Goal: Entertainment & Leisure: Consume media (video, audio)

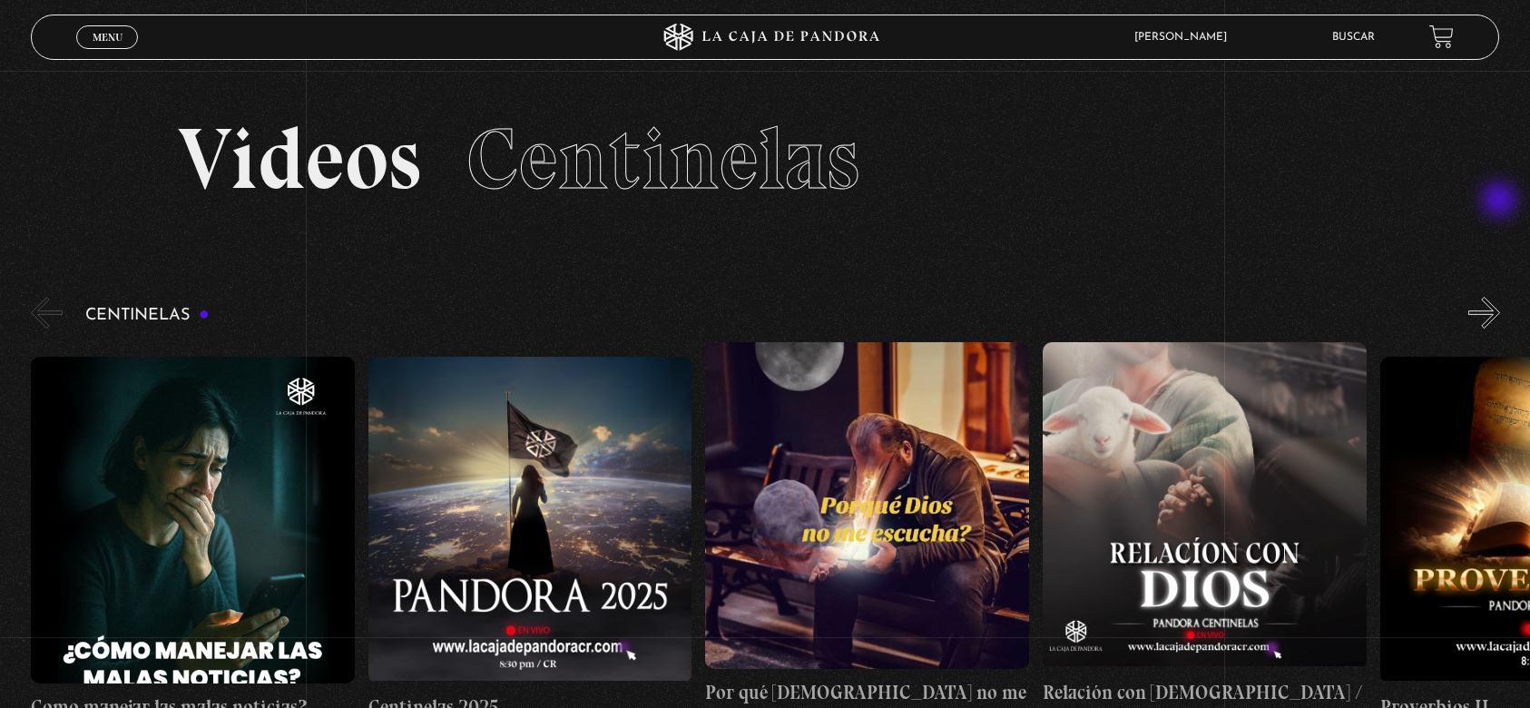
scroll to position [121, 0]
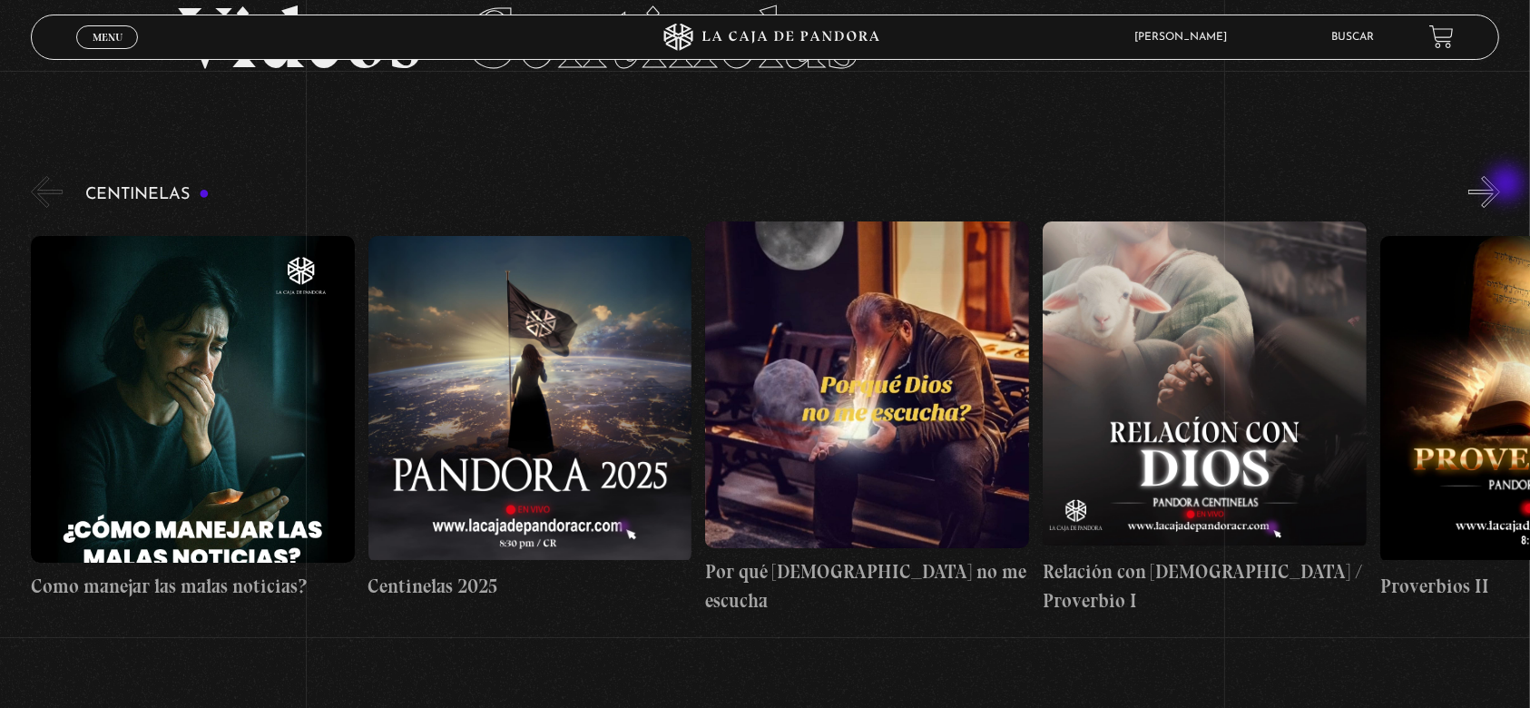
click at [1500, 185] on button "»" at bounding box center [1485, 192] width 32 height 32
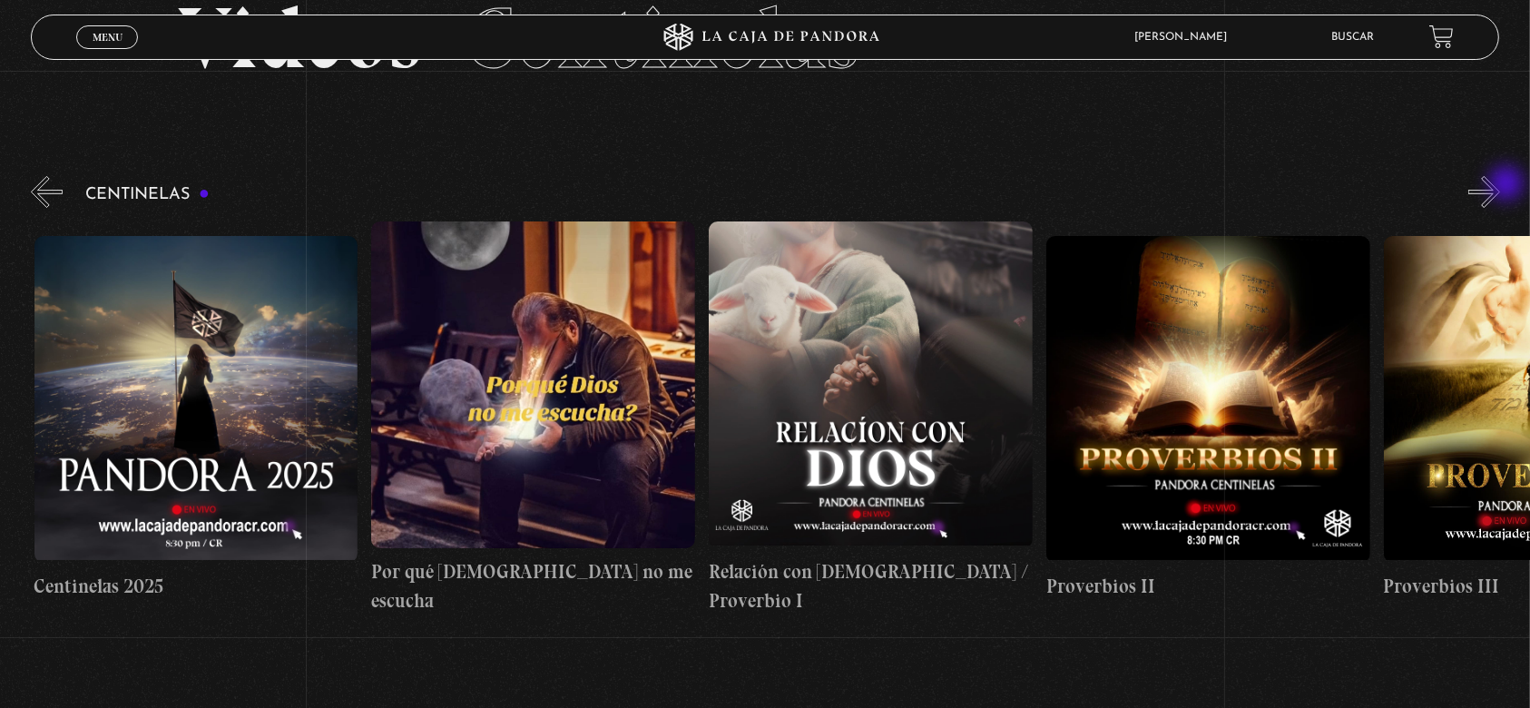
click at [1509, 221] on div "Proverbios II" at bounding box center [780, 417] width 1499 height 393
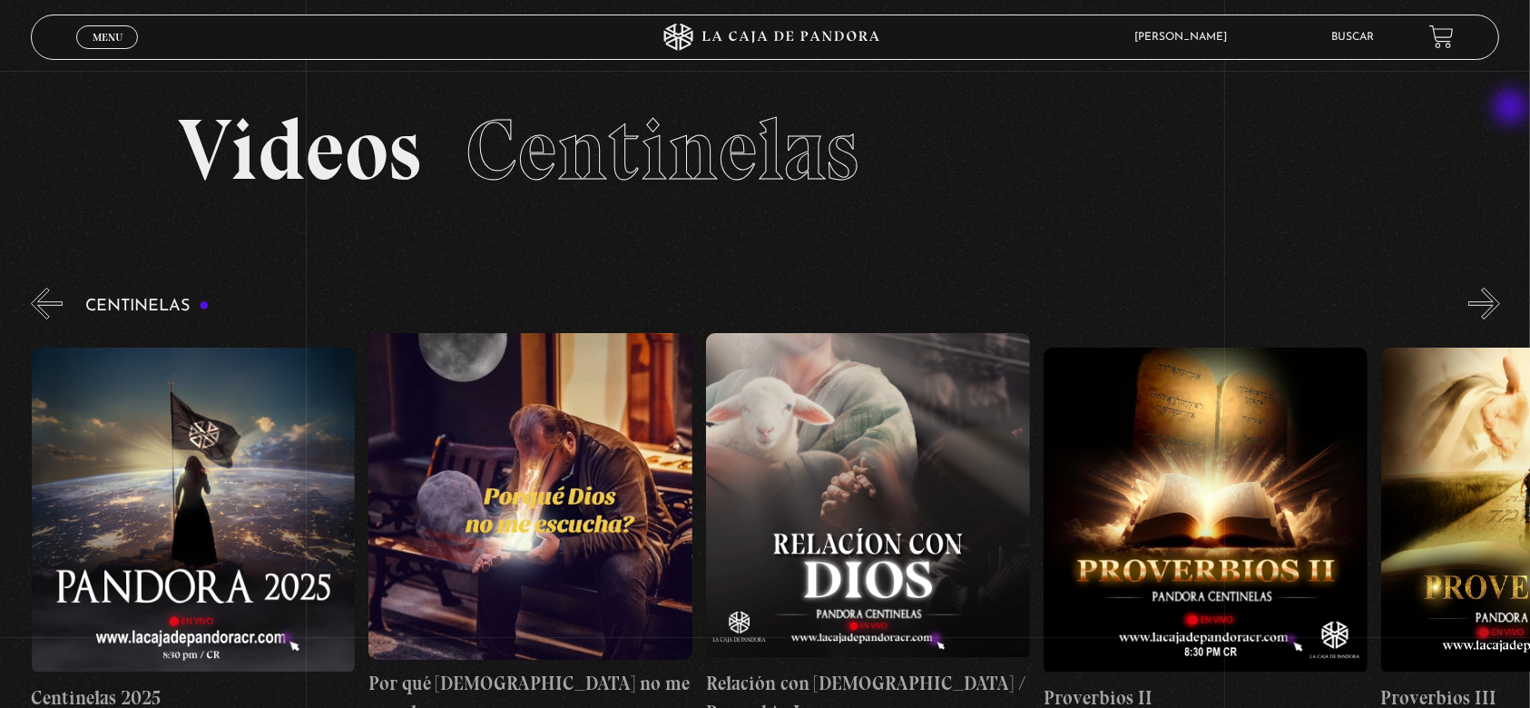
scroll to position [0, 0]
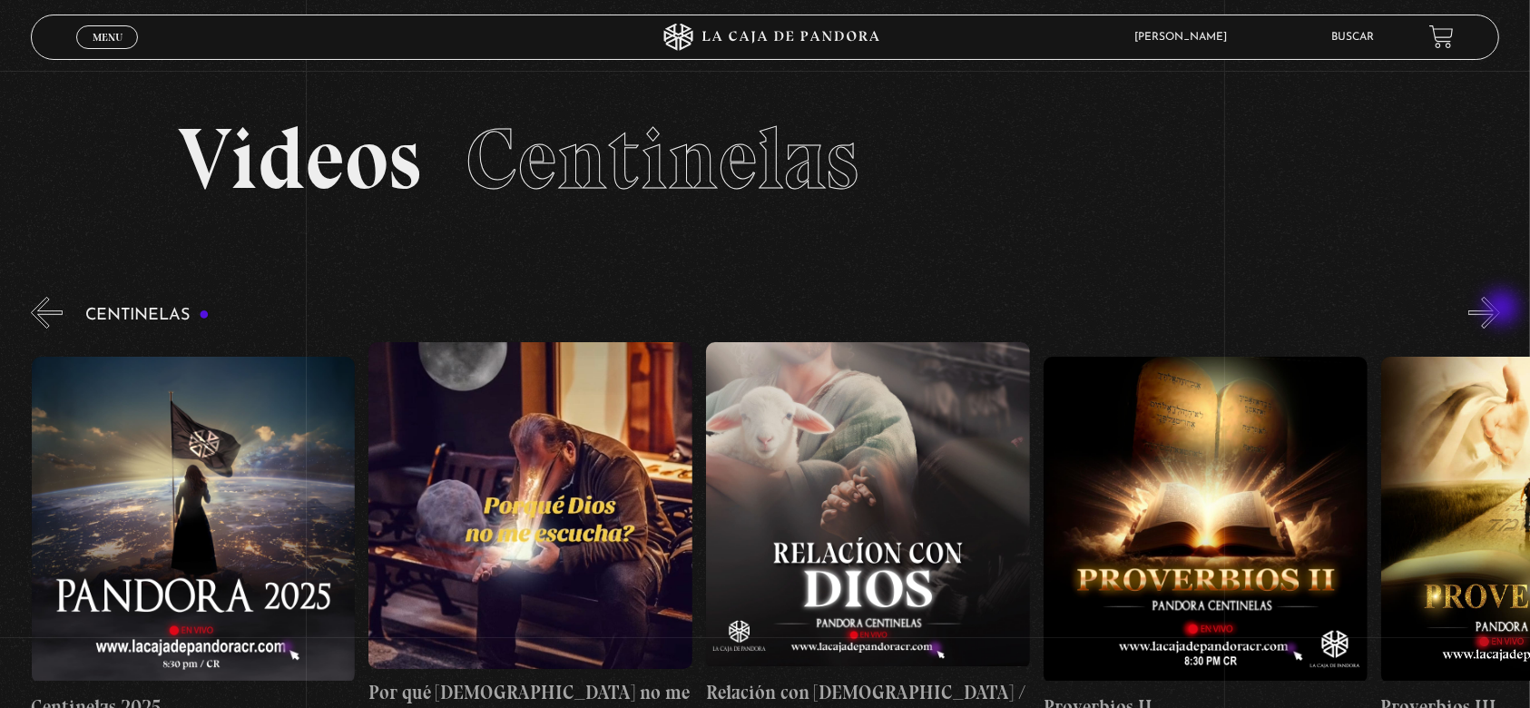
click at [1500, 310] on button "»" at bounding box center [1485, 313] width 32 height 32
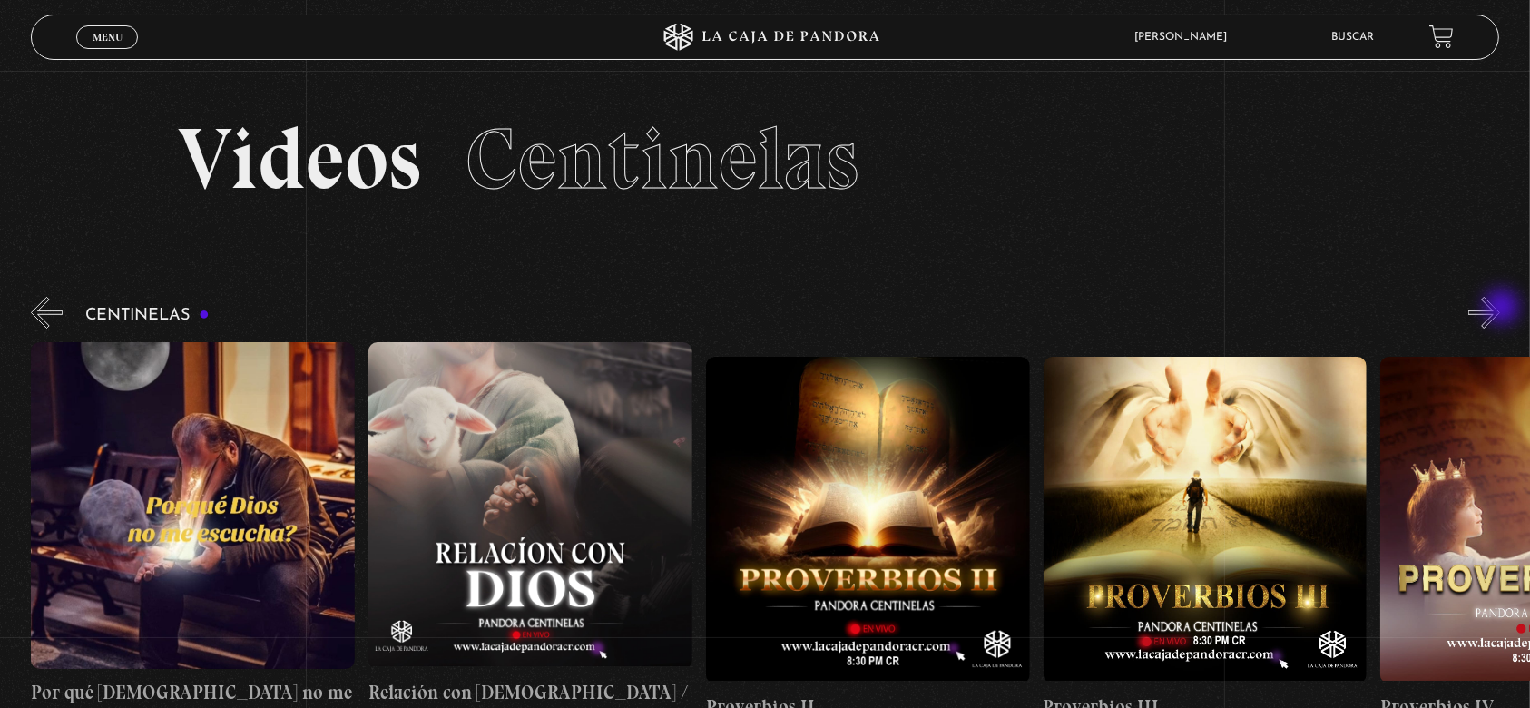
click at [1500, 309] on button "»" at bounding box center [1485, 313] width 32 height 32
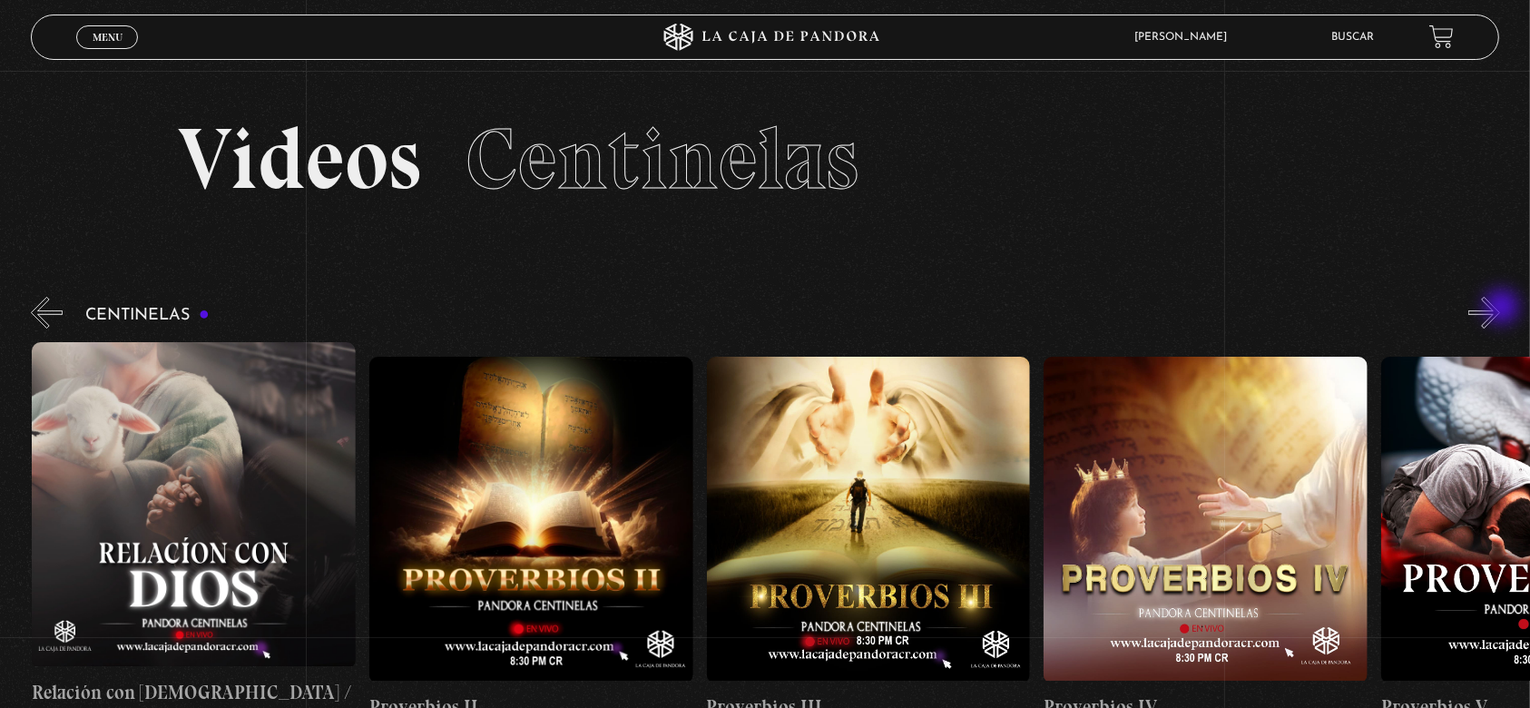
click at [1500, 309] on button "»" at bounding box center [1485, 313] width 32 height 32
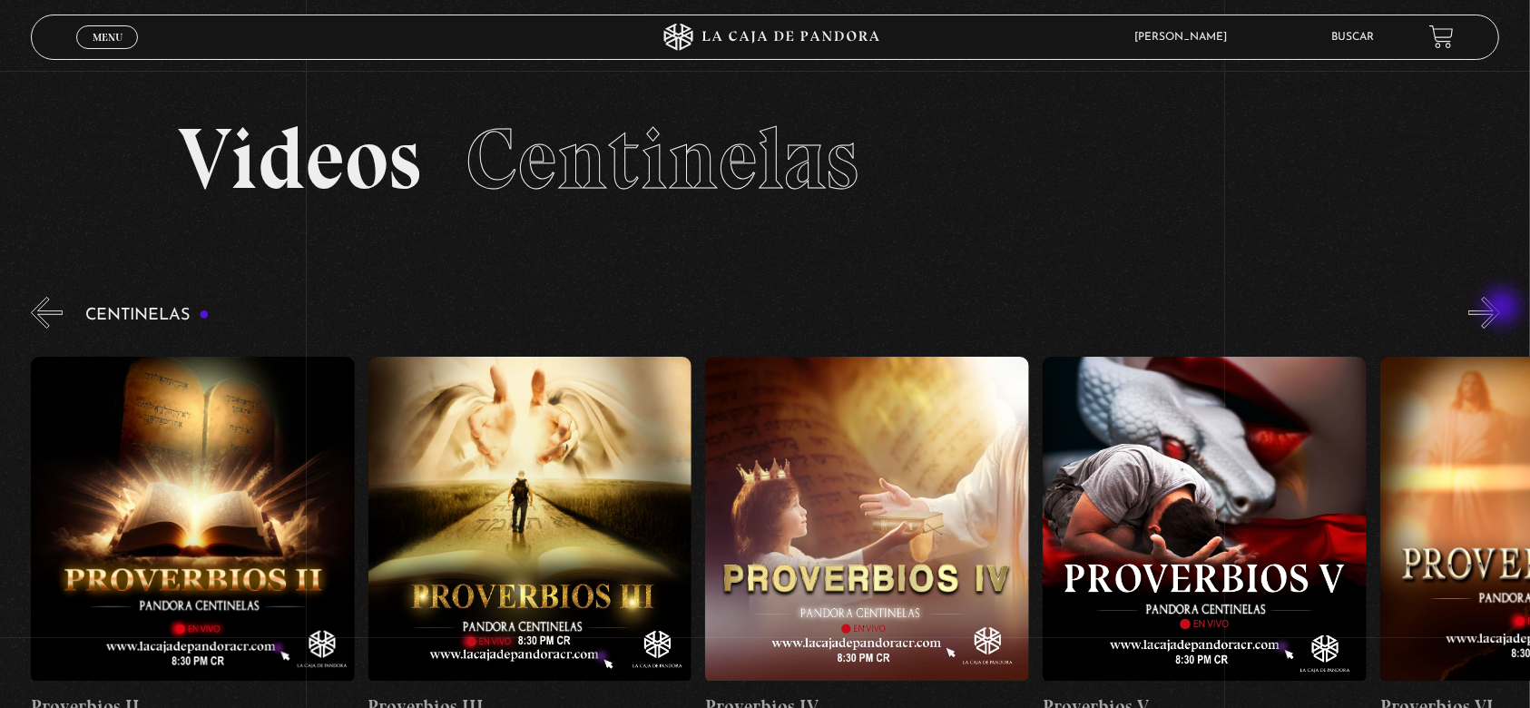
click at [1500, 309] on button "»" at bounding box center [1485, 313] width 32 height 32
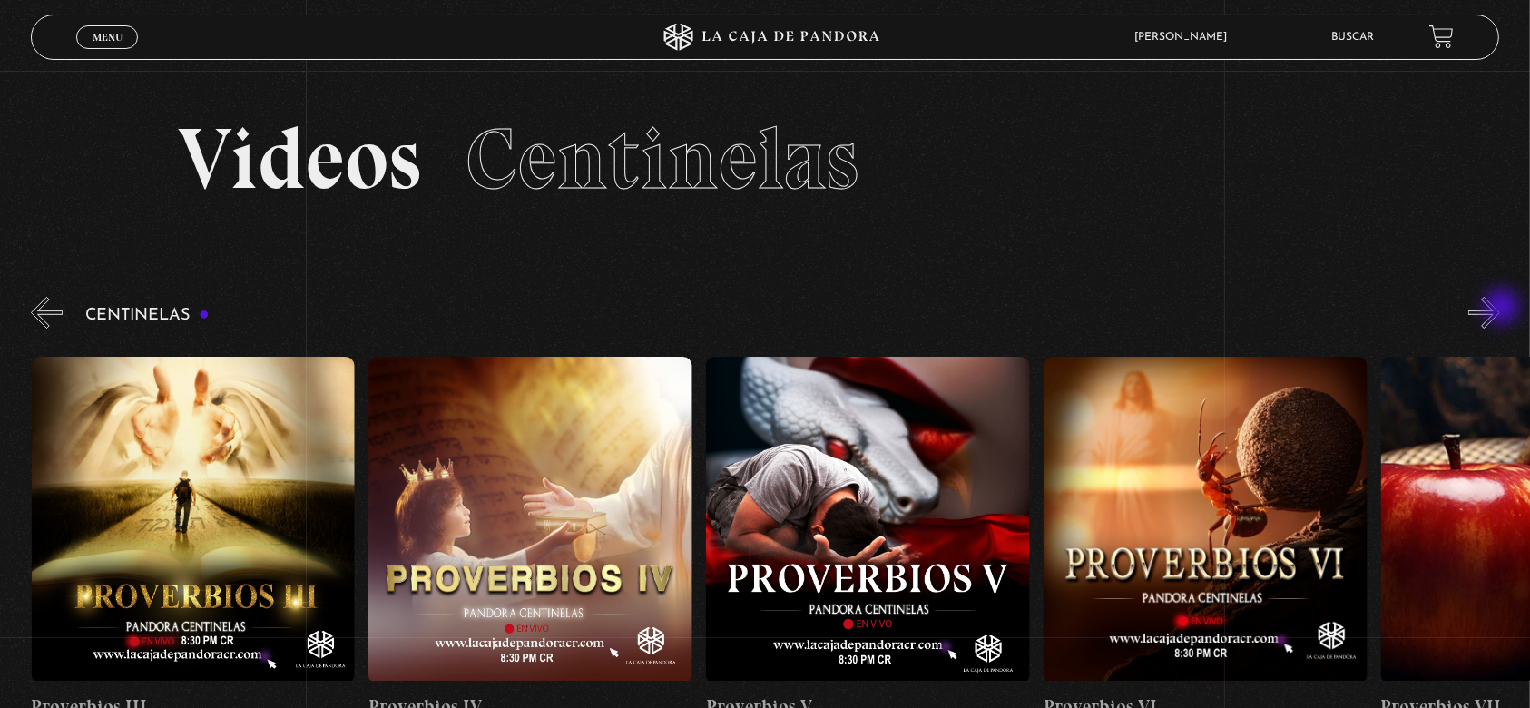
click at [1500, 309] on button "»" at bounding box center [1485, 313] width 32 height 32
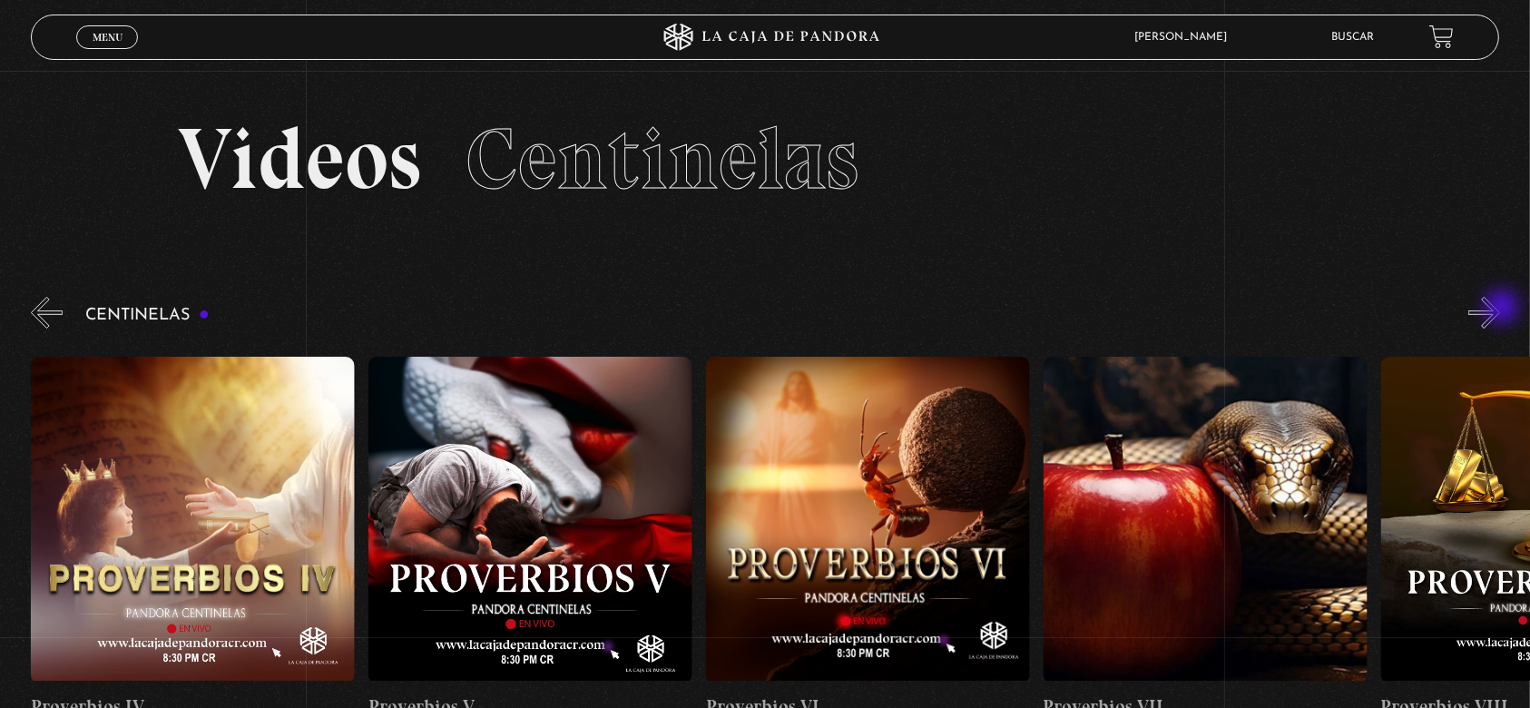
click at [1500, 309] on button "»" at bounding box center [1485, 313] width 32 height 32
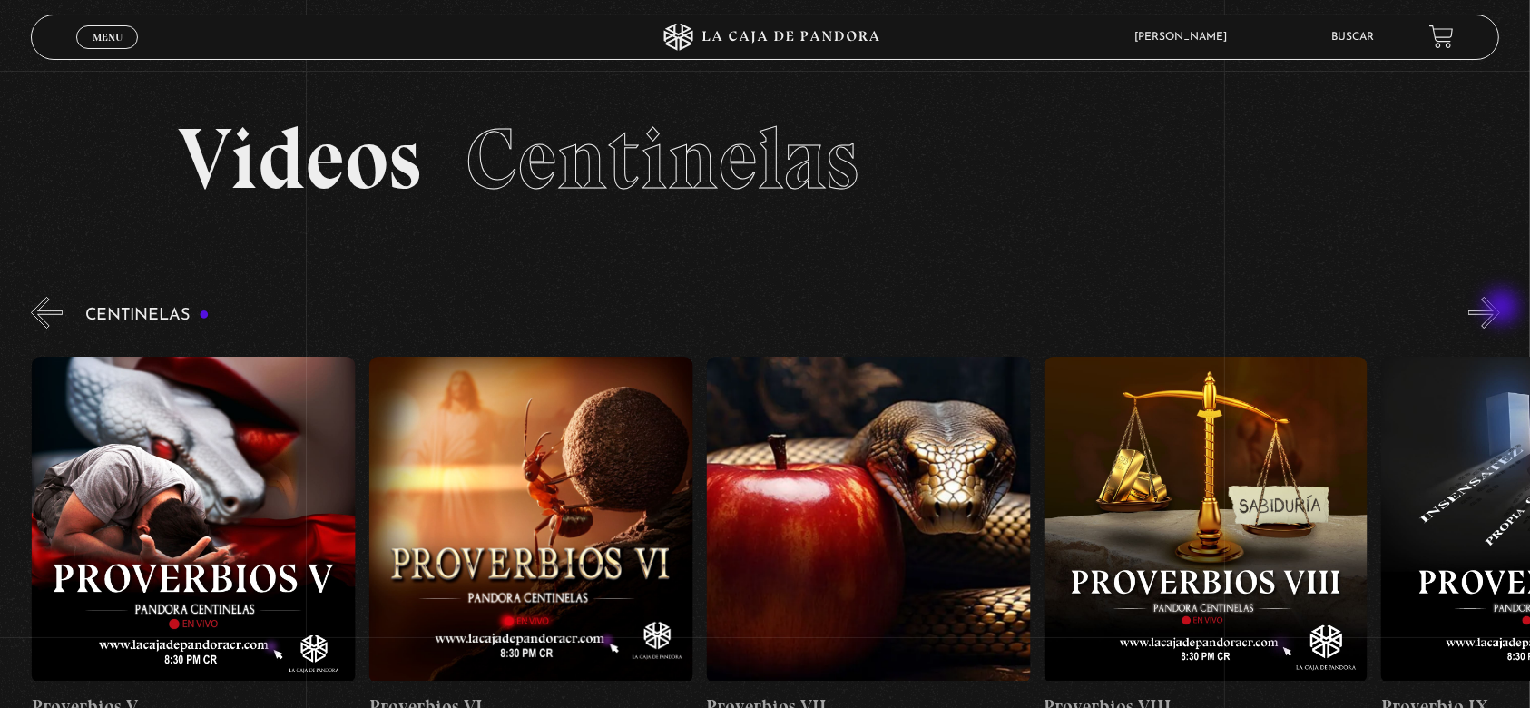
click at [1500, 309] on button "»" at bounding box center [1485, 313] width 32 height 32
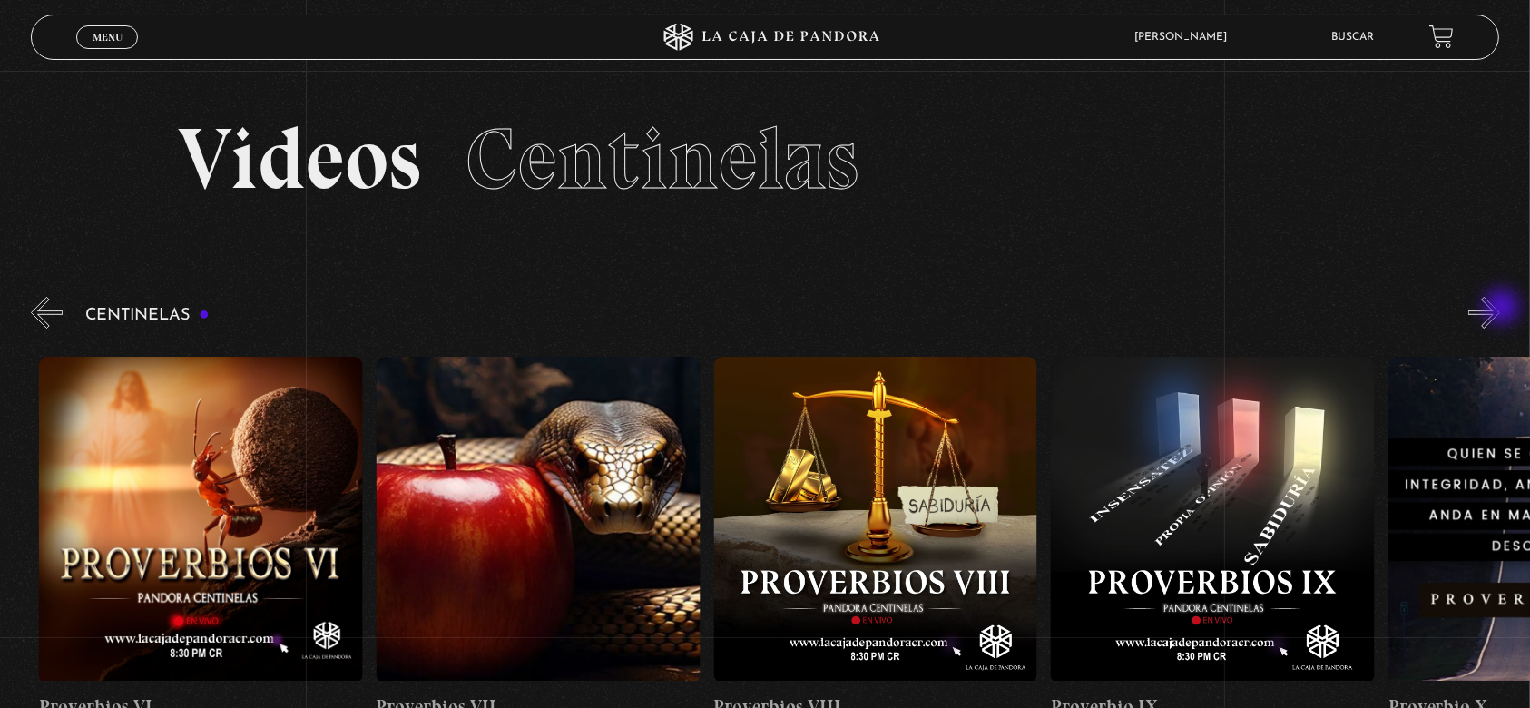
click at [1500, 309] on button "»" at bounding box center [1485, 313] width 32 height 32
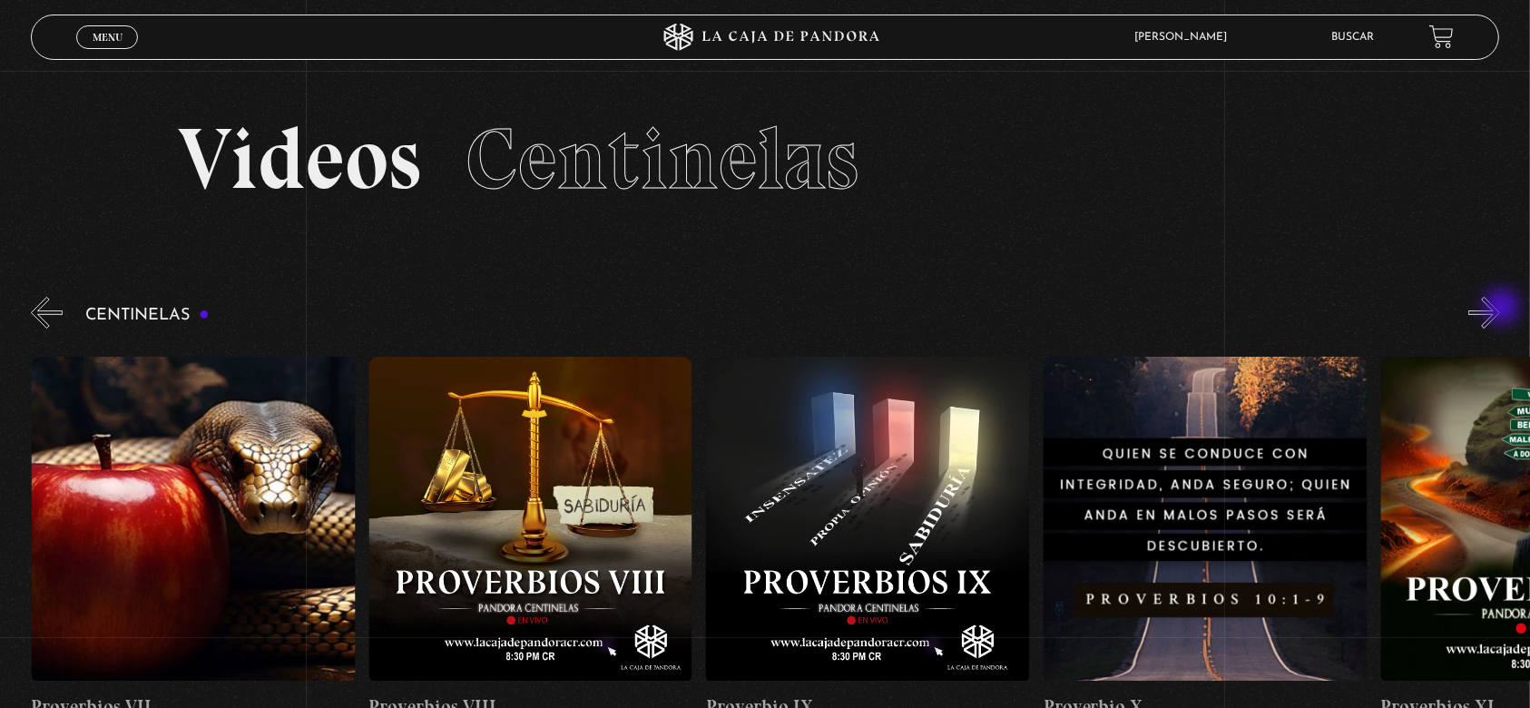
click at [1500, 309] on button "»" at bounding box center [1485, 313] width 32 height 32
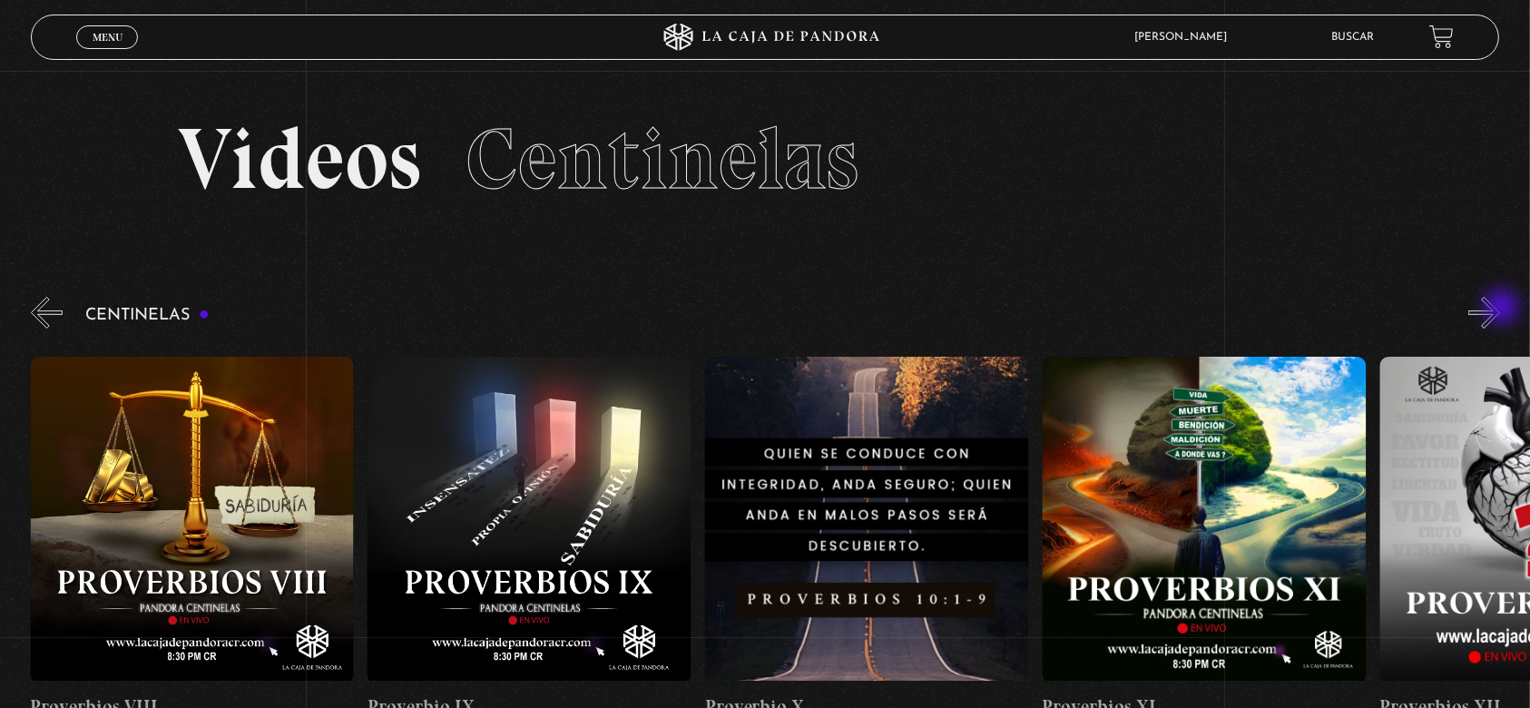
click at [1500, 309] on button "»" at bounding box center [1485, 313] width 32 height 32
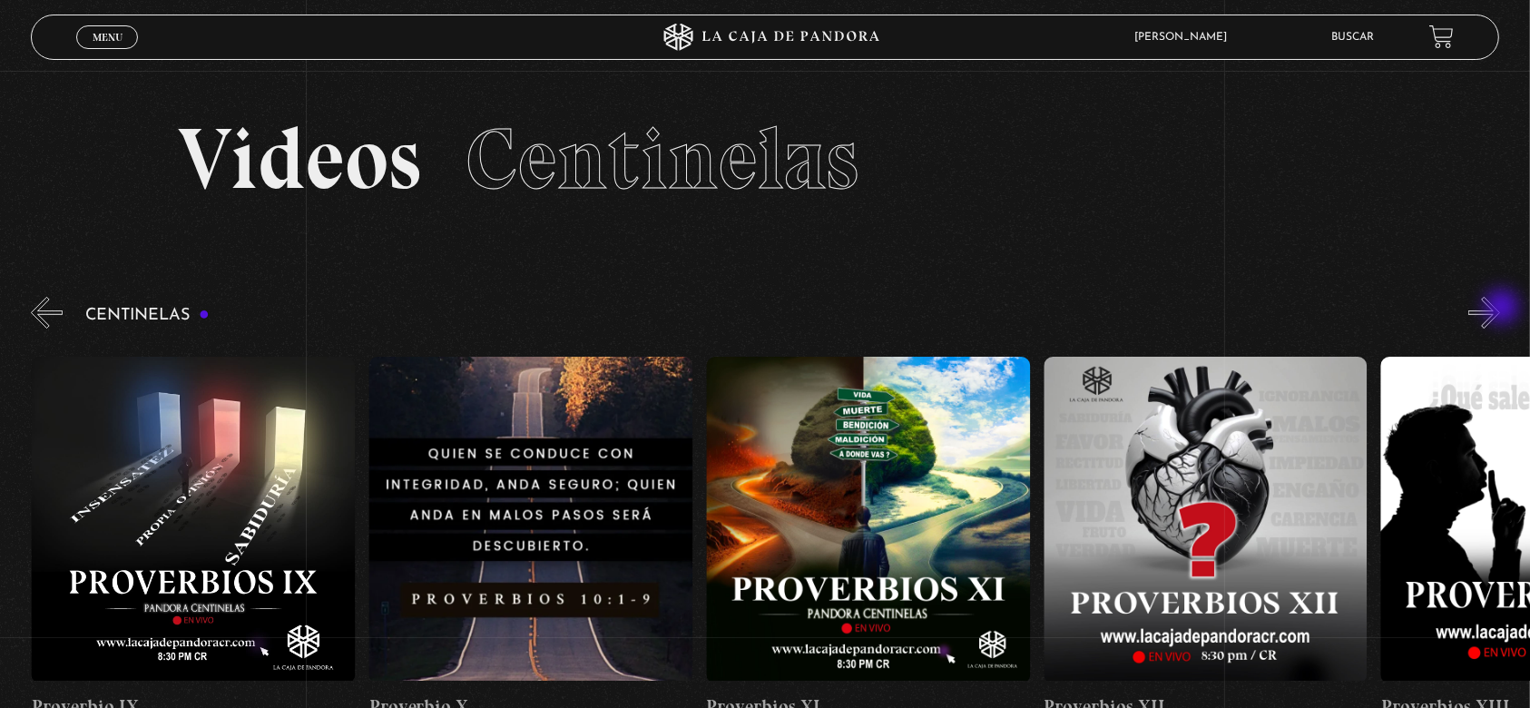
click at [1500, 309] on button "»" at bounding box center [1485, 313] width 32 height 32
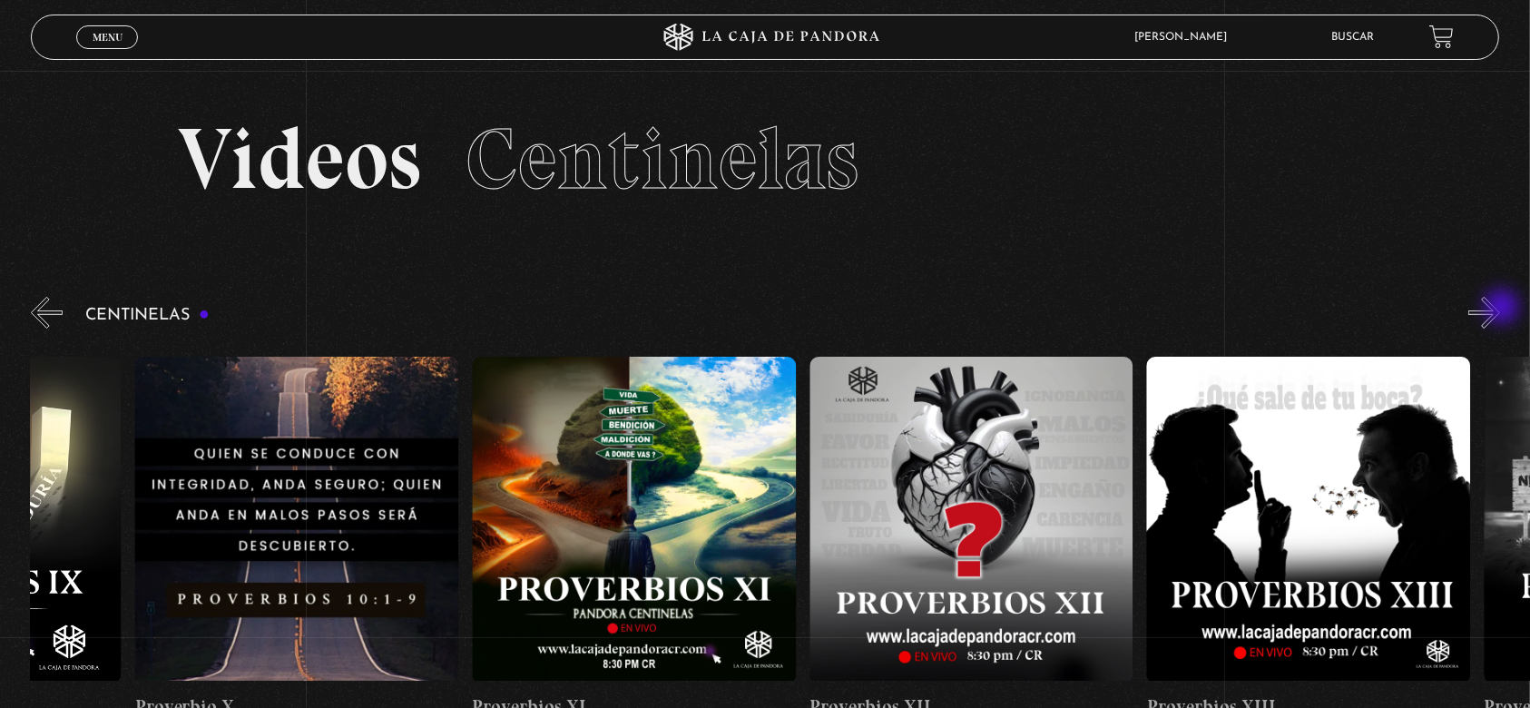
click at [1500, 309] on button "»" at bounding box center [1485, 313] width 32 height 32
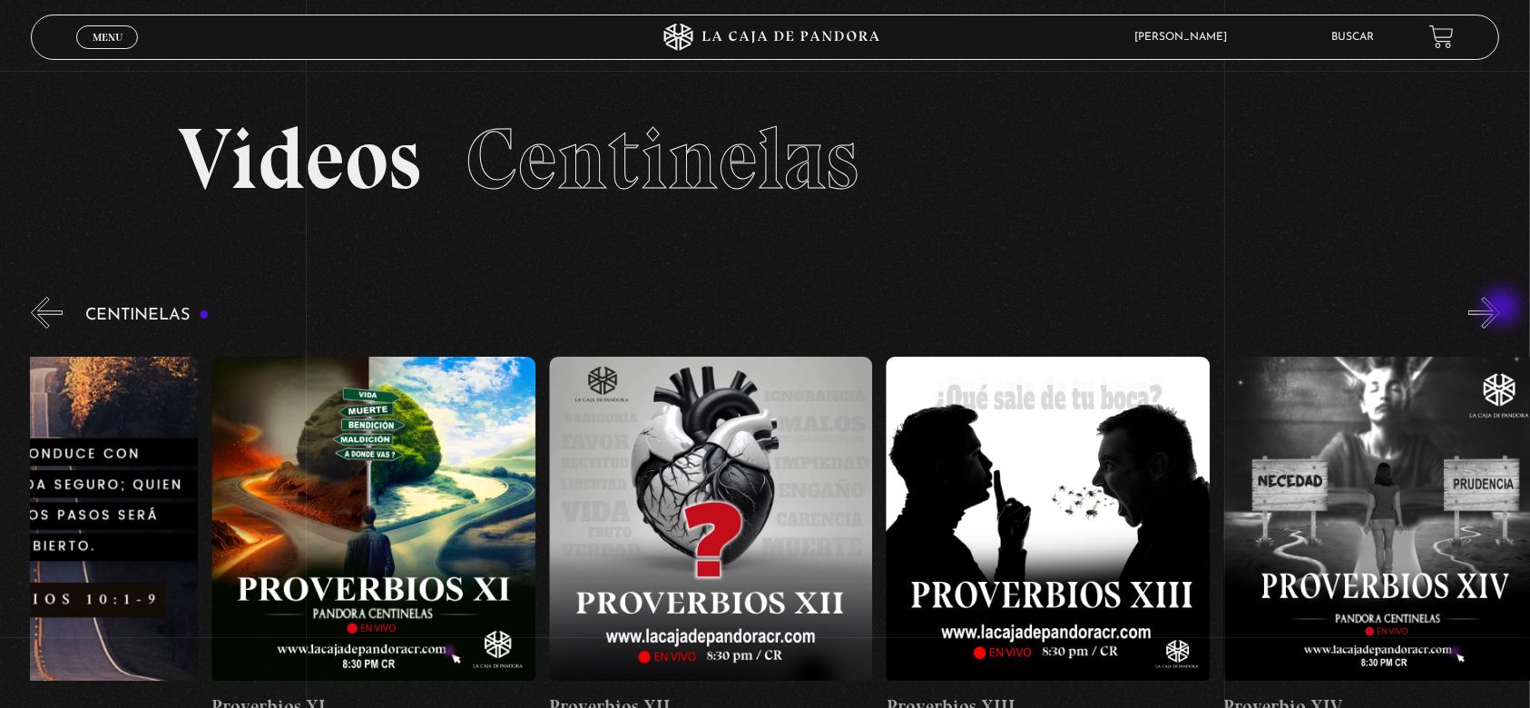
click at [1500, 309] on button "»" at bounding box center [1485, 313] width 32 height 32
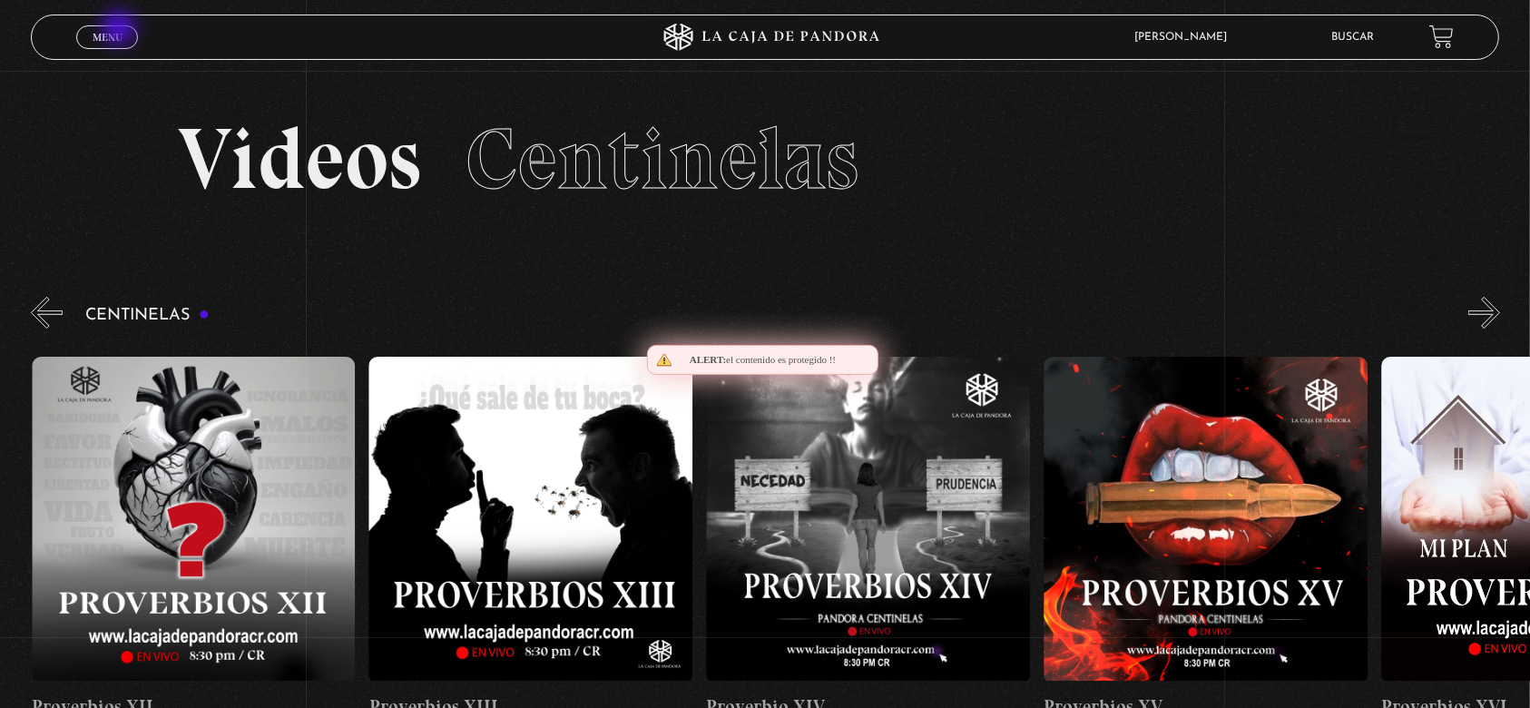
click at [119, 32] on span "Menu" at bounding box center [108, 37] width 30 height 11
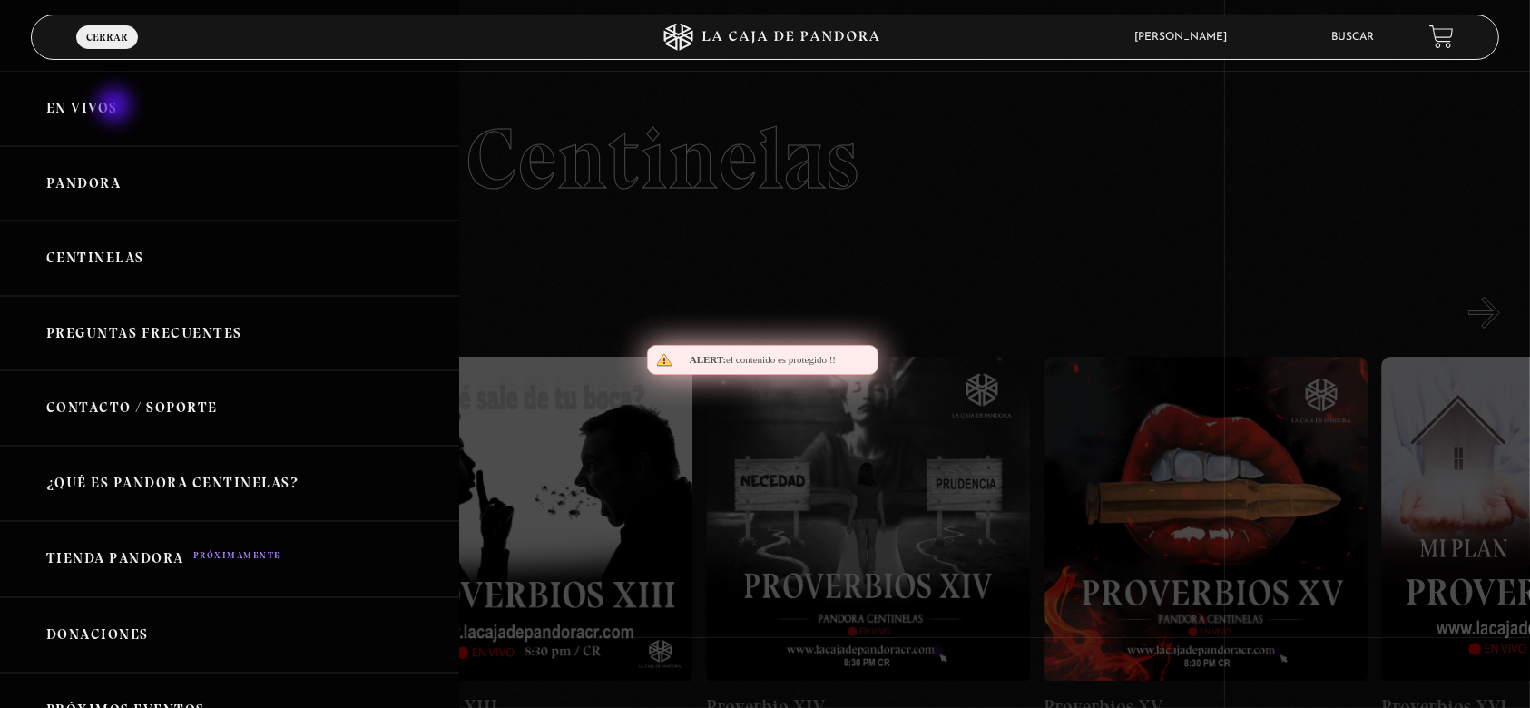
scroll to position [0, 4724]
click at [101, 109] on link "En vivos" at bounding box center [229, 108] width 459 height 75
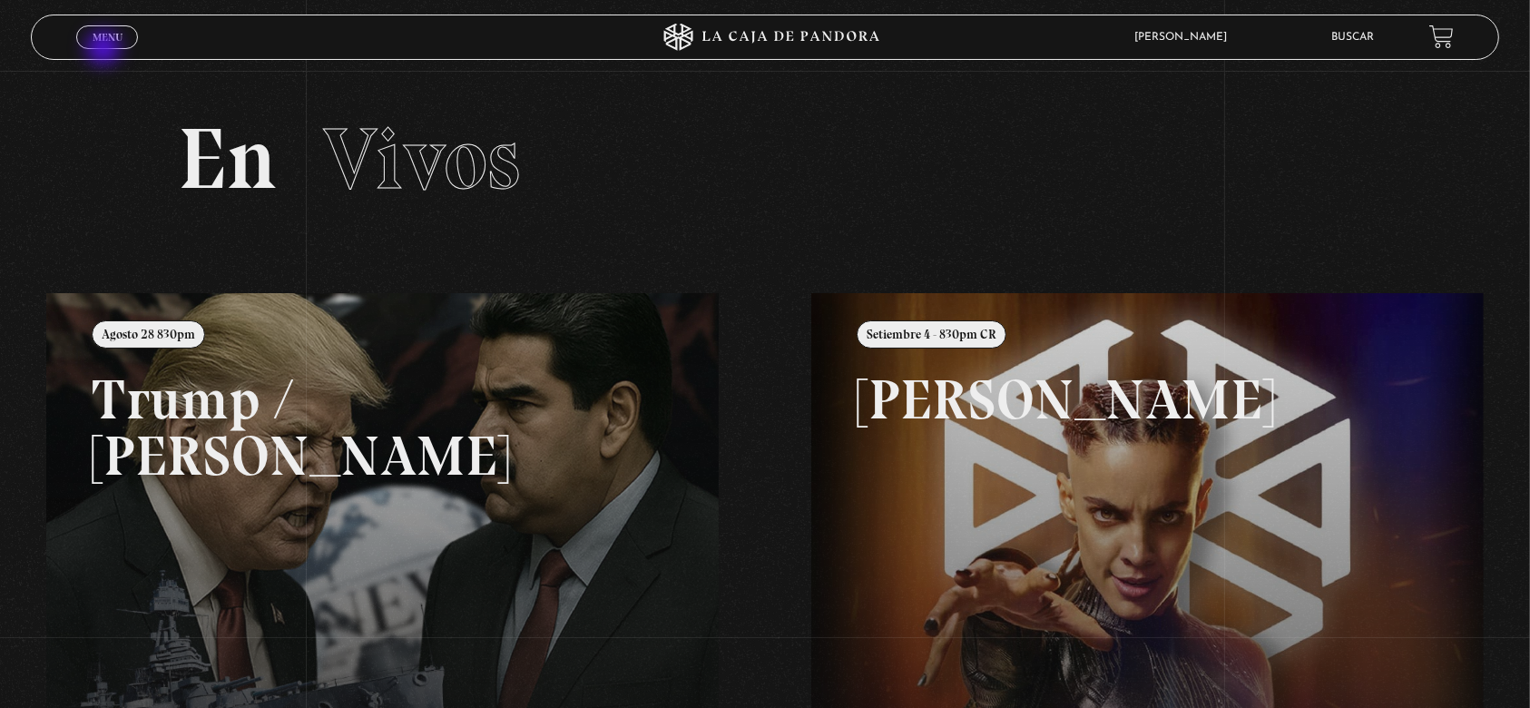
click at [106, 49] on div "Menu Cerrar" at bounding box center [305, 37] width 459 height 44
click at [104, 33] on span "Menu" at bounding box center [108, 37] width 30 height 11
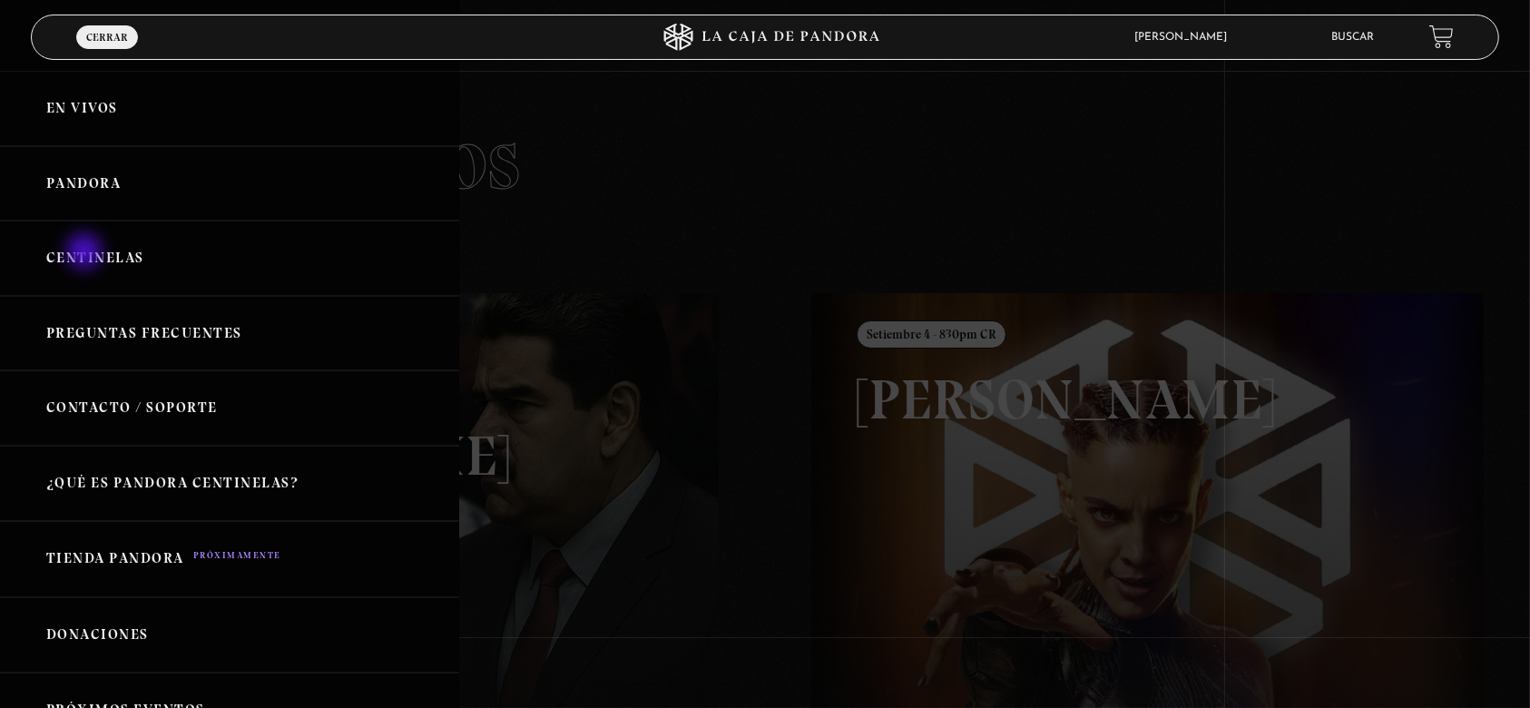
click at [86, 252] on link "Centinelas" at bounding box center [229, 258] width 459 height 75
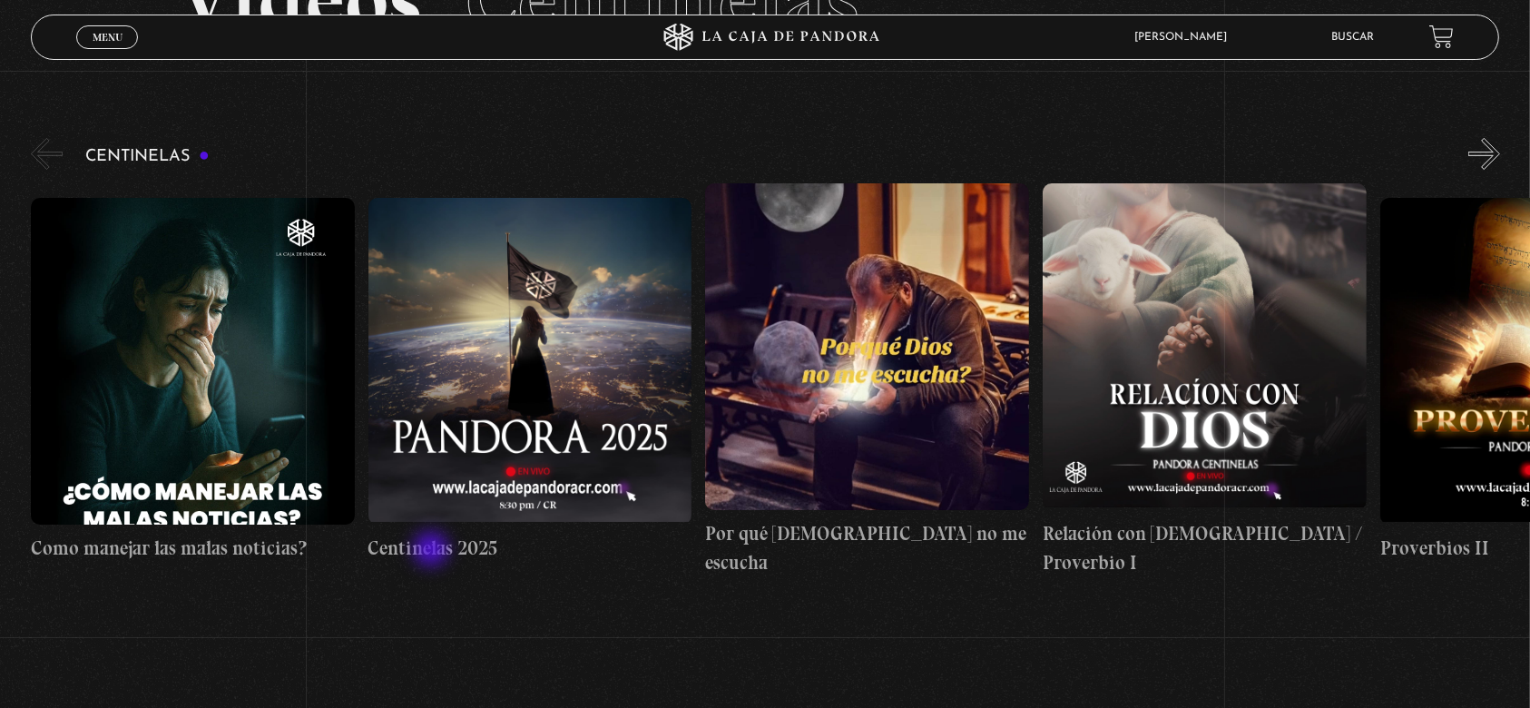
scroll to position [121, 0]
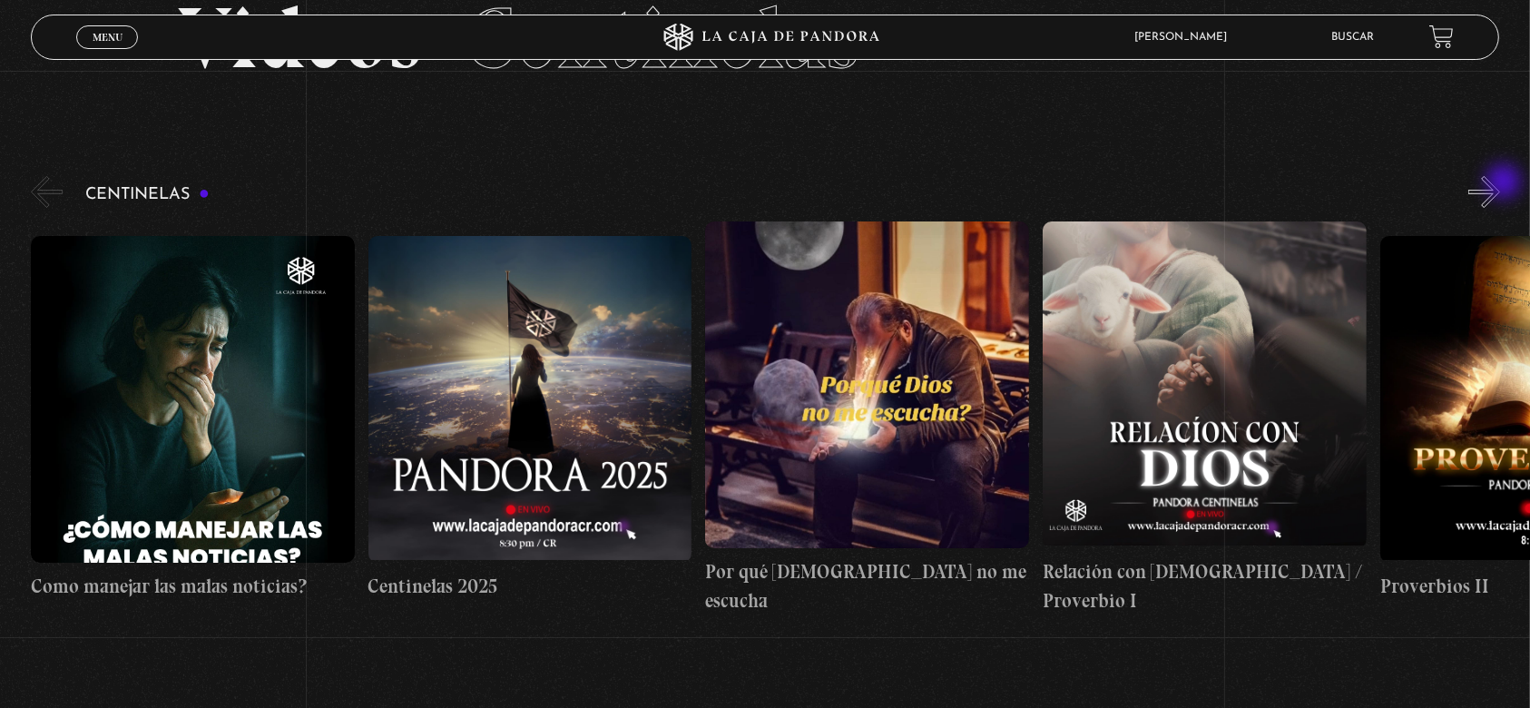
click at [1500, 183] on button "»" at bounding box center [1485, 192] width 32 height 32
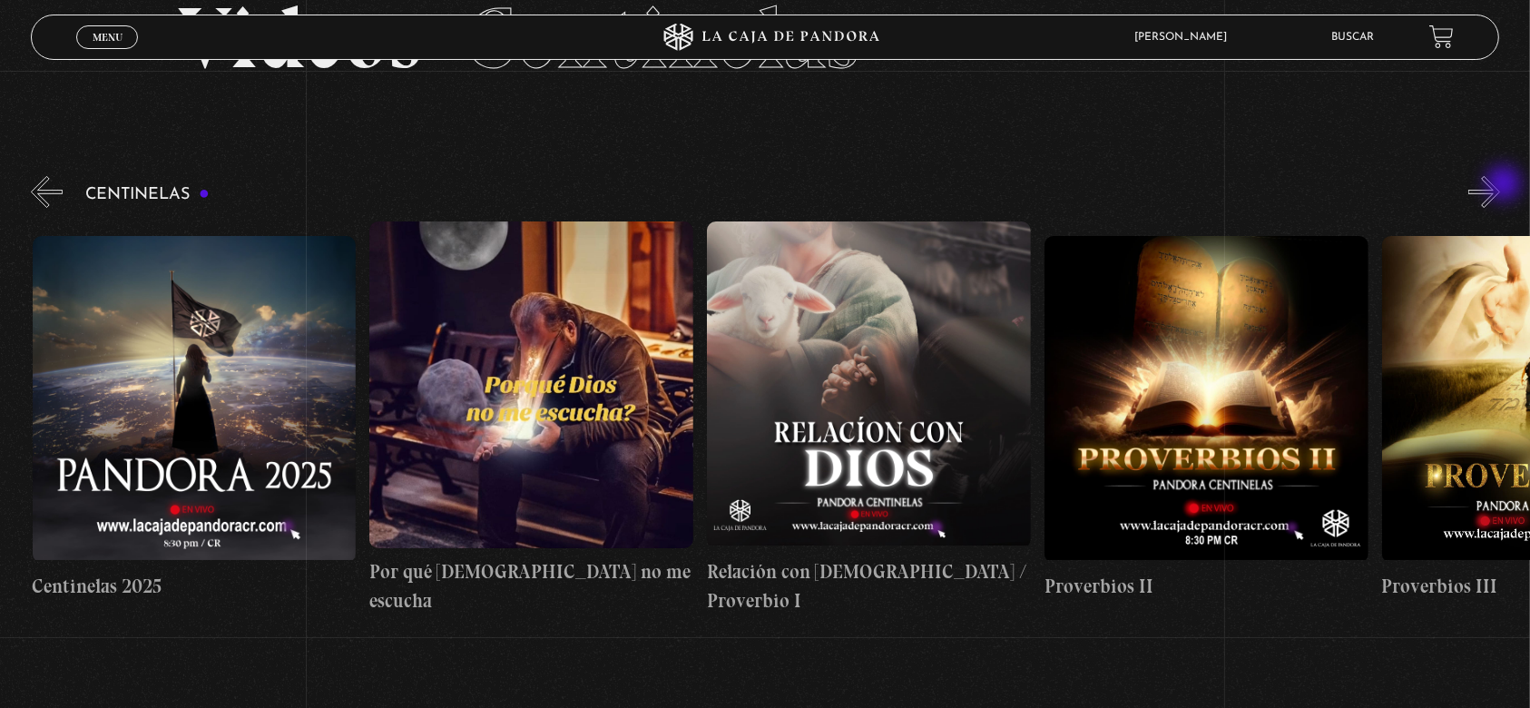
click at [1500, 185] on button "»" at bounding box center [1485, 192] width 32 height 32
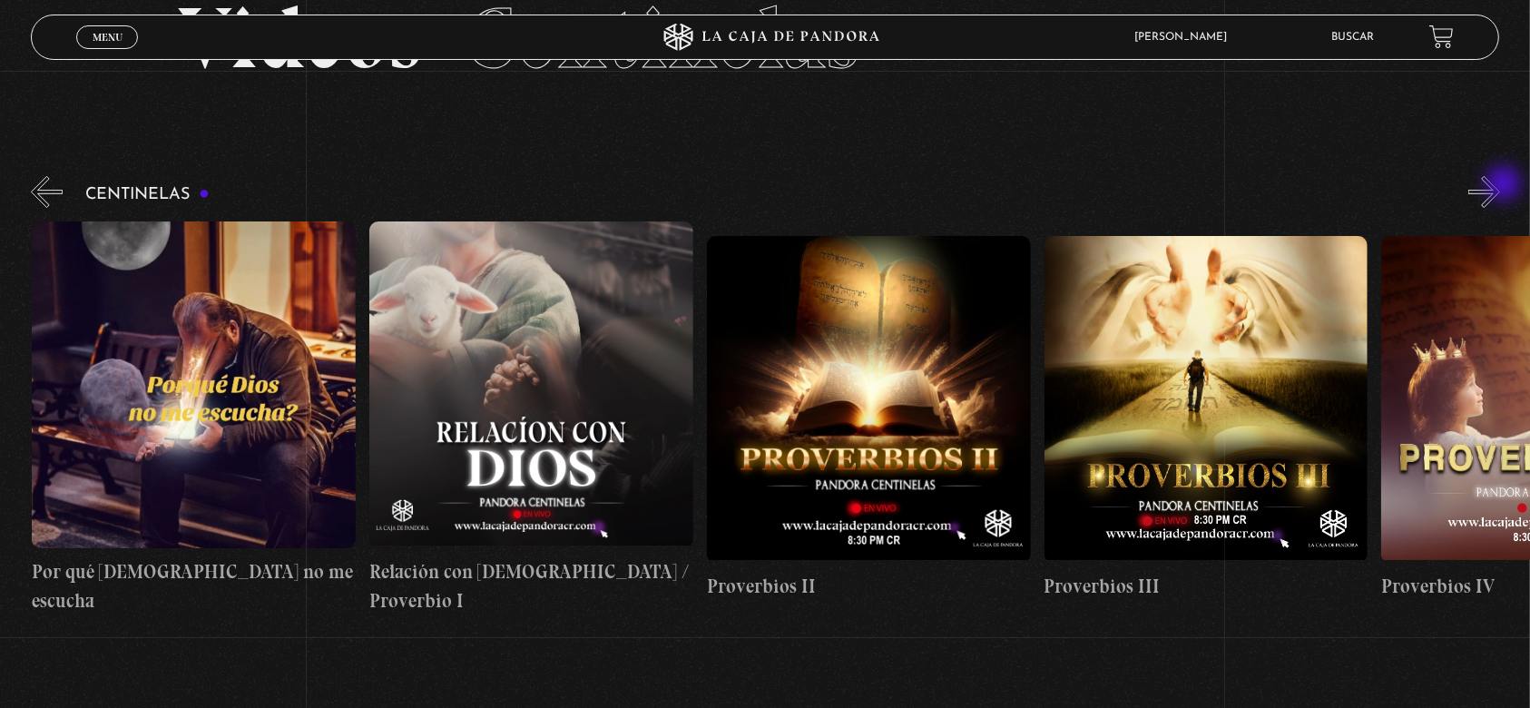
click at [1500, 185] on button "»" at bounding box center [1485, 192] width 32 height 32
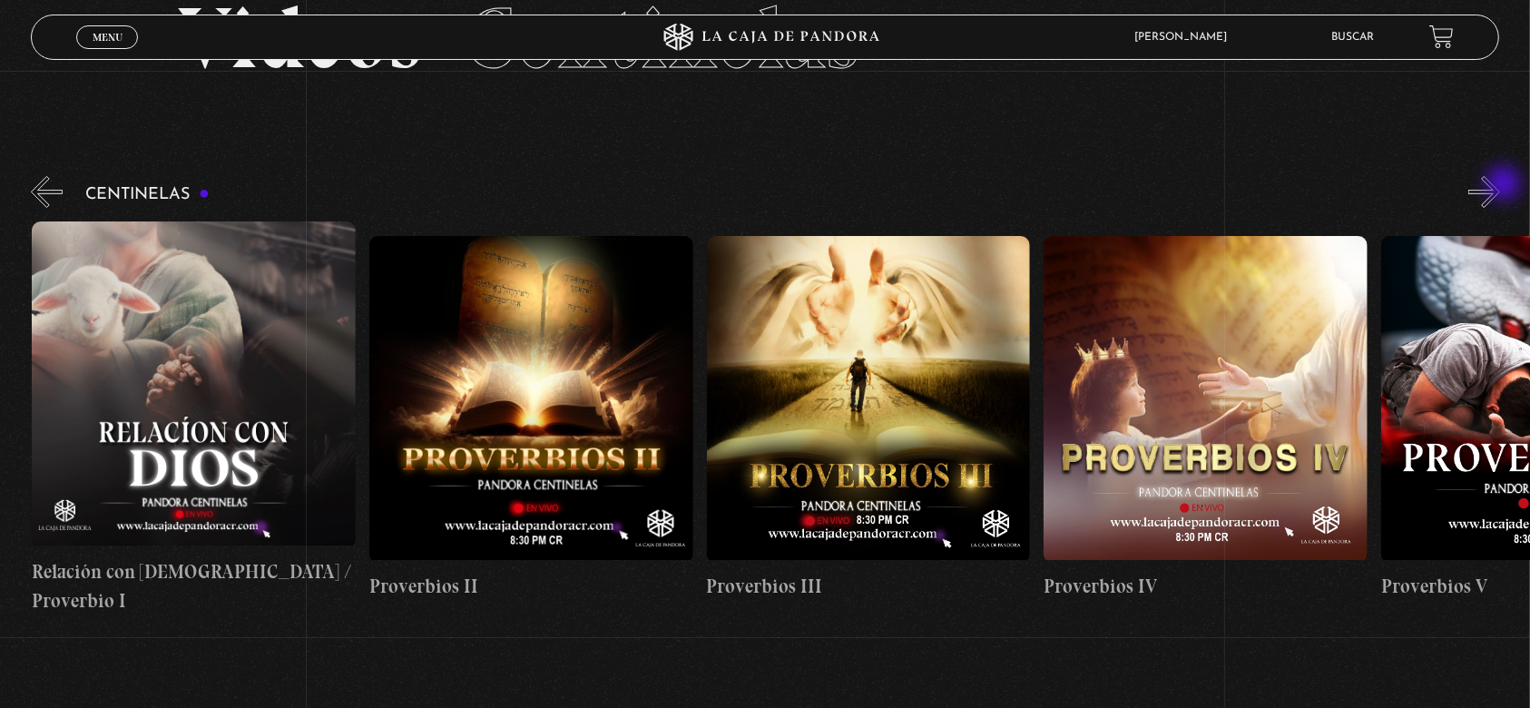
click at [1500, 185] on button "»" at bounding box center [1485, 192] width 32 height 32
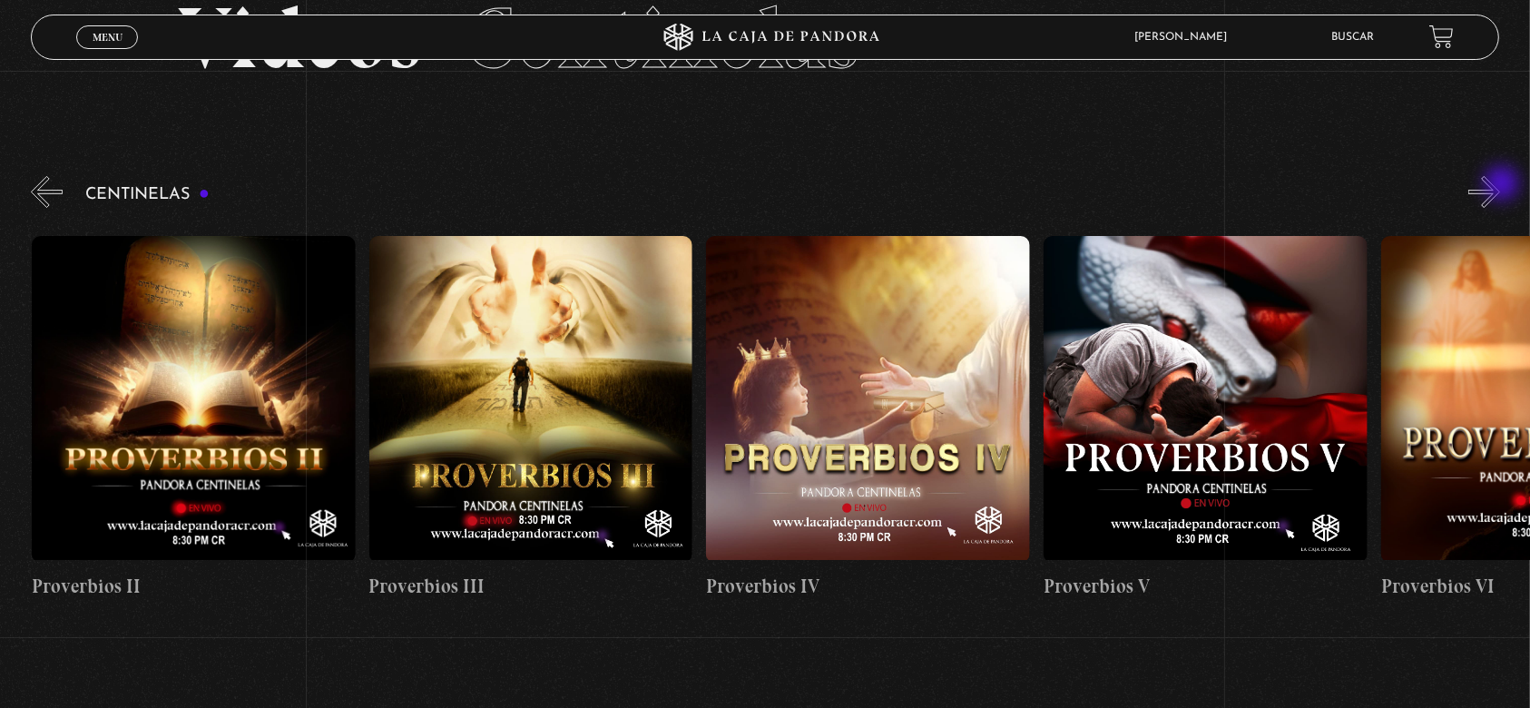
click at [1500, 185] on button "»" at bounding box center [1485, 192] width 32 height 32
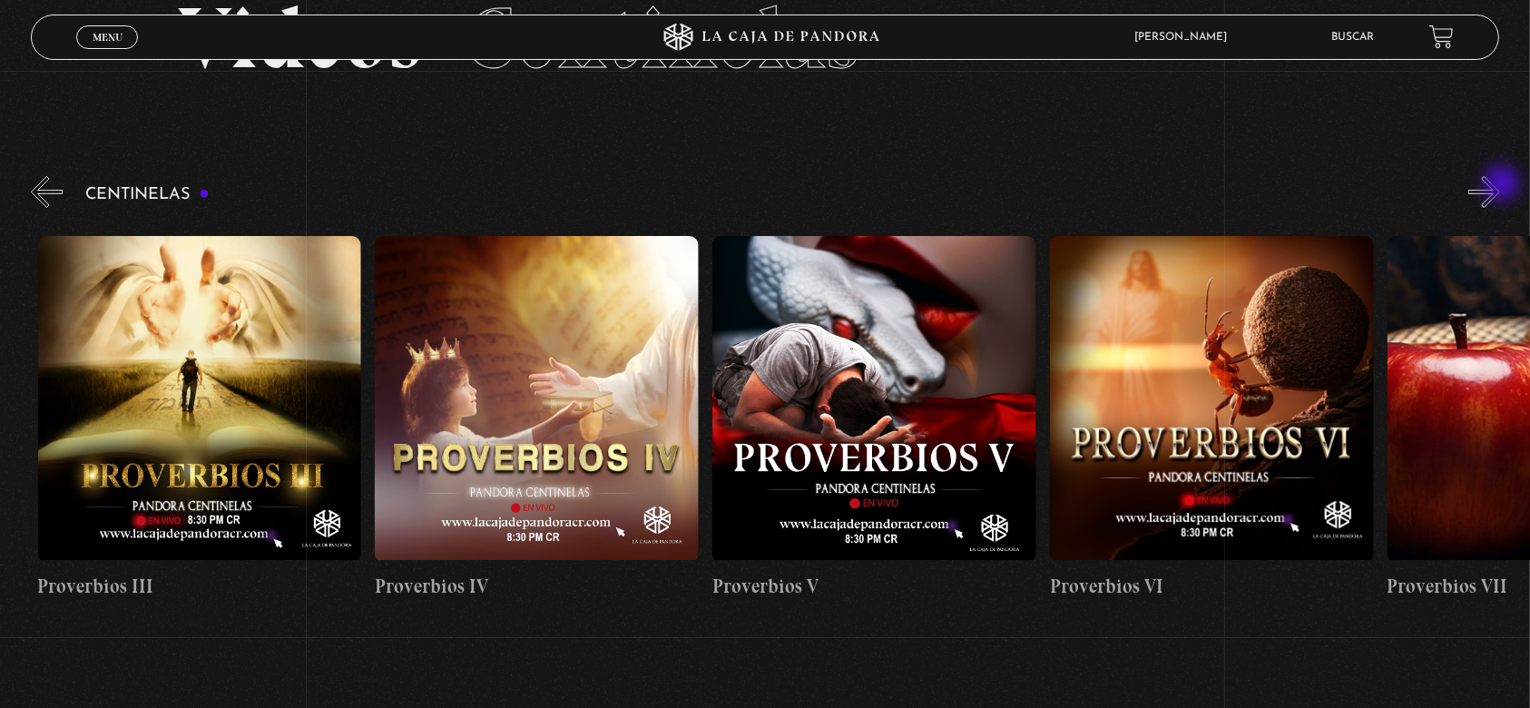
click at [1500, 185] on button "»" at bounding box center [1485, 192] width 32 height 32
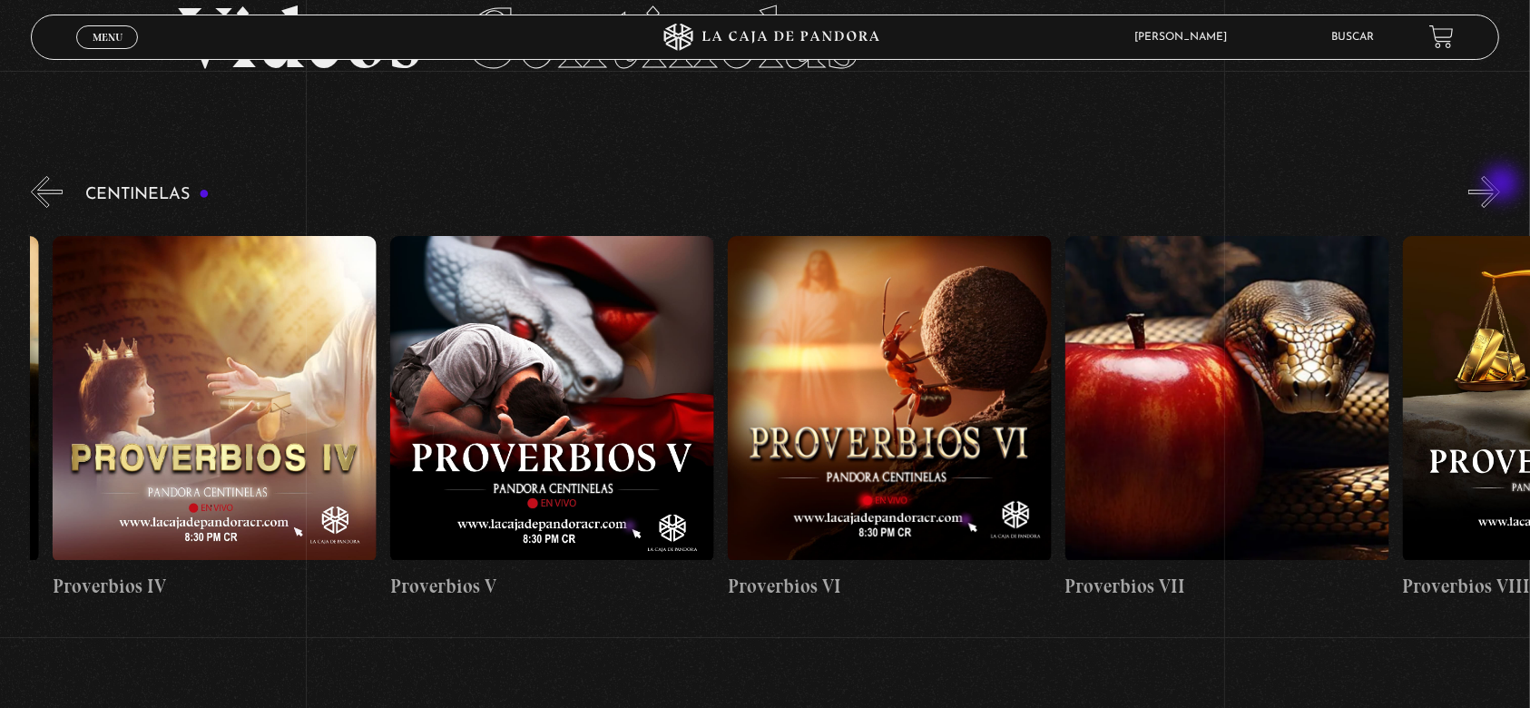
click at [1500, 185] on button "»" at bounding box center [1485, 192] width 32 height 32
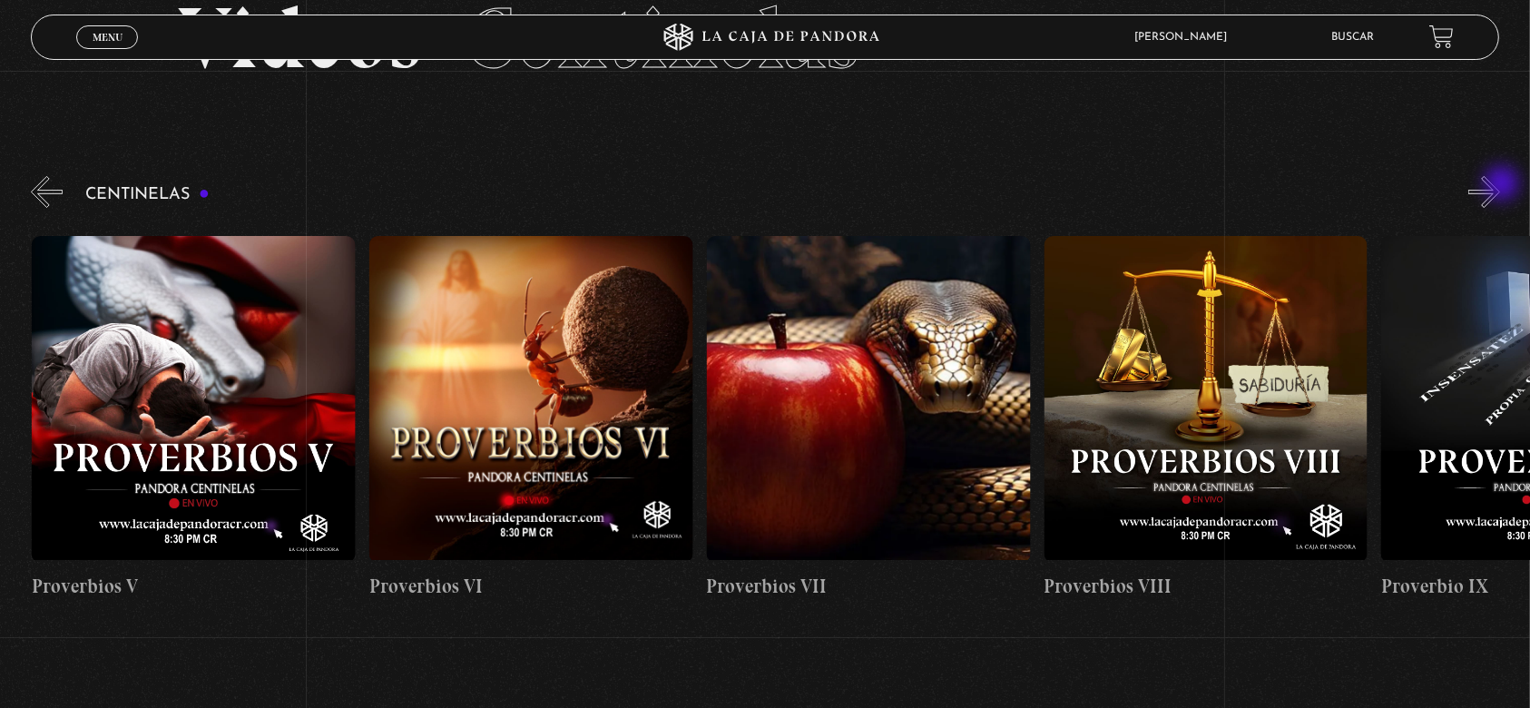
click at [1500, 185] on button "»" at bounding box center [1485, 192] width 32 height 32
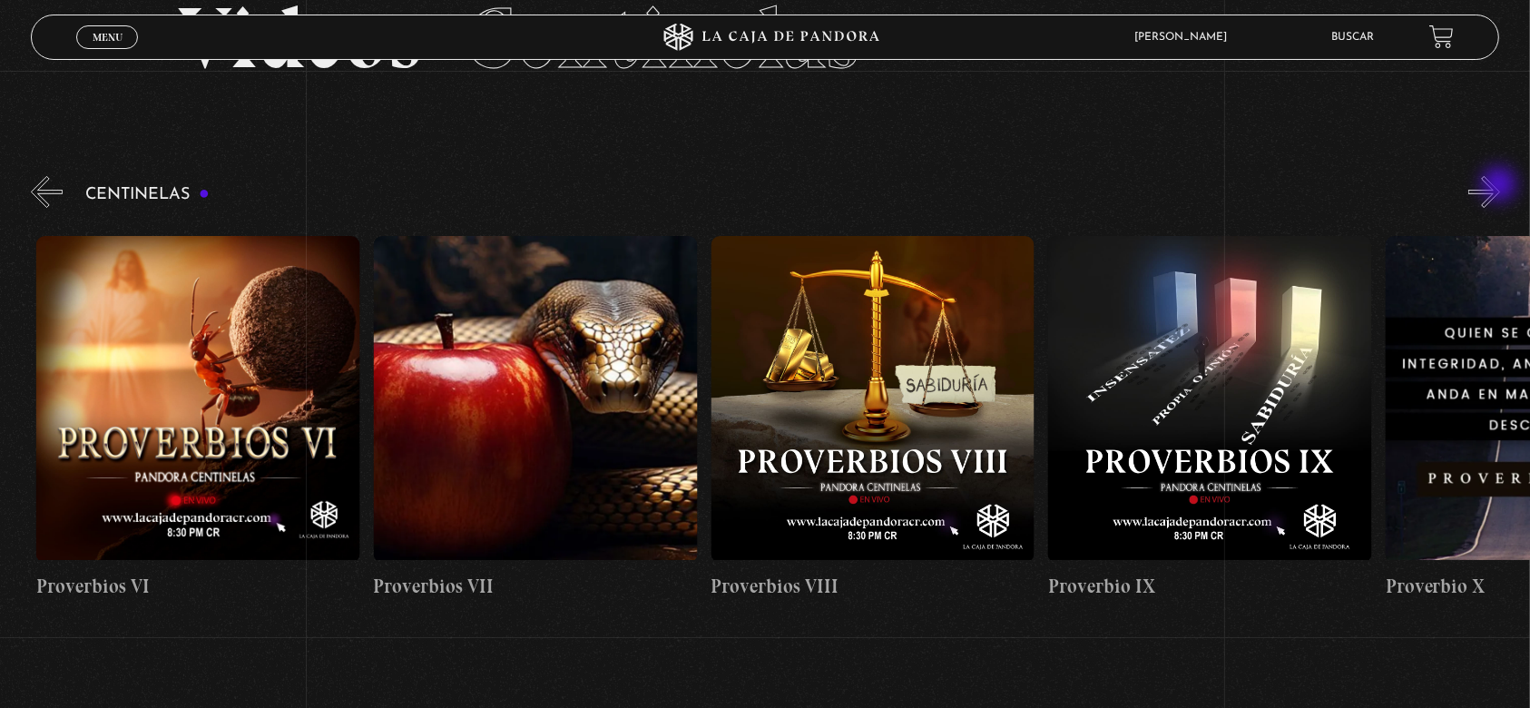
click at [1500, 186] on button "»" at bounding box center [1485, 192] width 32 height 32
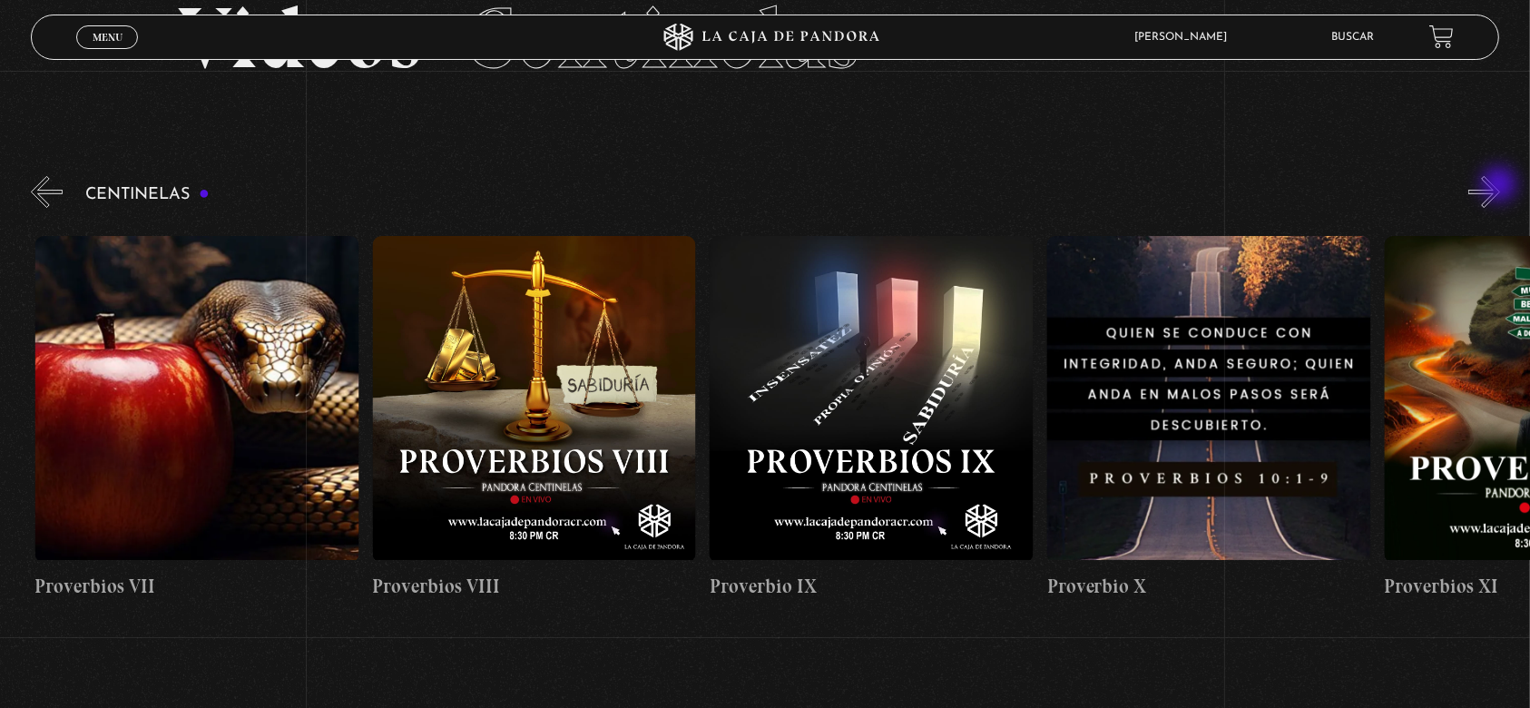
click at [1500, 186] on button "»" at bounding box center [1485, 192] width 32 height 32
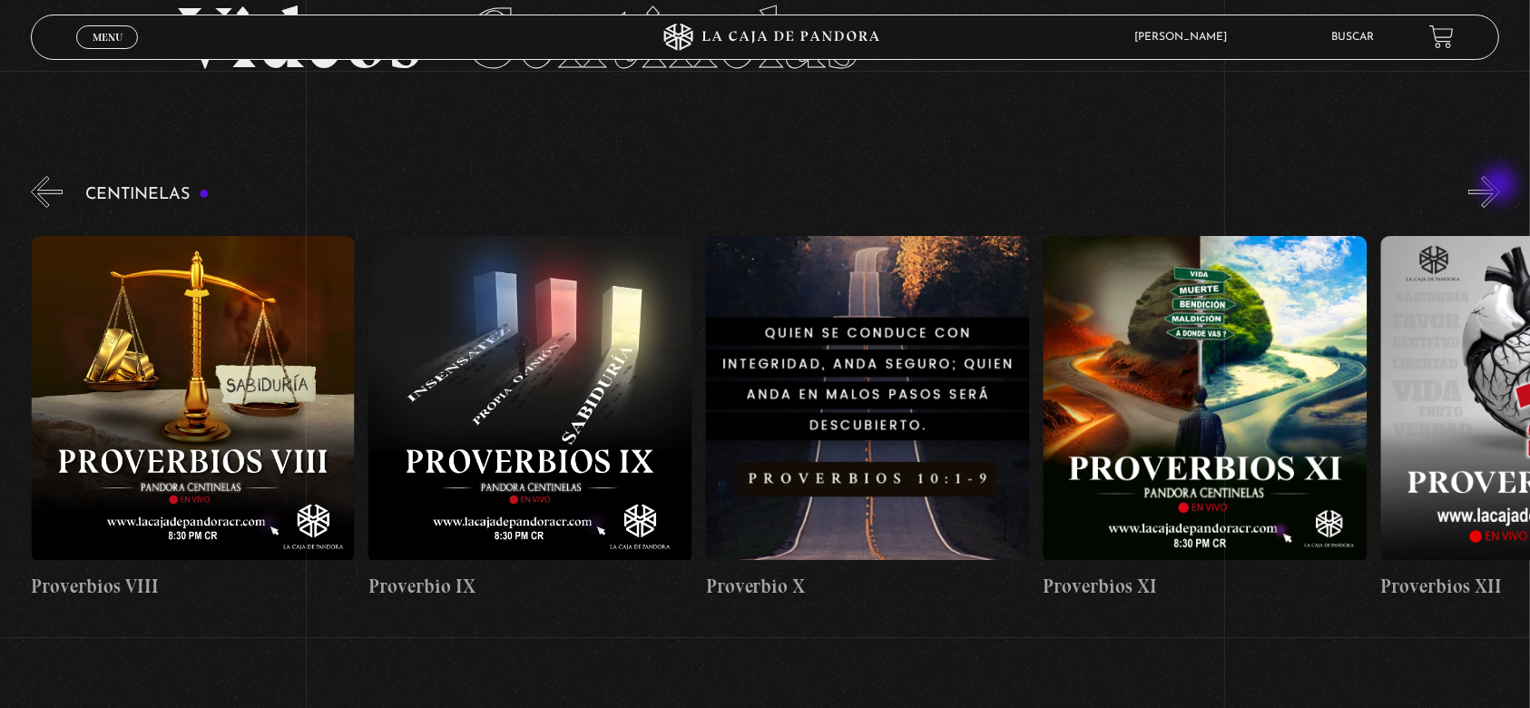
click at [1500, 186] on button "»" at bounding box center [1485, 192] width 32 height 32
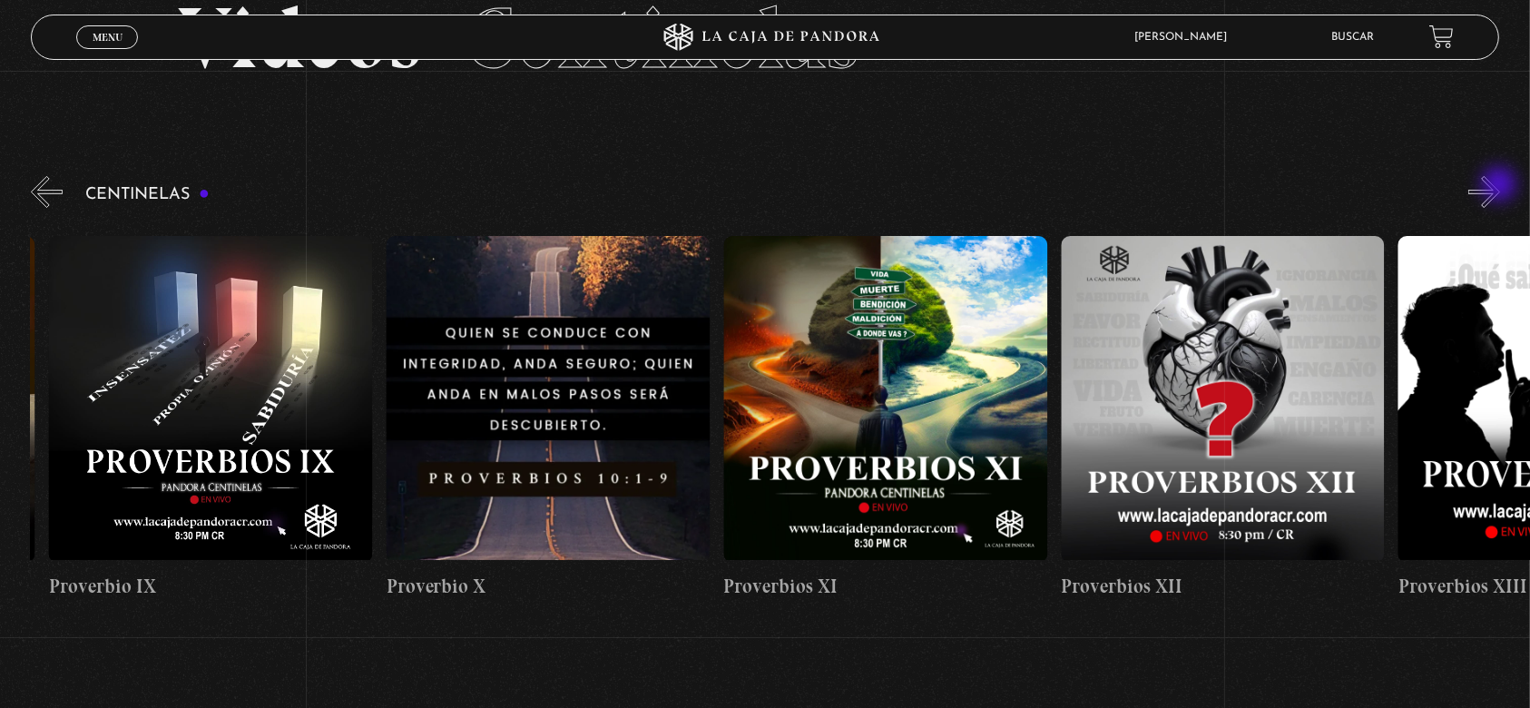
click at [1500, 186] on button "»" at bounding box center [1485, 192] width 32 height 32
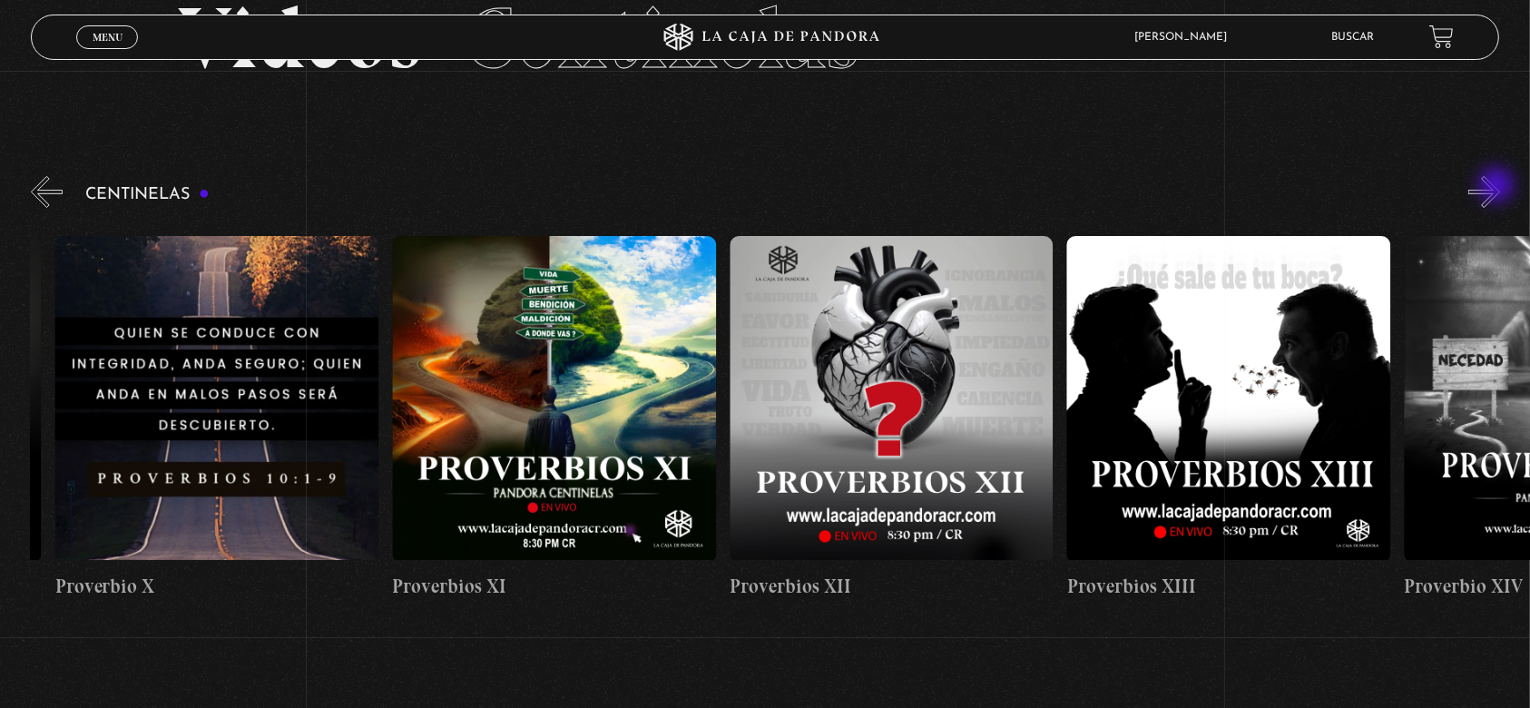
click at [1499, 187] on button "»" at bounding box center [1485, 192] width 32 height 32
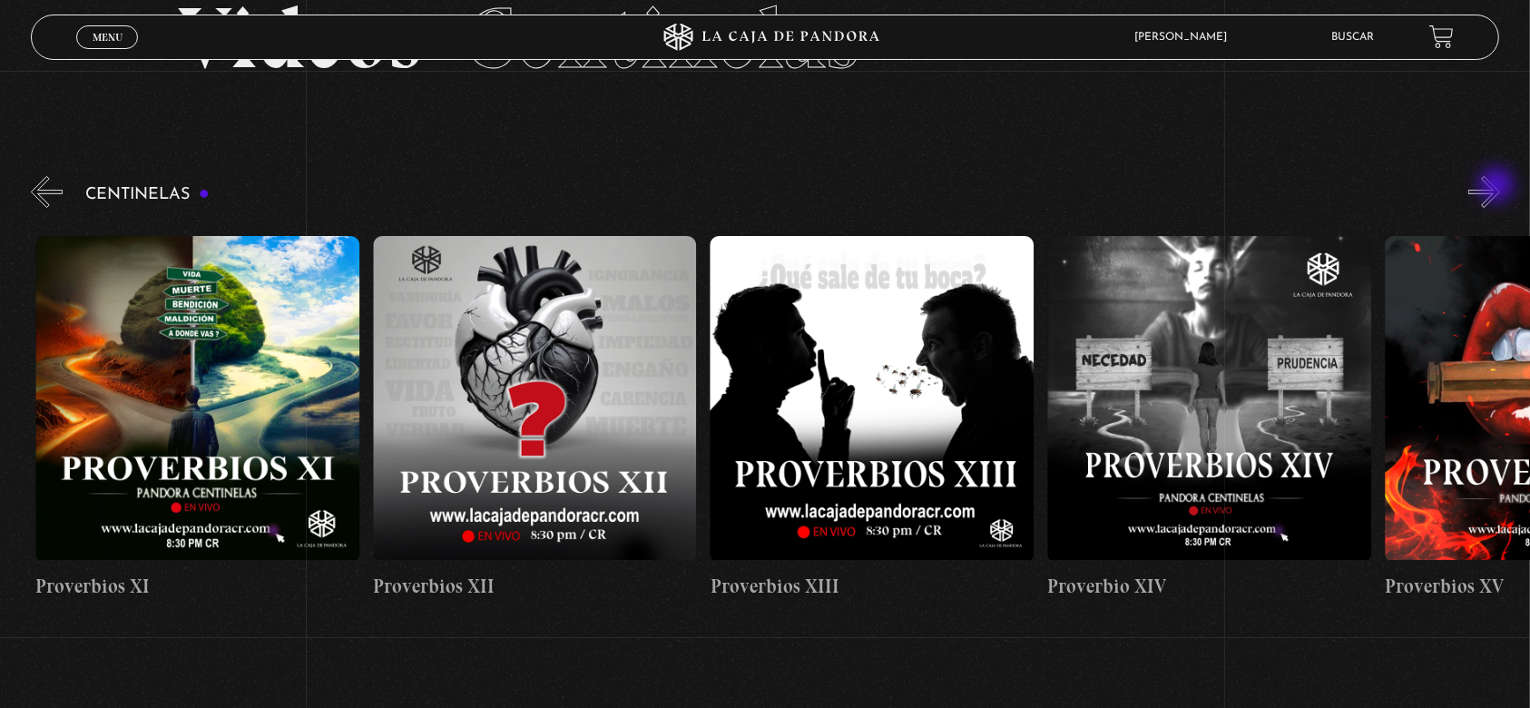
click at [1499, 187] on button "»" at bounding box center [1485, 192] width 32 height 32
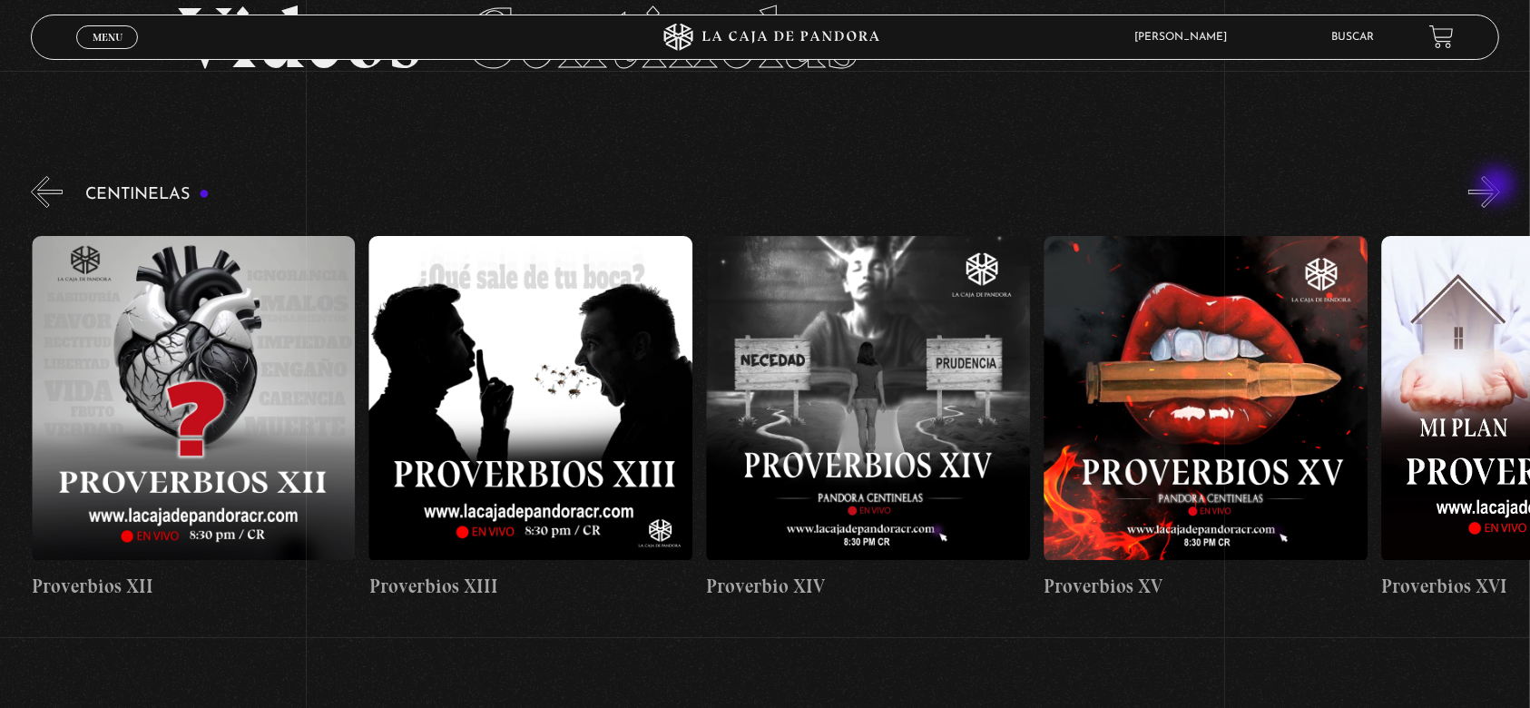
click at [1499, 187] on button "»" at bounding box center [1485, 192] width 32 height 32
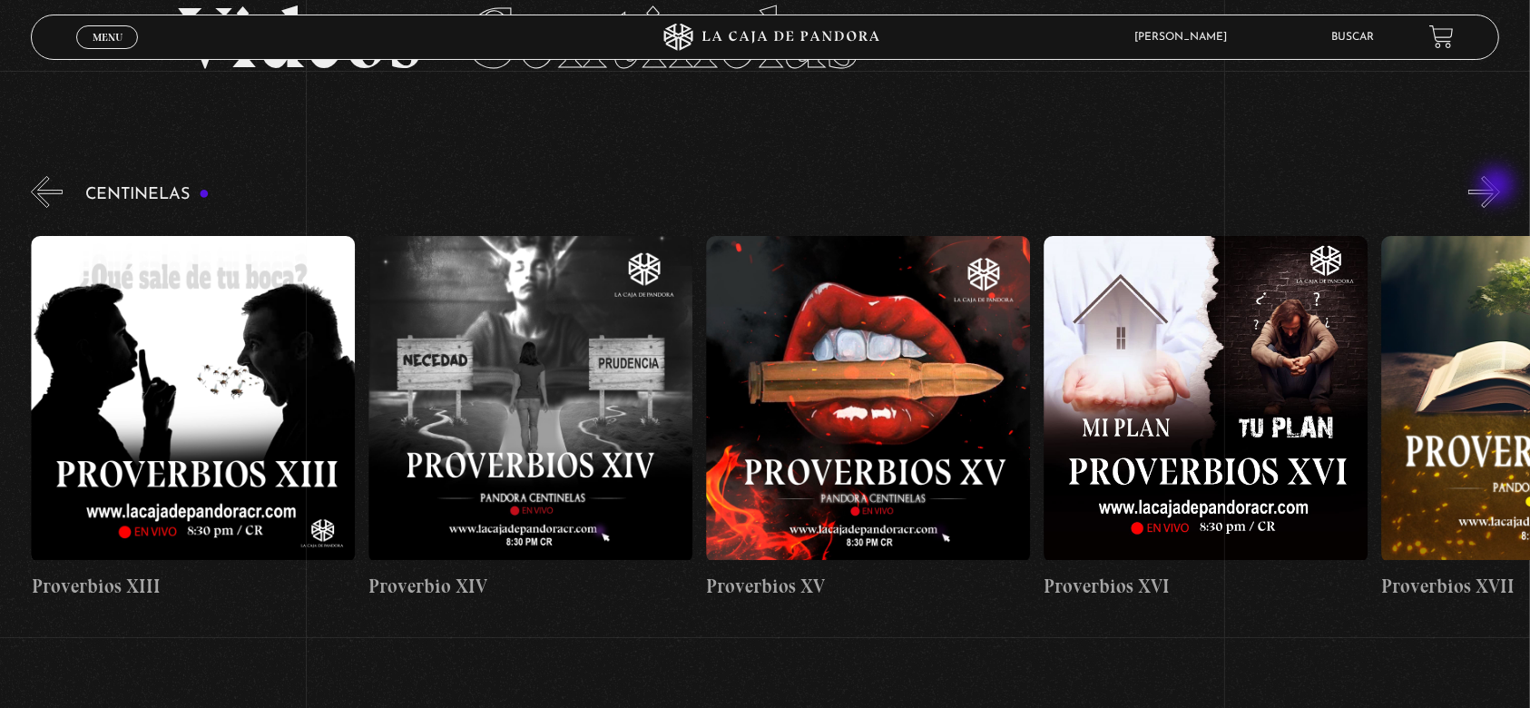
scroll to position [0, 5061]
click at [1499, 187] on button "»" at bounding box center [1485, 192] width 32 height 32
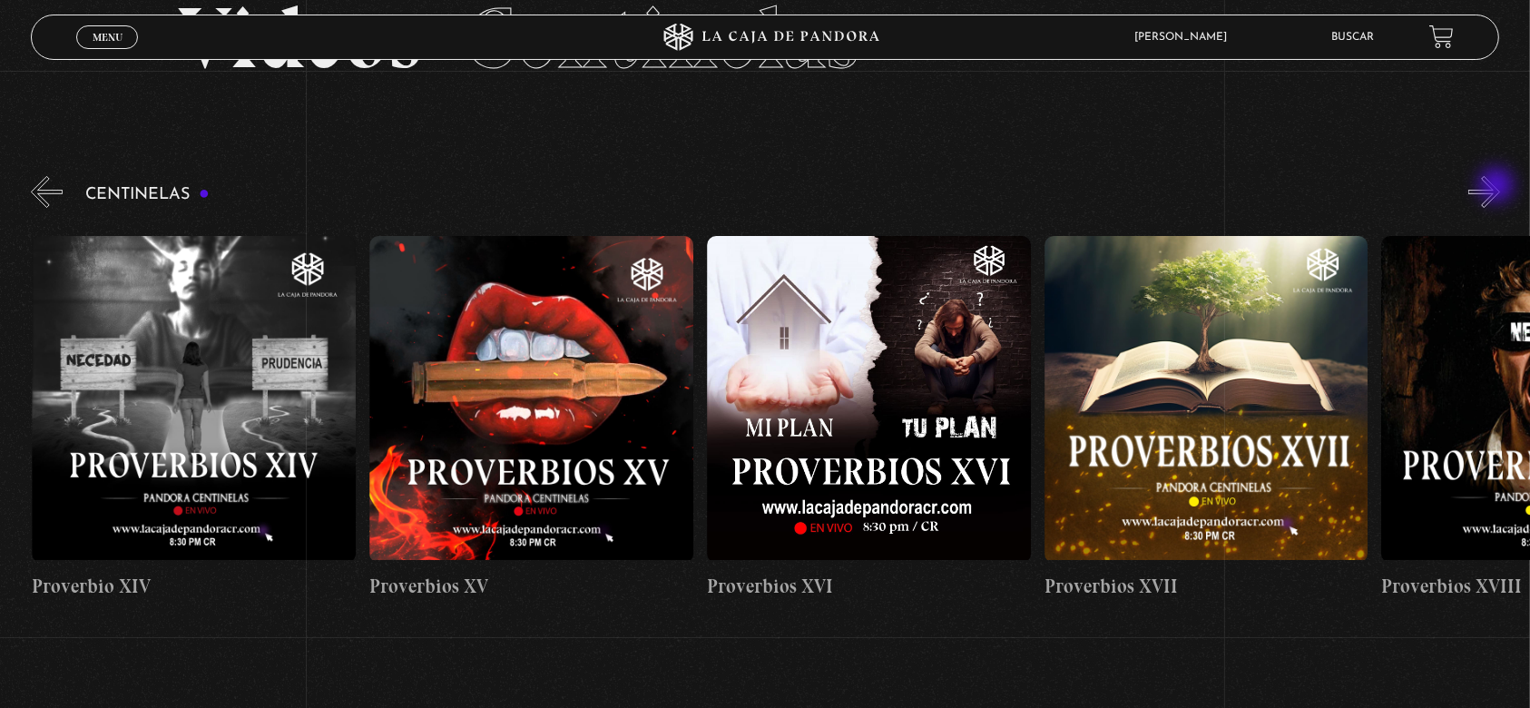
click at [1499, 187] on button "»" at bounding box center [1485, 192] width 32 height 32
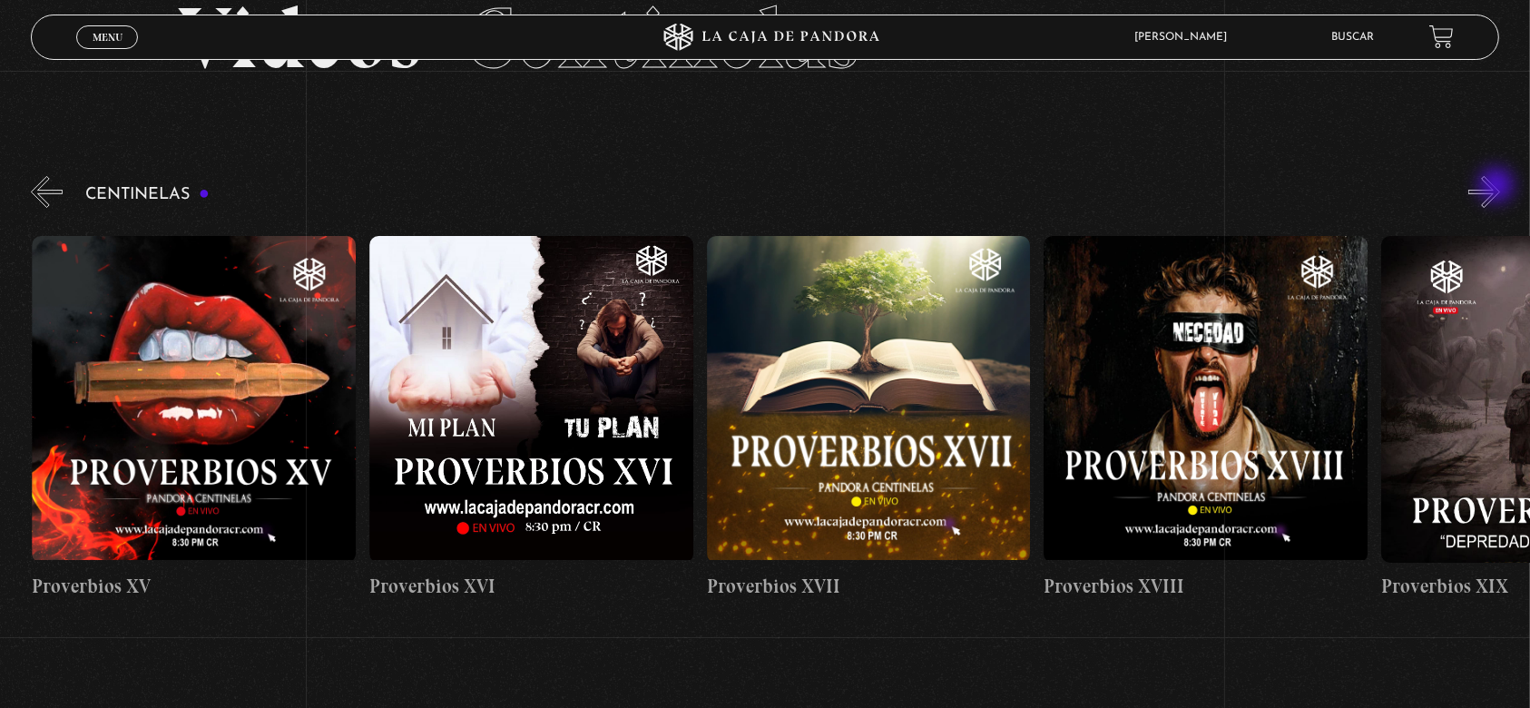
click at [1499, 187] on button "»" at bounding box center [1485, 192] width 32 height 32
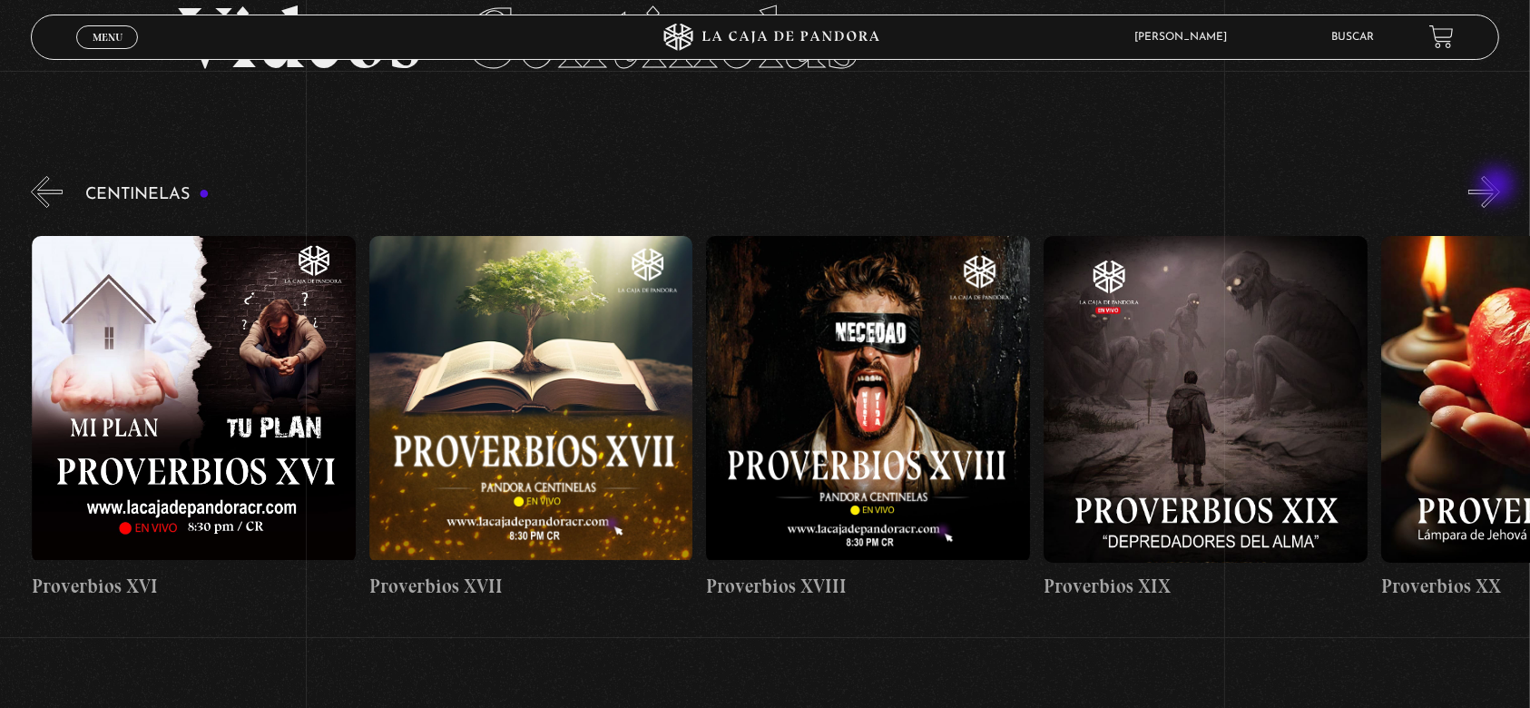
click at [1499, 187] on button "»" at bounding box center [1485, 192] width 32 height 32
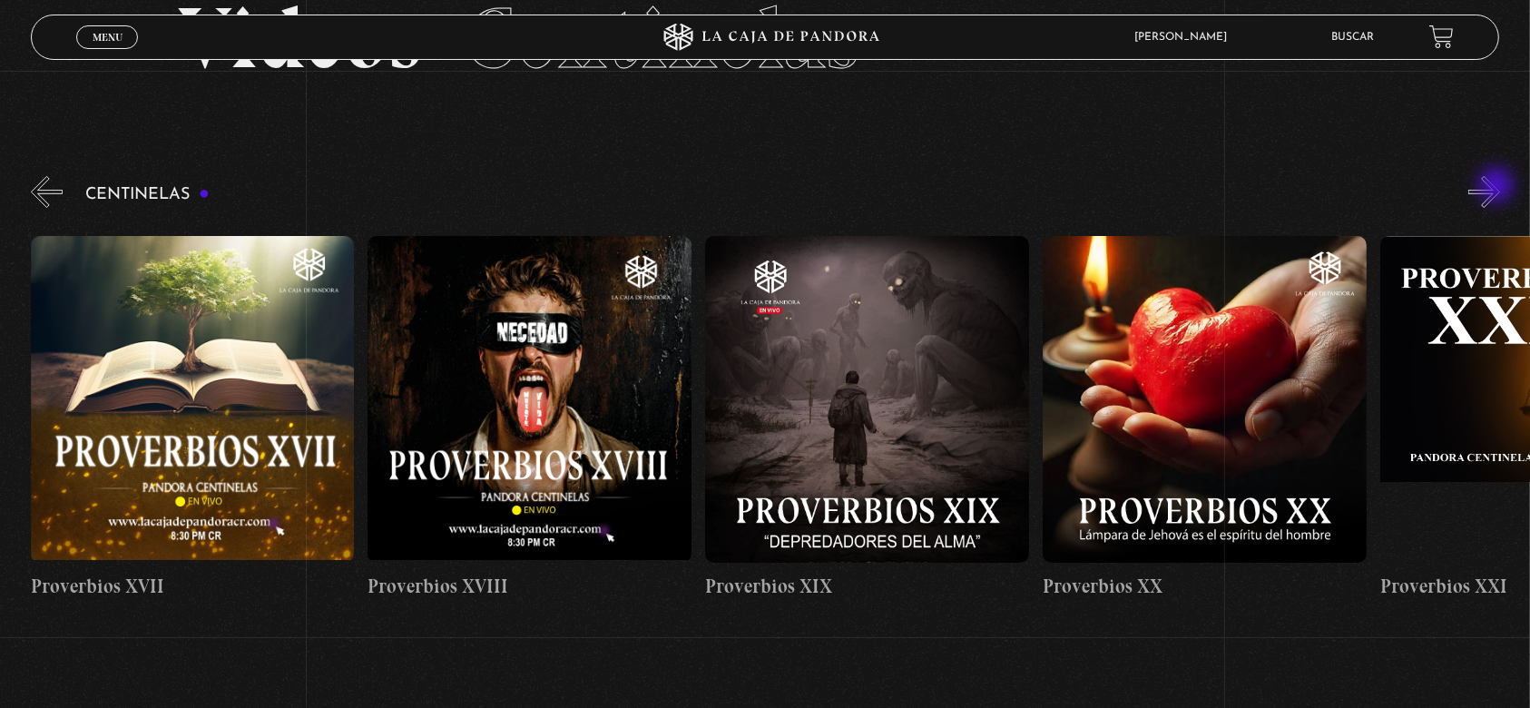
click at [1499, 187] on button "»" at bounding box center [1485, 192] width 32 height 32
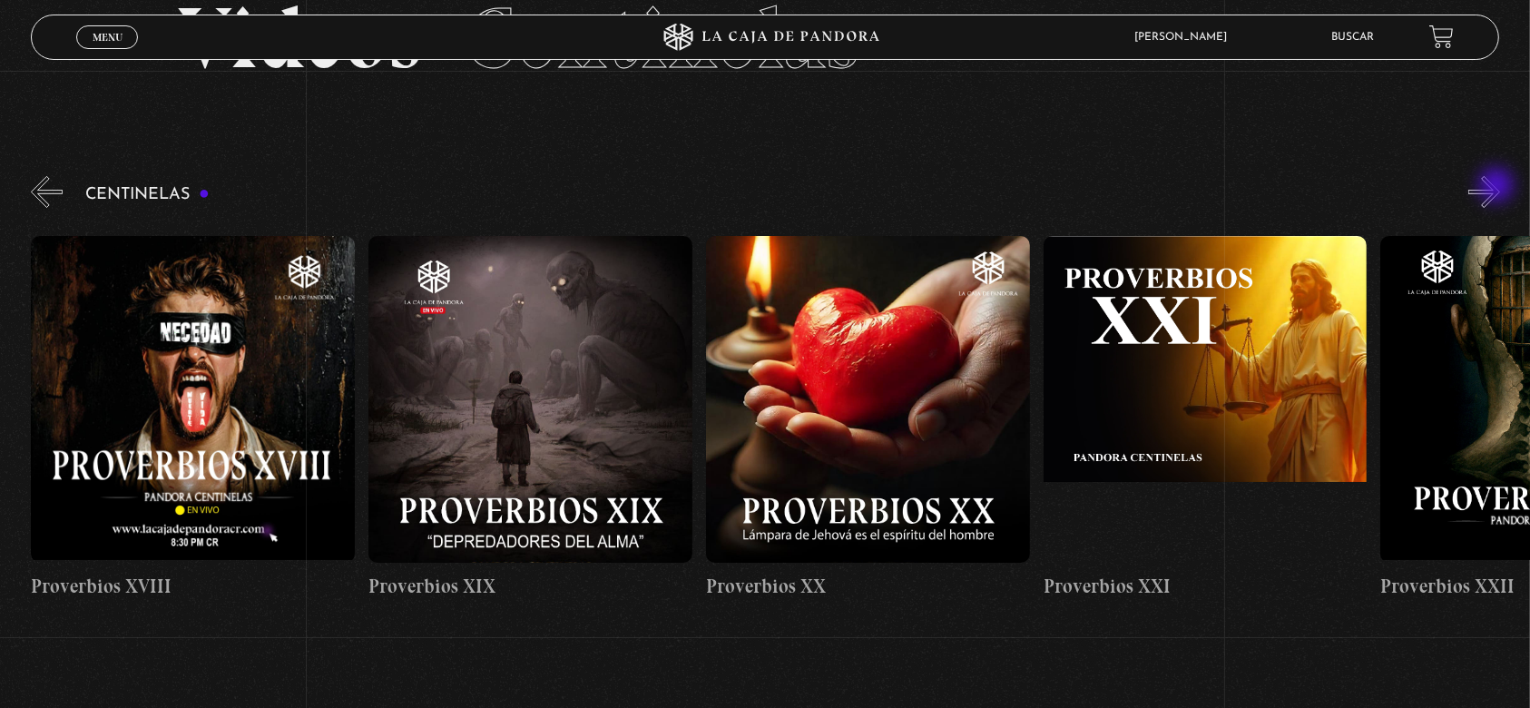
click at [1499, 187] on button "»" at bounding box center [1485, 192] width 32 height 32
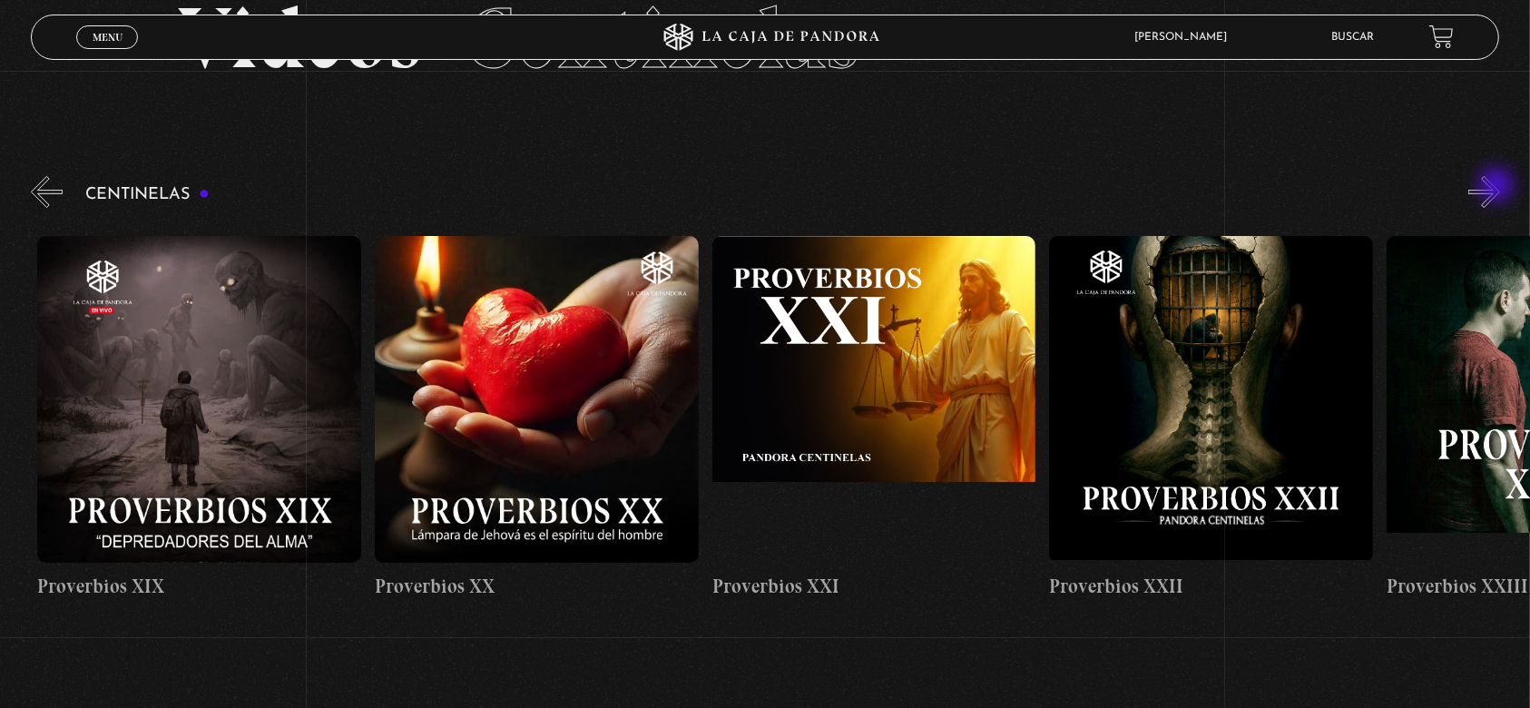
click at [1499, 187] on button "»" at bounding box center [1485, 192] width 32 height 32
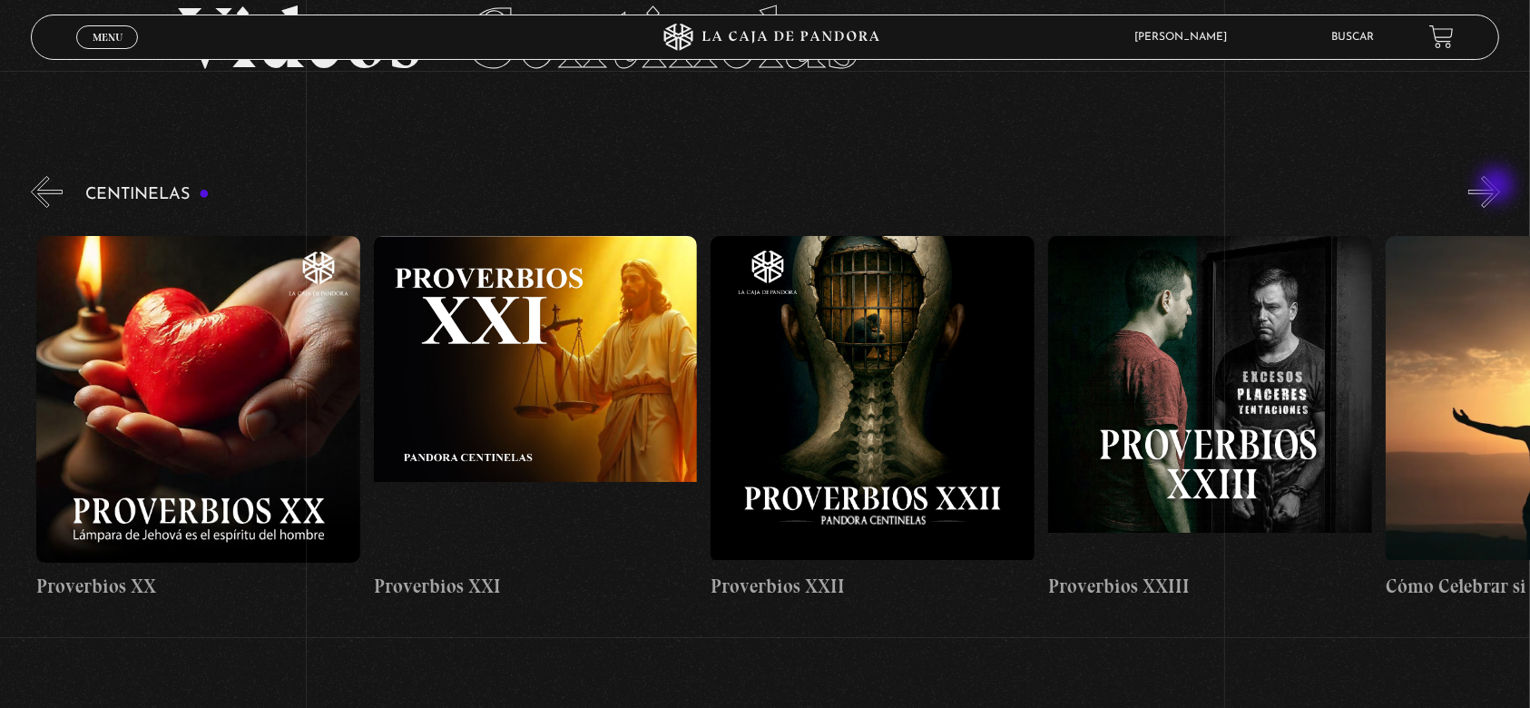
click at [1499, 187] on button "»" at bounding box center [1485, 192] width 32 height 32
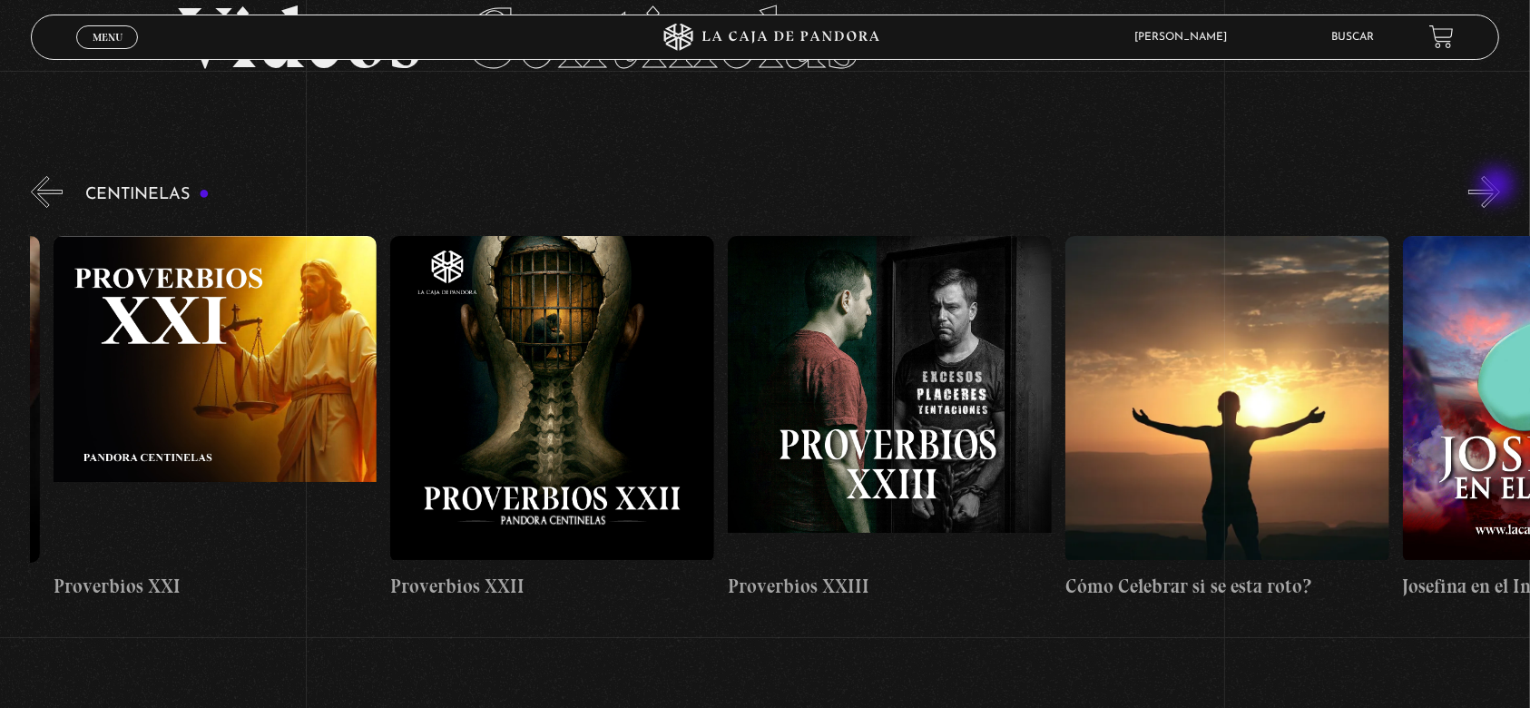
click at [1499, 187] on button "»" at bounding box center [1485, 192] width 32 height 32
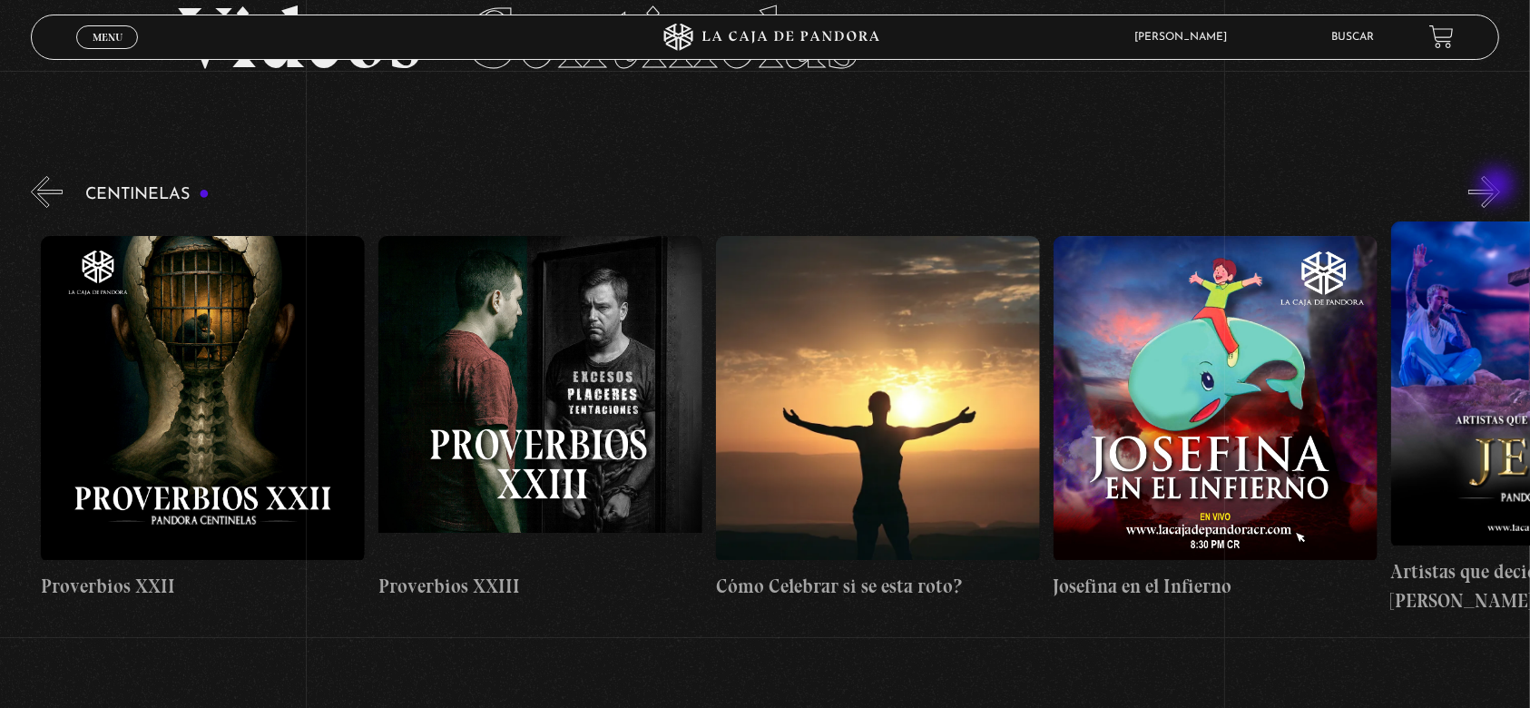
click at [1499, 187] on button "»" at bounding box center [1485, 192] width 32 height 32
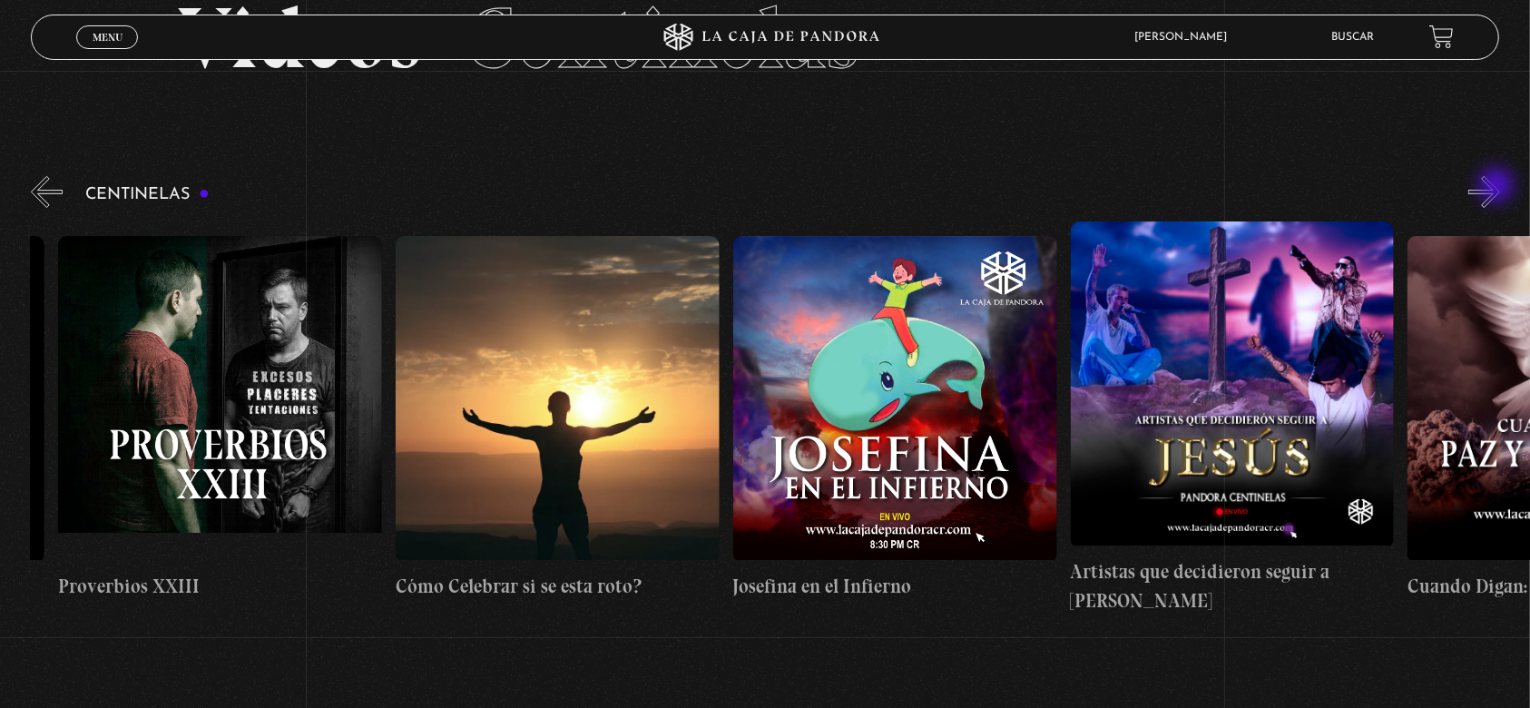
click at [1499, 187] on button "»" at bounding box center [1485, 192] width 32 height 32
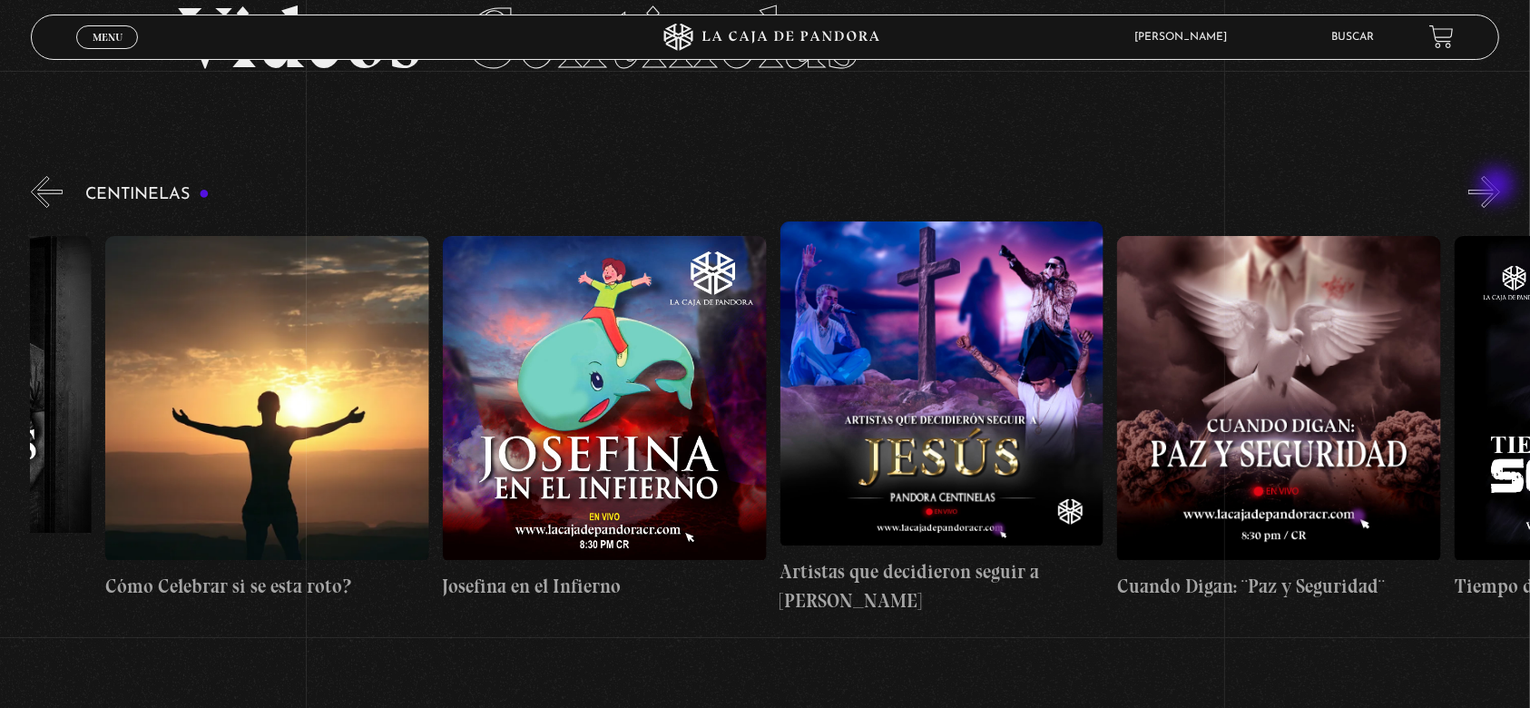
click at [1499, 187] on button "»" at bounding box center [1485, 192] width 32 height 32
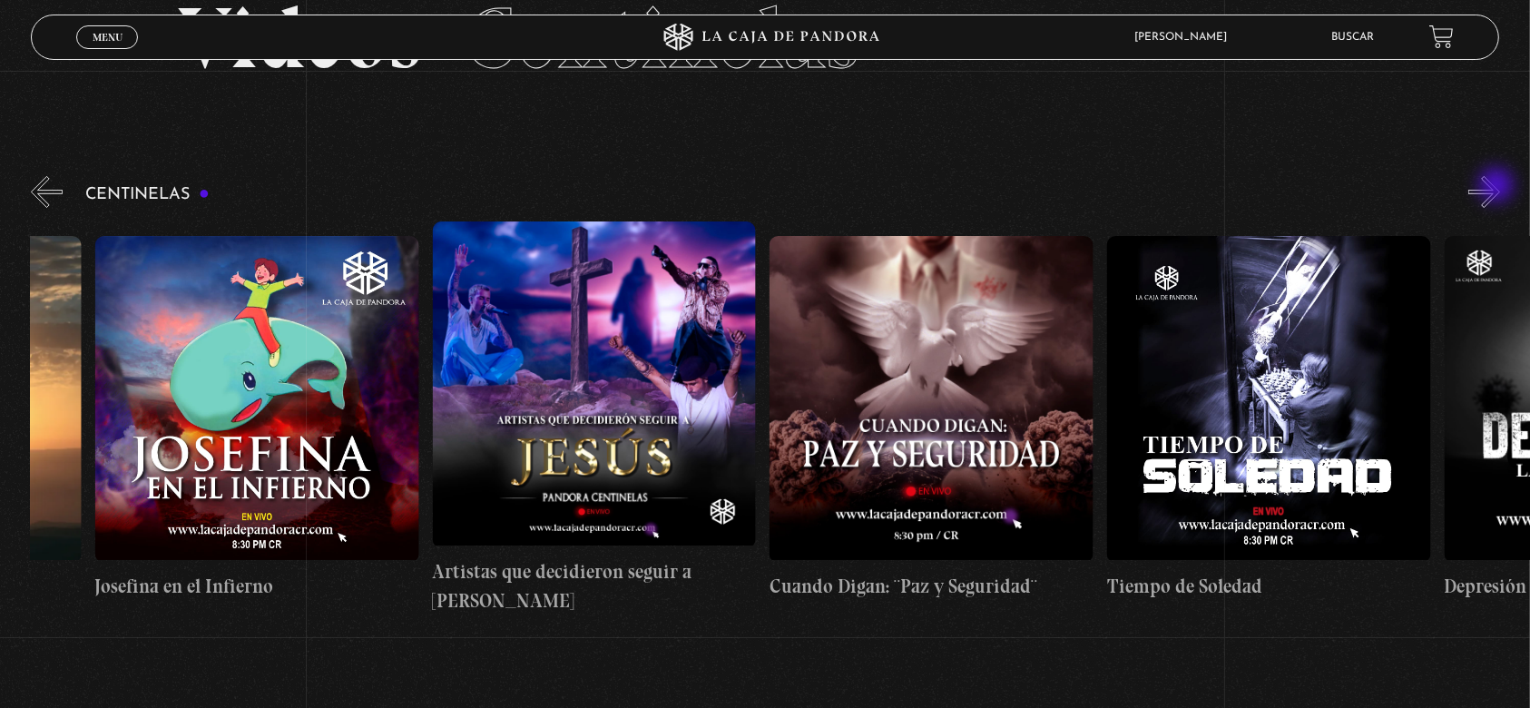
click at [1499, 187] on button "»" at bounding box center [1485, 192] width 32 height 32
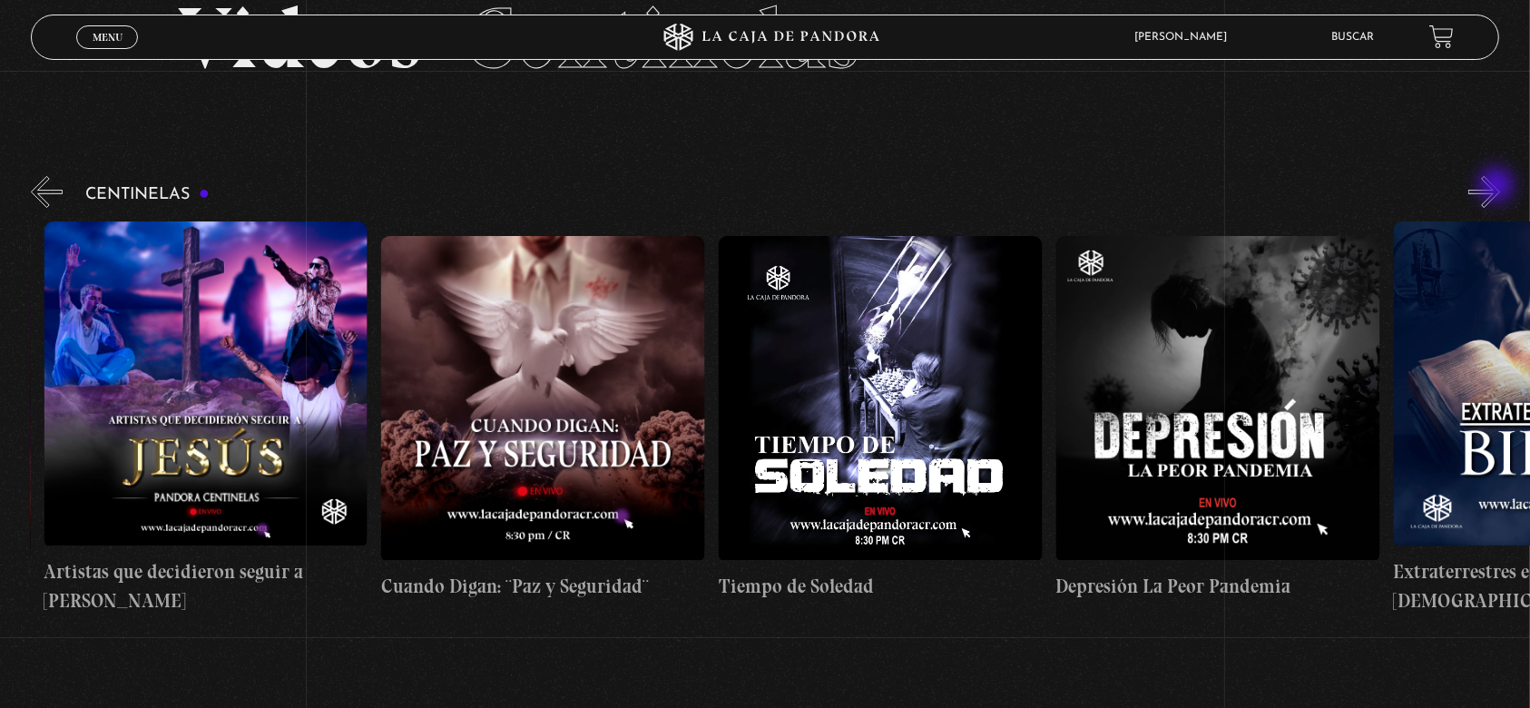
click at [1499, 187] on button "»" at bounding box center [1485, 192] width 32 height 32
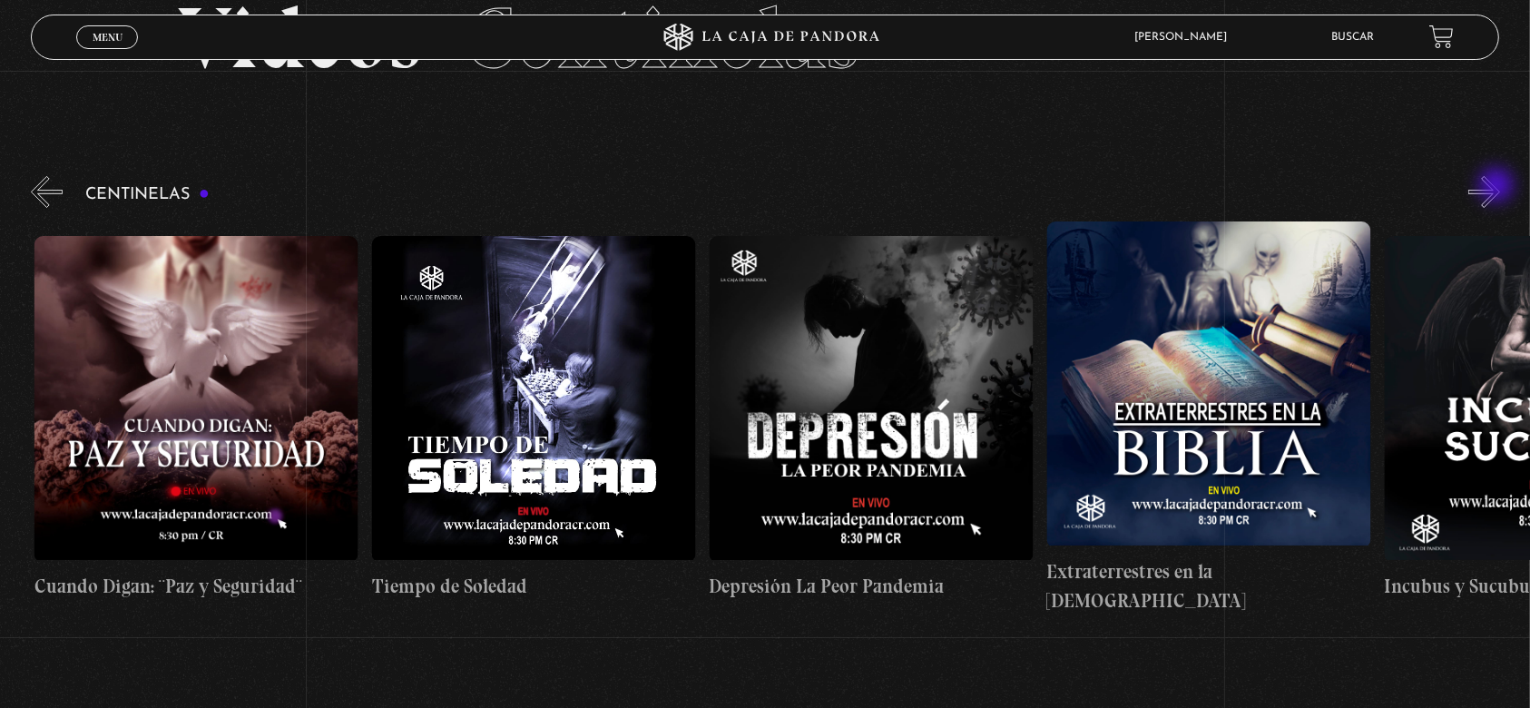
click at [1499, 187] on button "»" at bounding box center [1485, 192] width 32 height 32
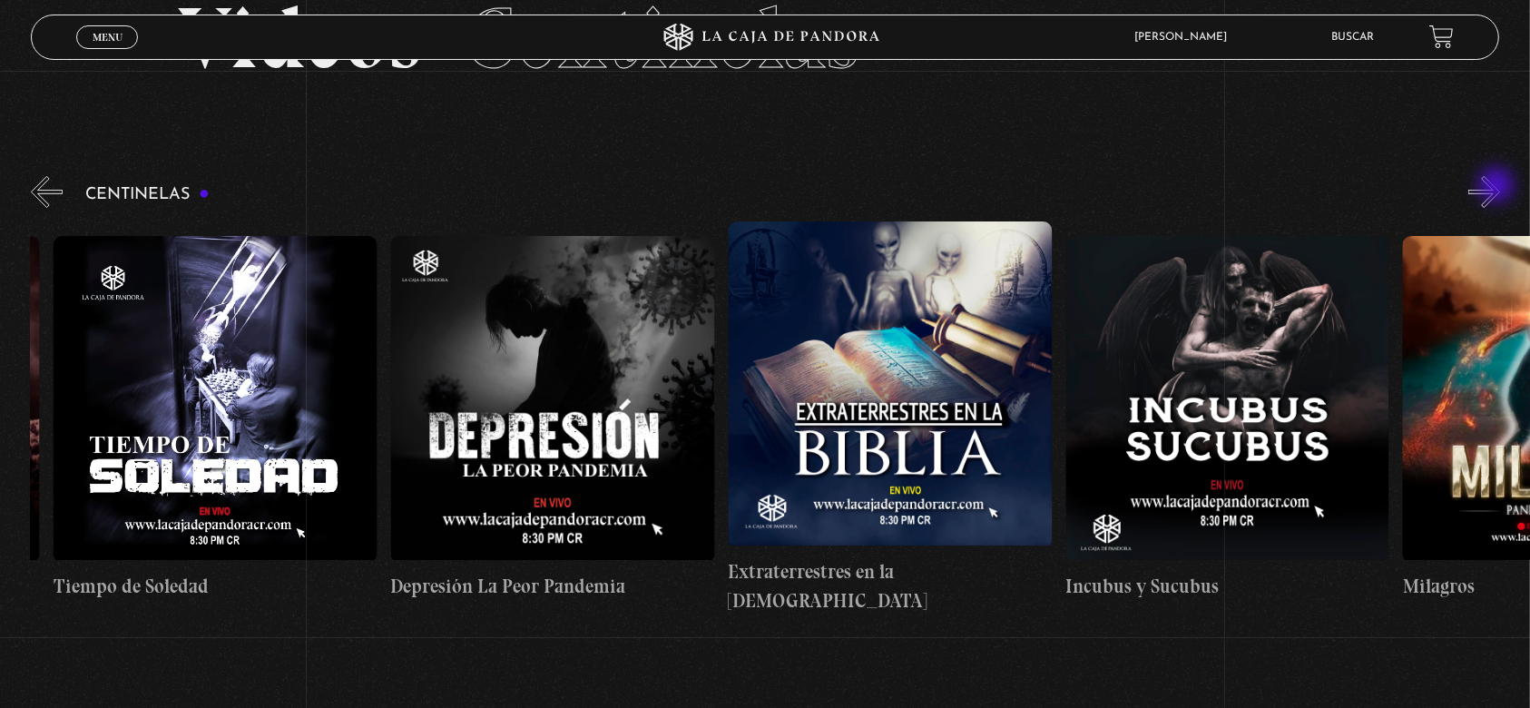
click at [1499, 187] on button "»" at bounding box center [1485, 192] width 32 height 32
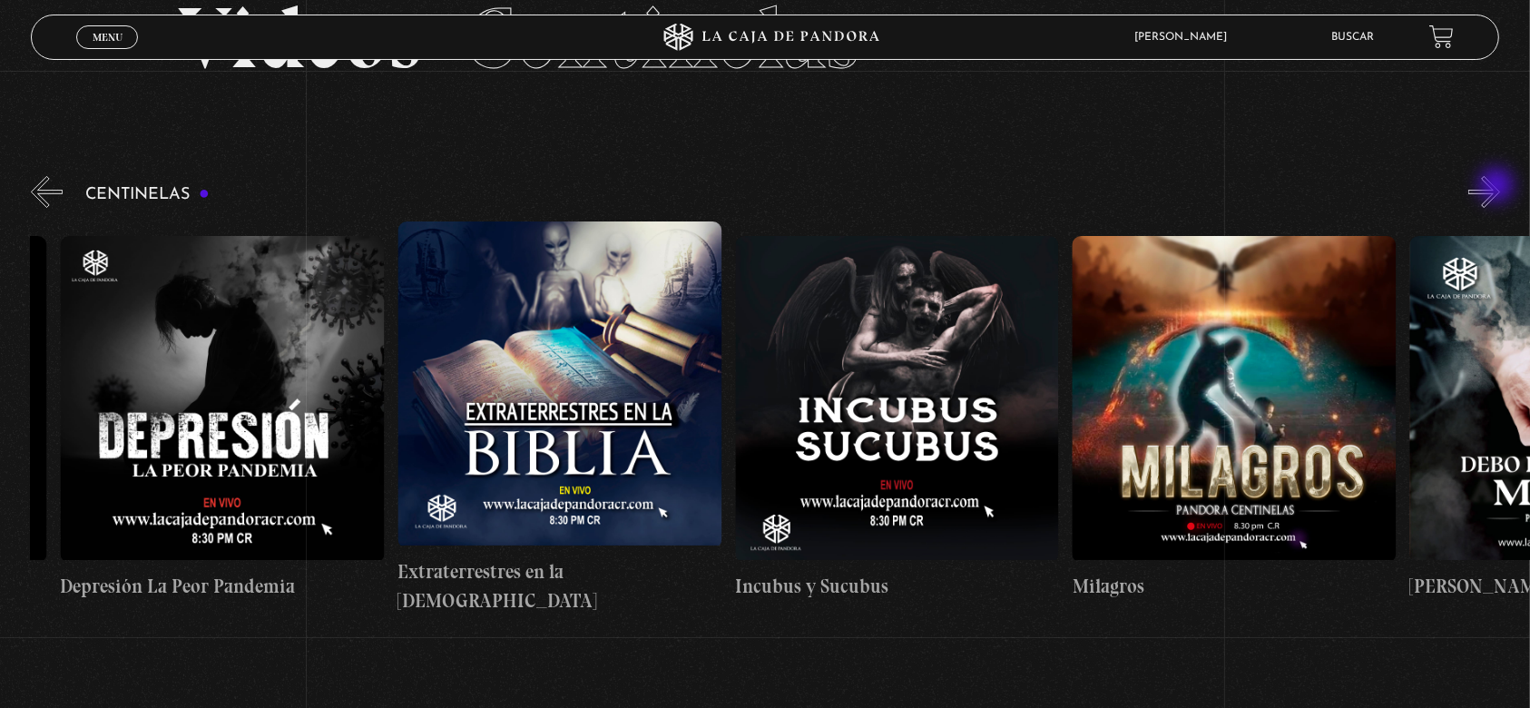
click at [1499, 187] on button "»" at bounding box center [1485, 192] width 32 height 32
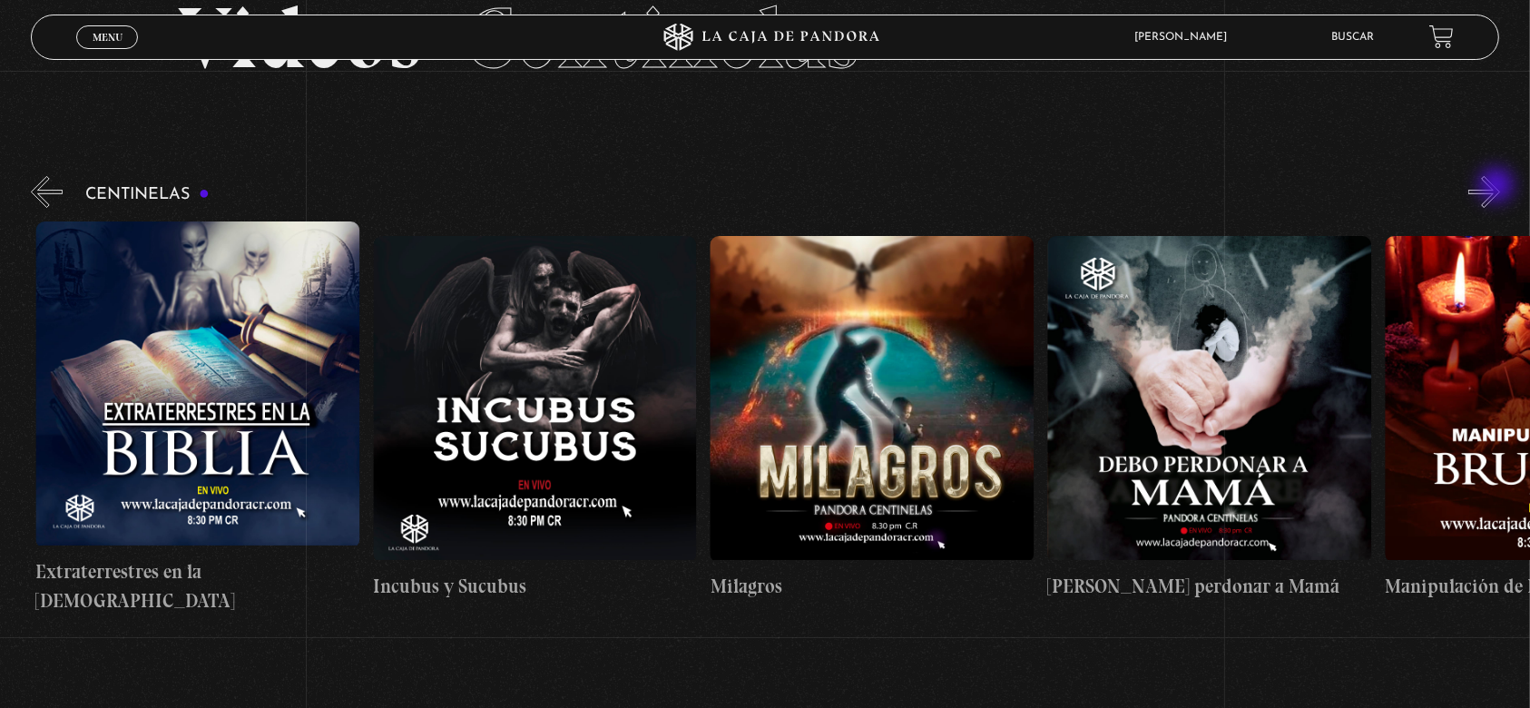
click at [1499, 187] on button "»" at bounding box center [1485, 192] width 32 height 32
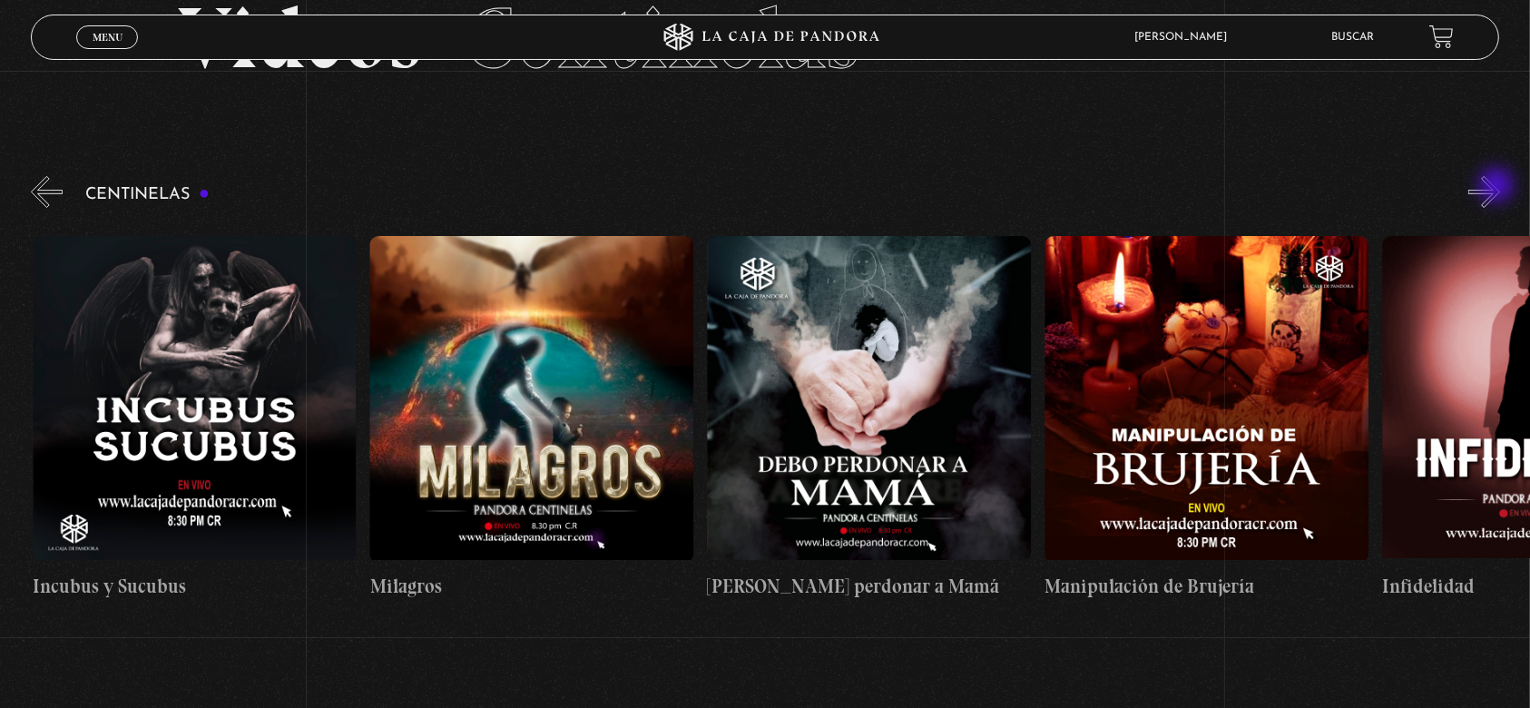
click at [1499, 187] on button "»" at bounding box center [1485, 192] width 32 height 32
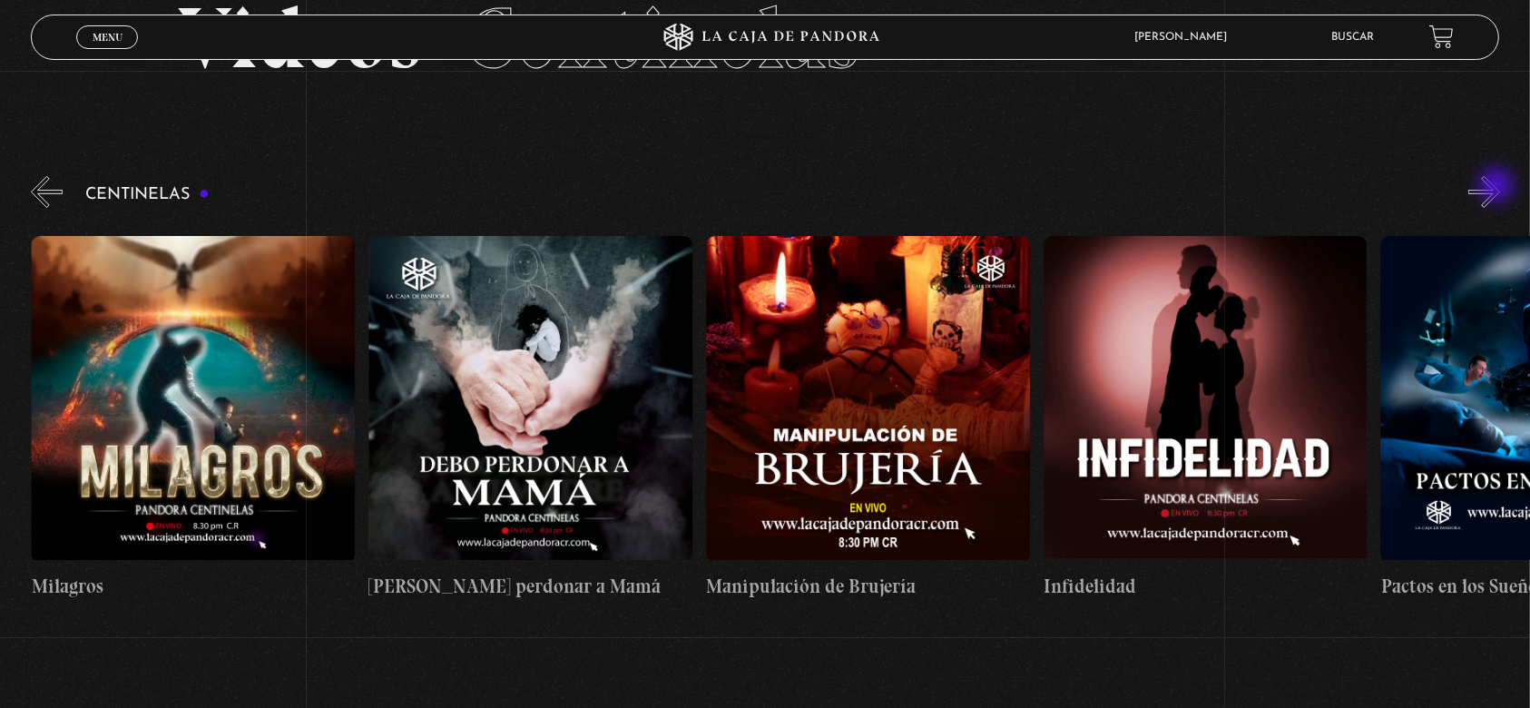
click at [1499, 187] on button "»" at bounding box center [1485, 192] width 32 height 32
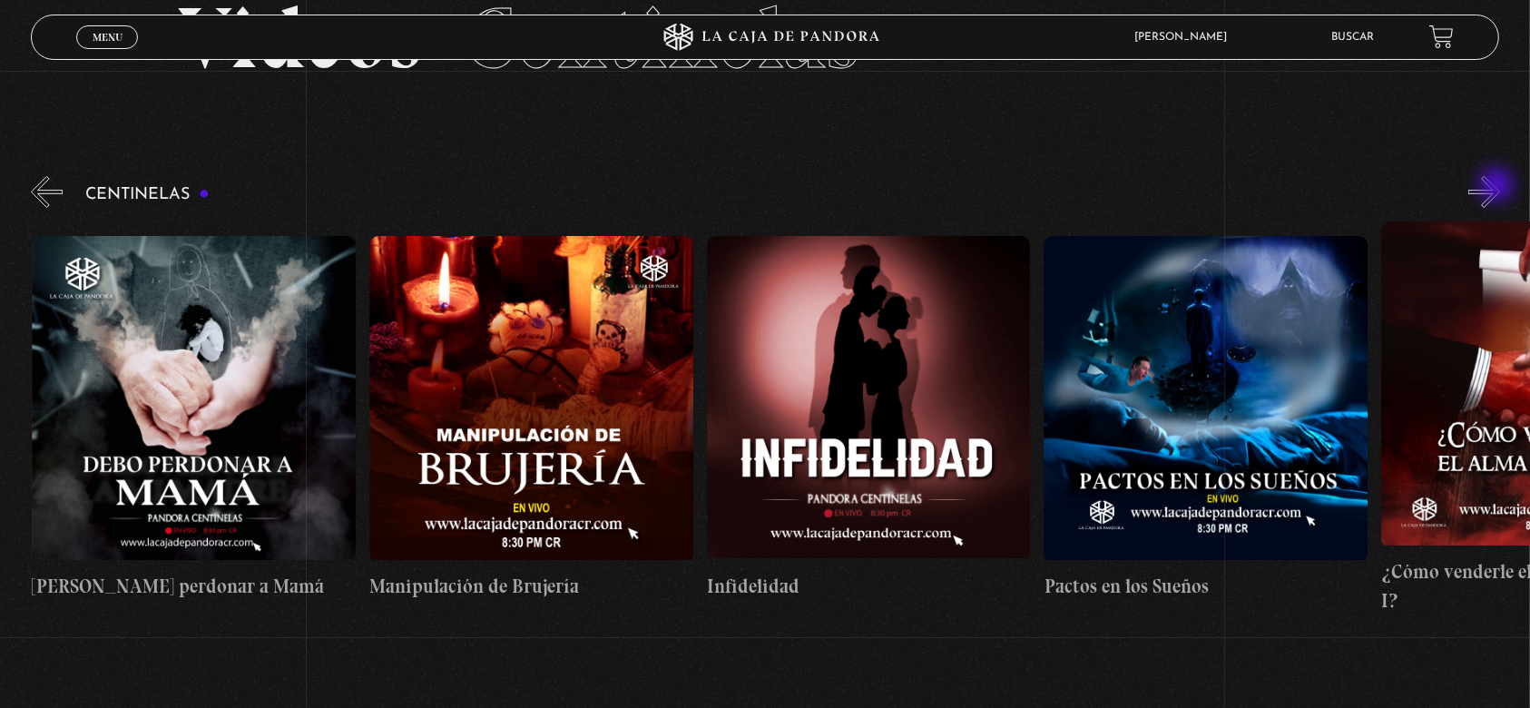
scroll to position [0, 11810]
click at [1499, 187] on button "»" at bounding box center [1485, 192] width 32 height 32
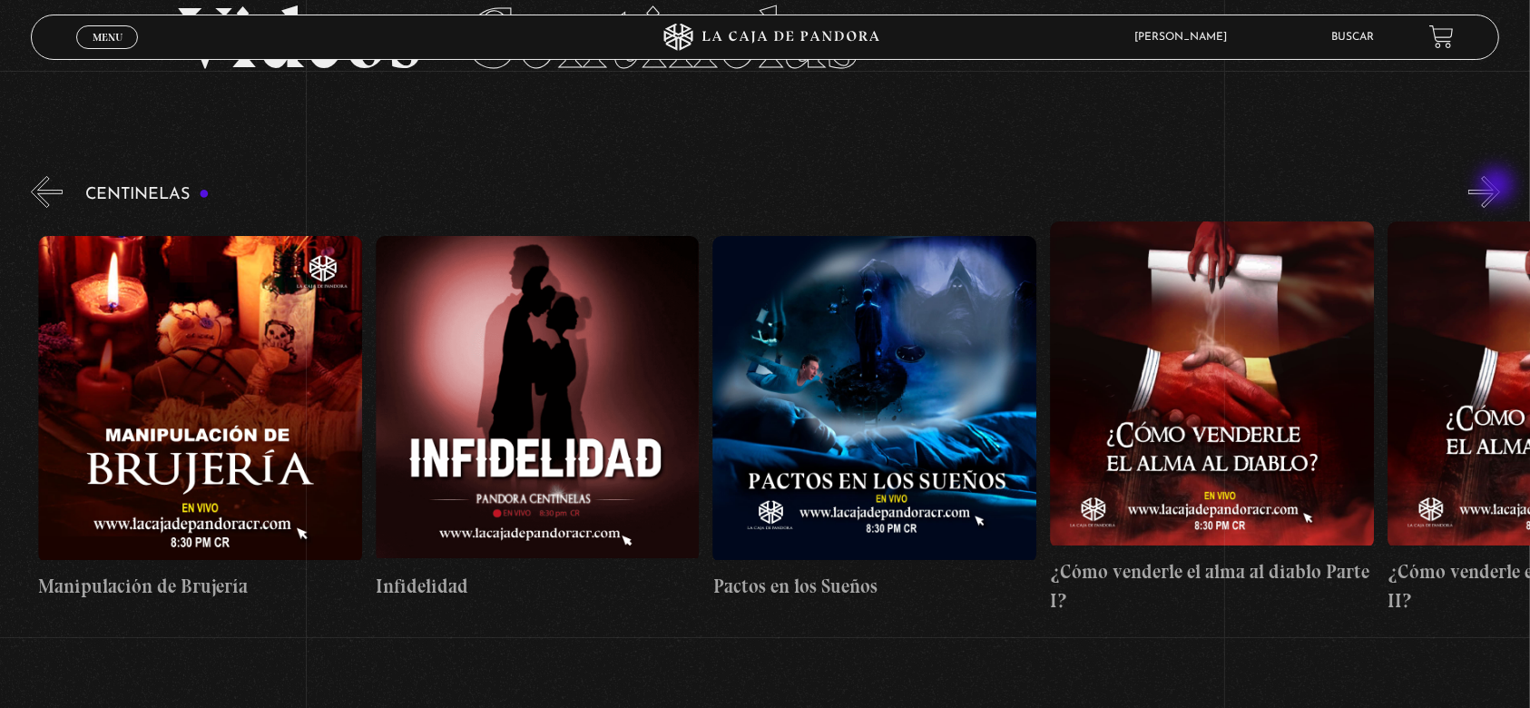
click at [1499, 187] on button "»" at bounding box center [1485, 192] width 32 height 32
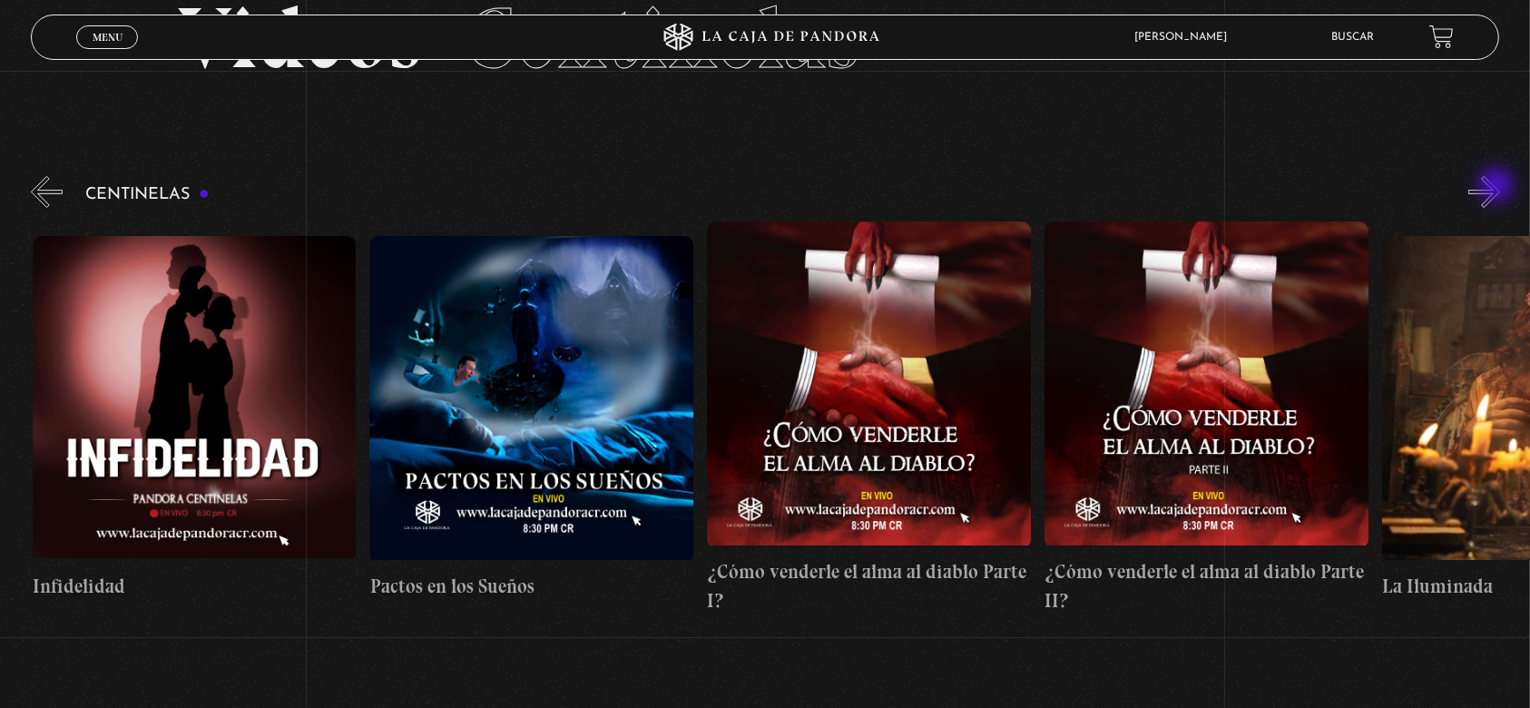
scroll to position [0, 12485]
click at [1499, 187] on button "»" at bounding box center [1485, 192] width 32 height 32
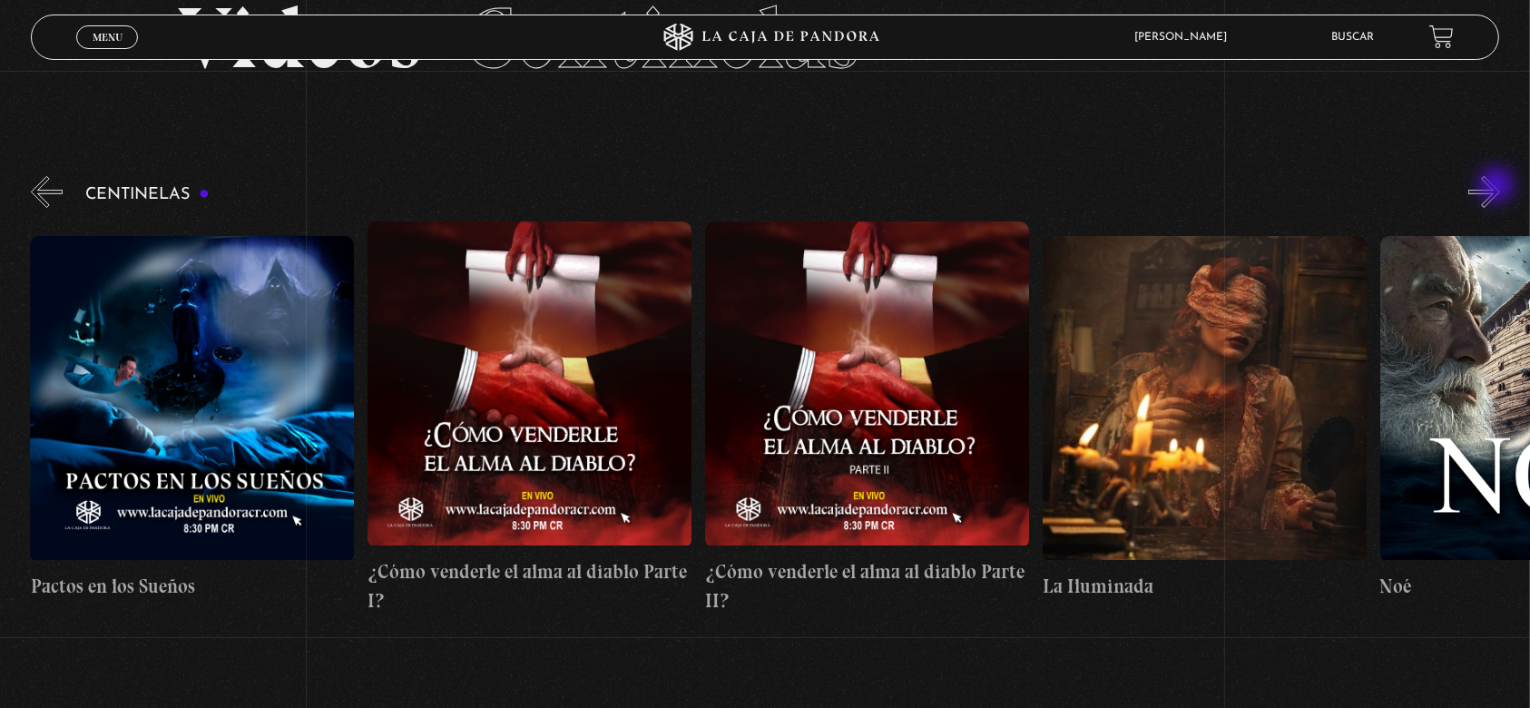
click at [1499, 187] on button "»" at bounding box center [1485, 192] width 32 height 32
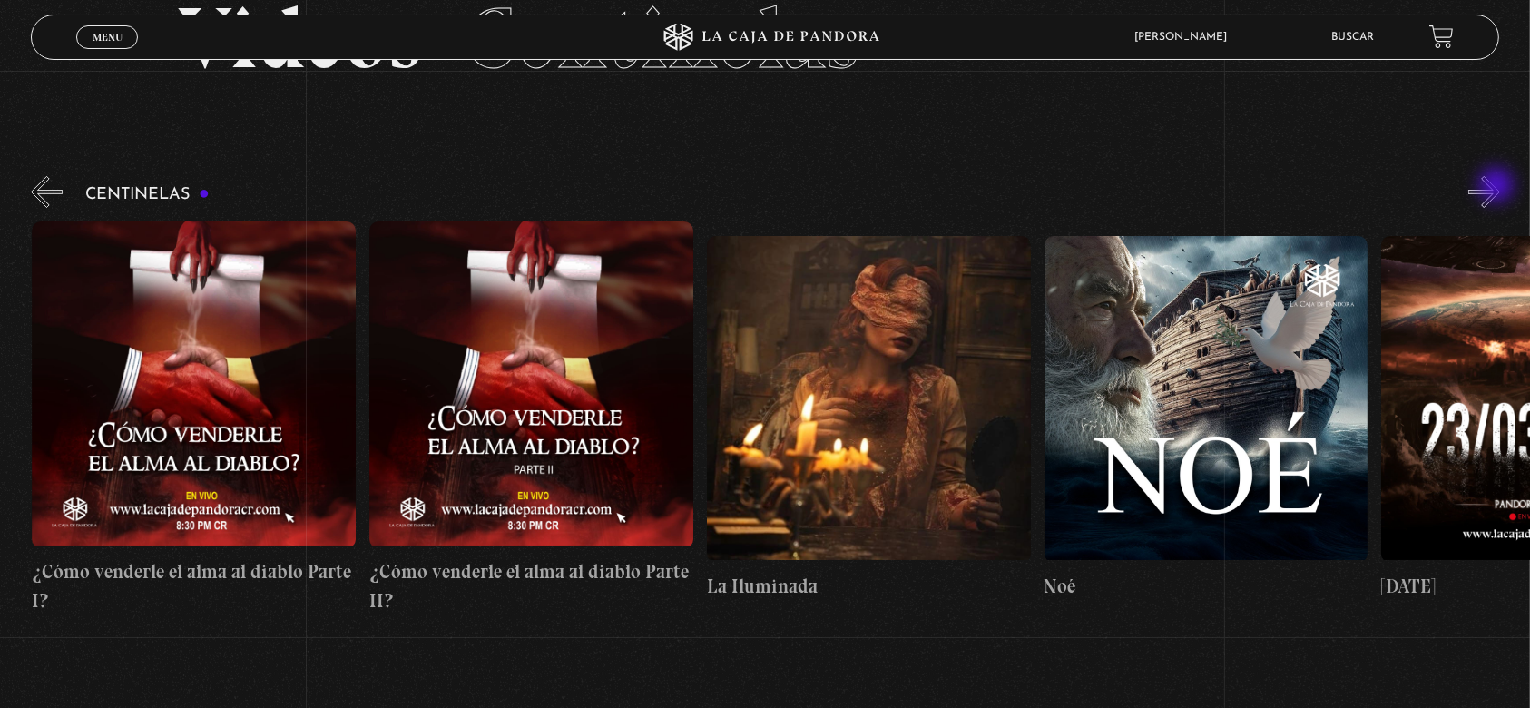
click at [1499, 187] on button "»" at bounding box center [1485, 192] width 32 height 32
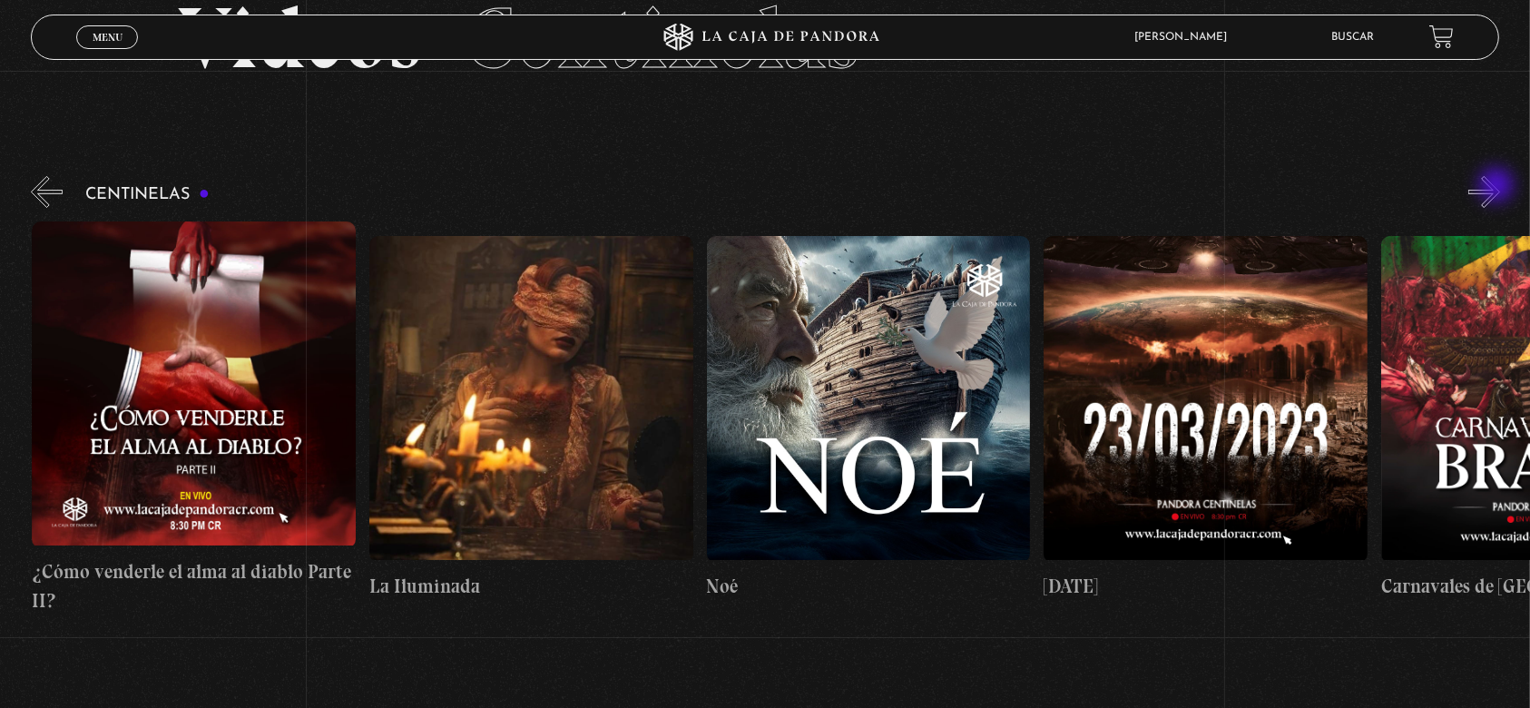
scroll to position [0, 13498]
click at [1499, 187] on button "»" at bounding box center [1485, 192] width 32 height 32
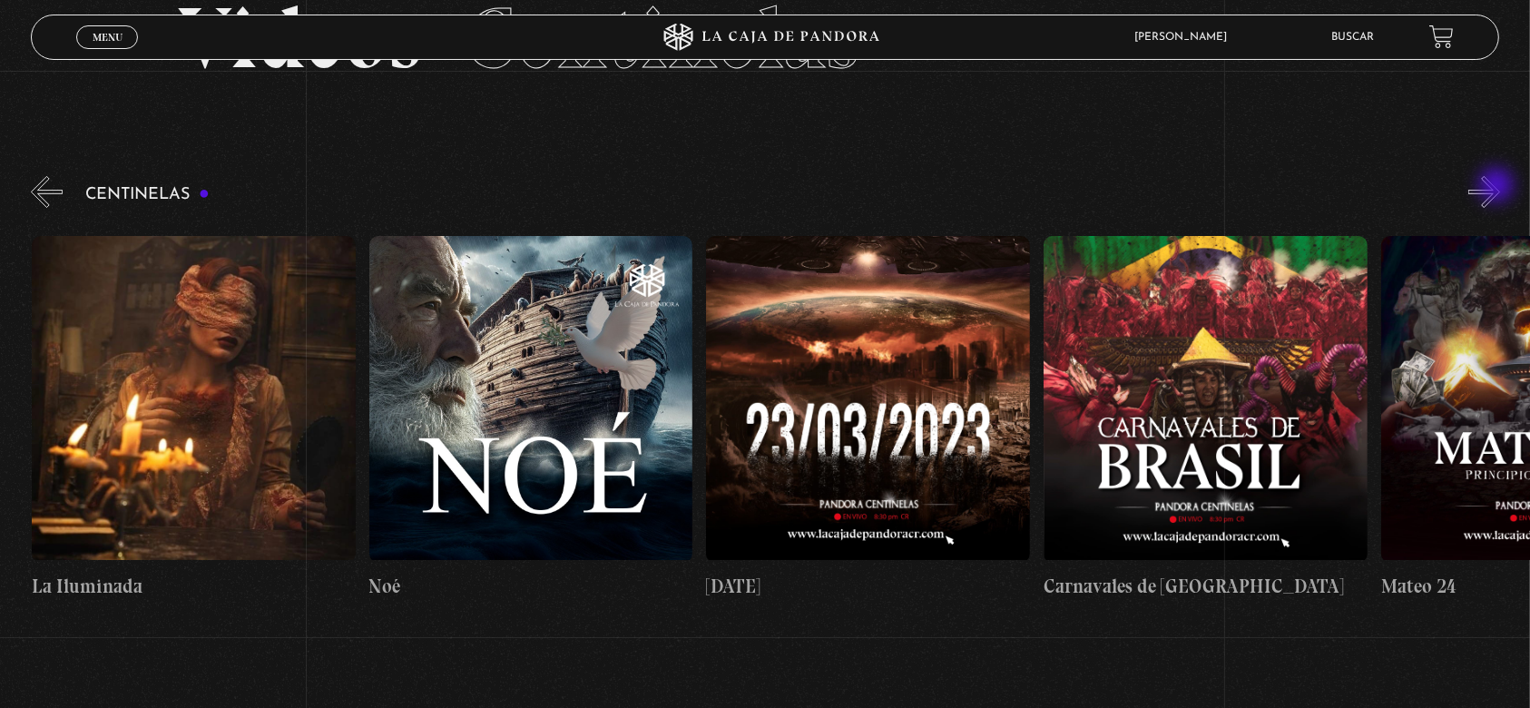
click at [1499, 187] on button "»" at bounding box center [1485, 192] width 32 height 32
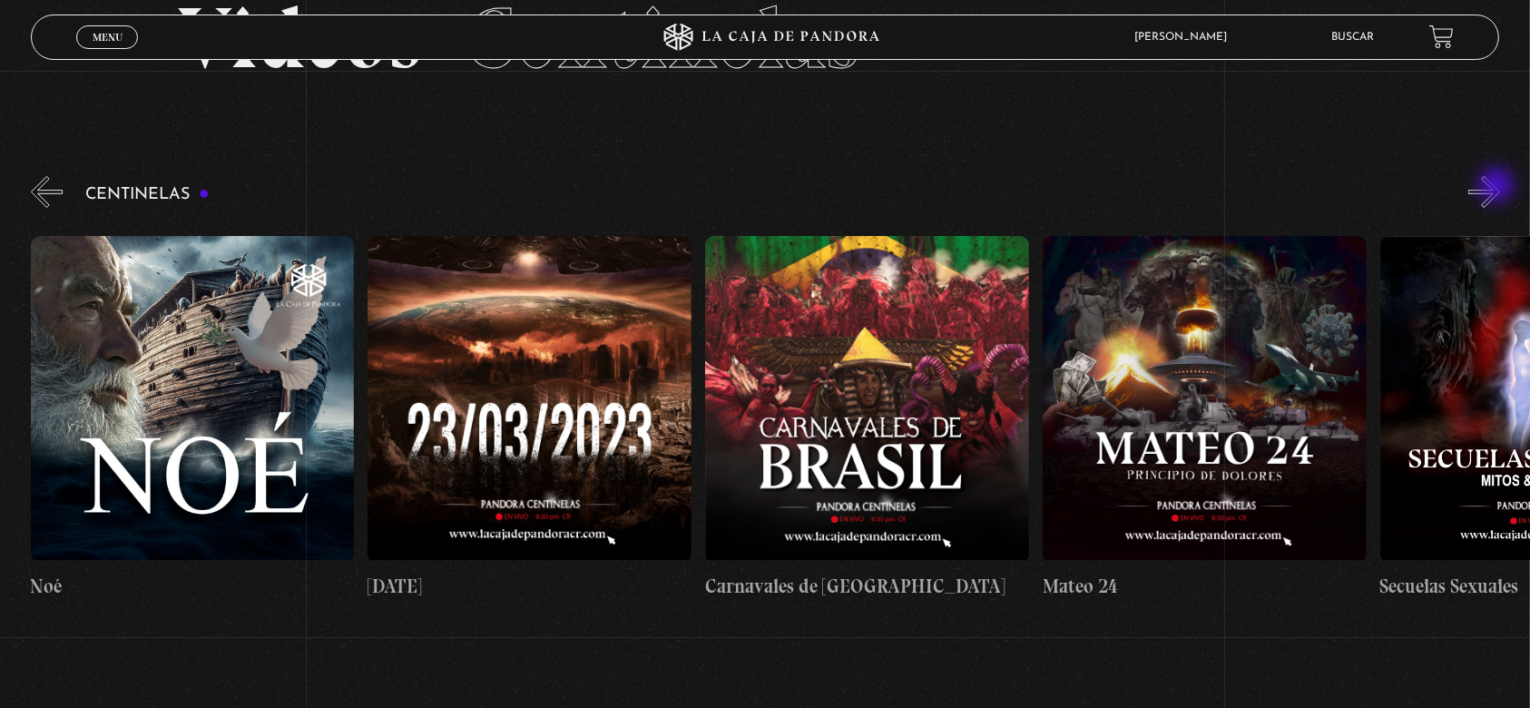
click at [1499, 187] on button "»" at bounding box center [1485, 192] width 32 height 32
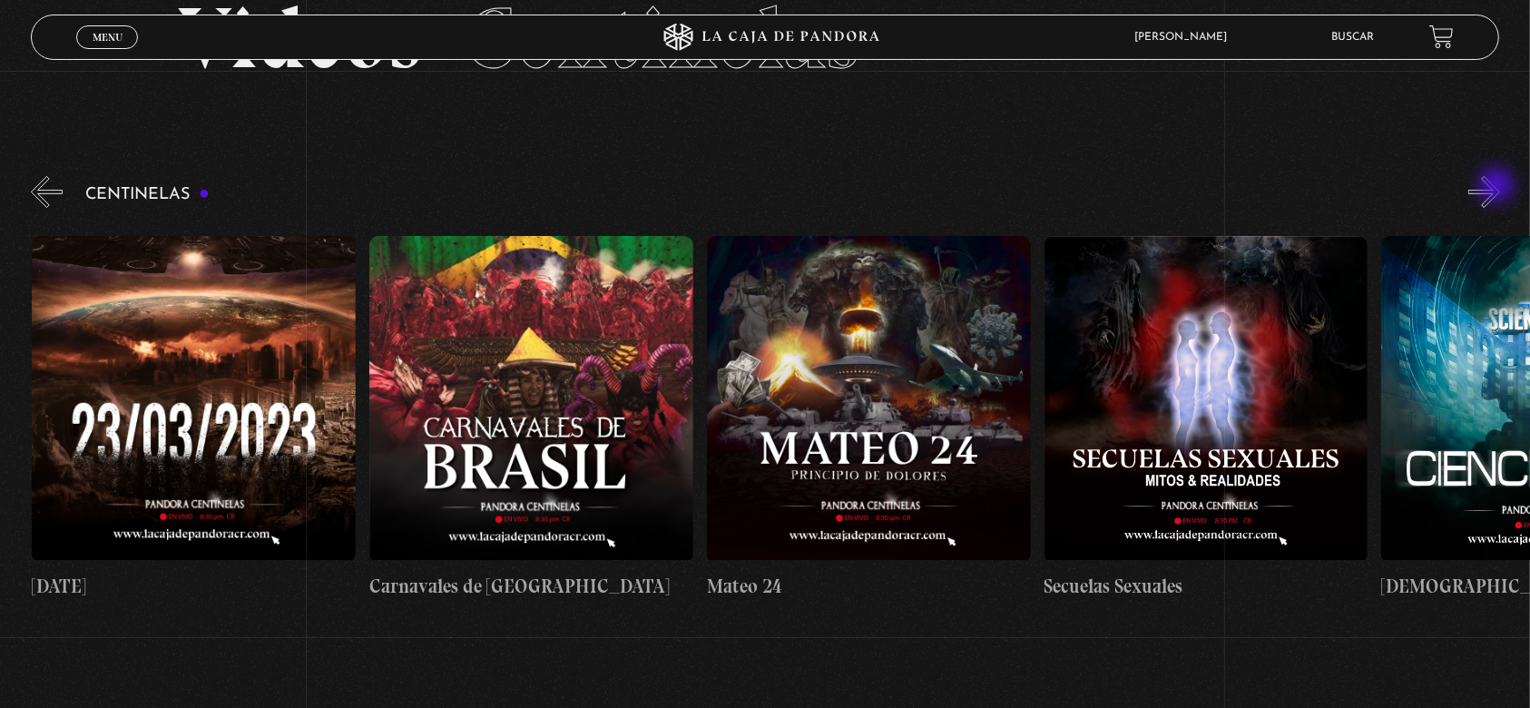
click at [1499, 187] on button "»" at bounding box center [1485, 192] width 32 height 32
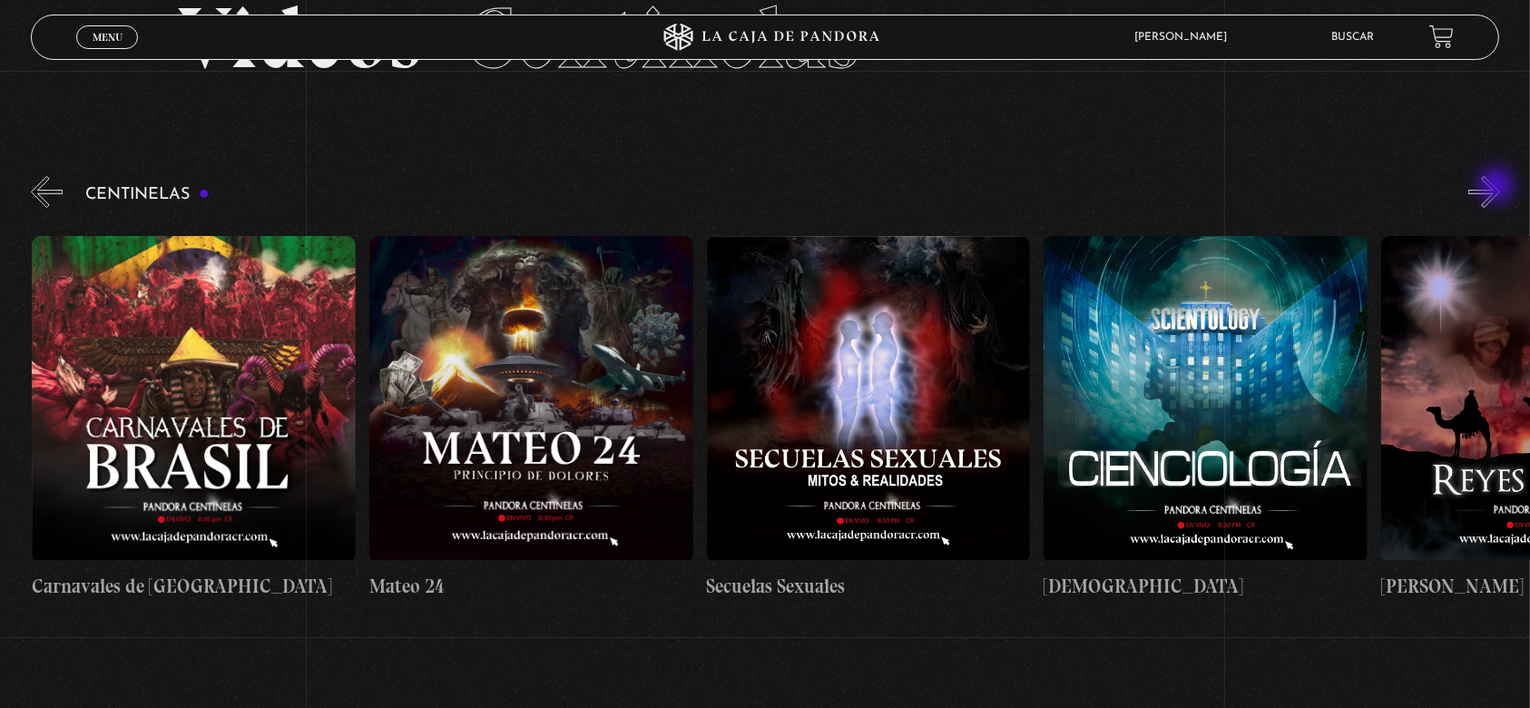
scroll to position [0, 14847]
click at [1499, 187] on button "»" at bounding box center [1485, 192] width 32 height 32
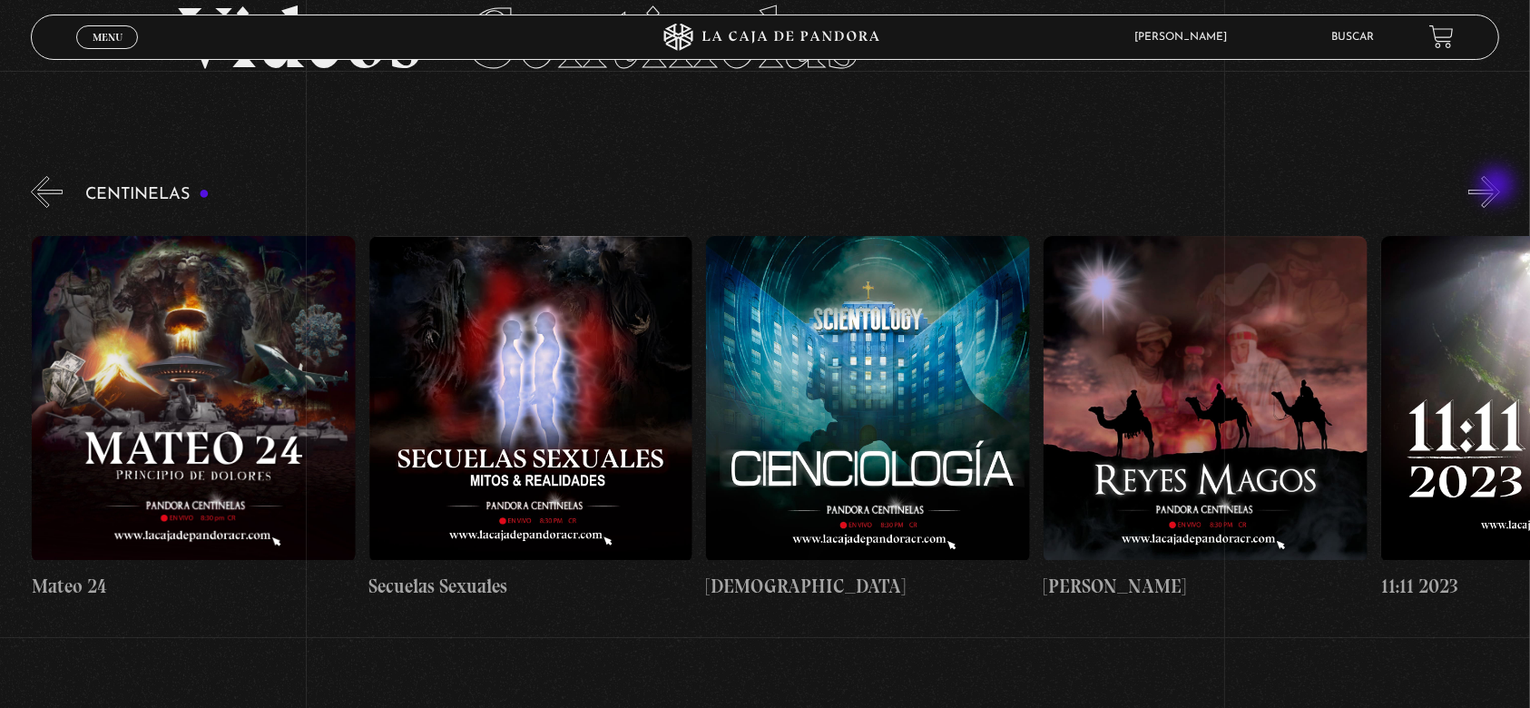
click at [1499, 187] on button "»" at bounding box center [1485, 192] width 32 height 32
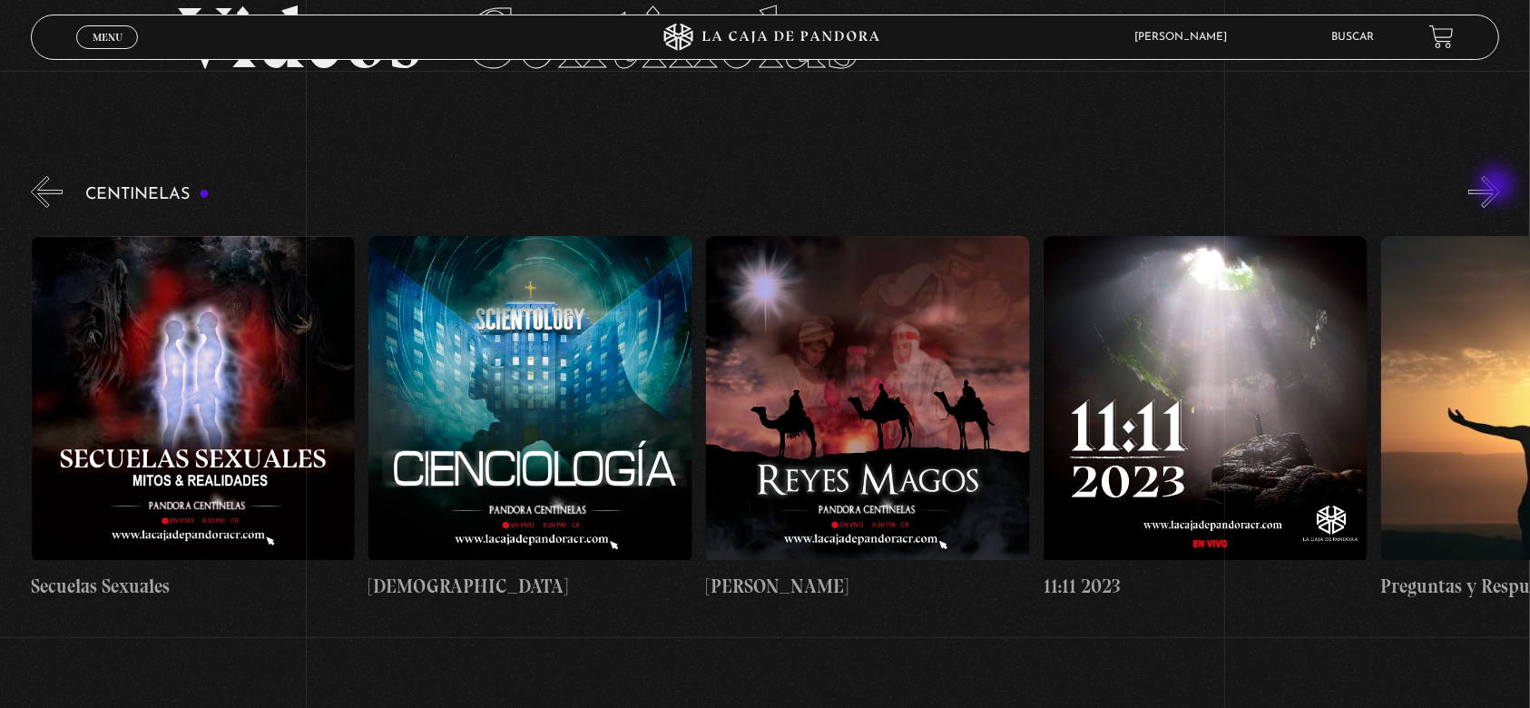
click at [1499, 187] on button "»" at bounding box center [1485, 192] width 32 height 32
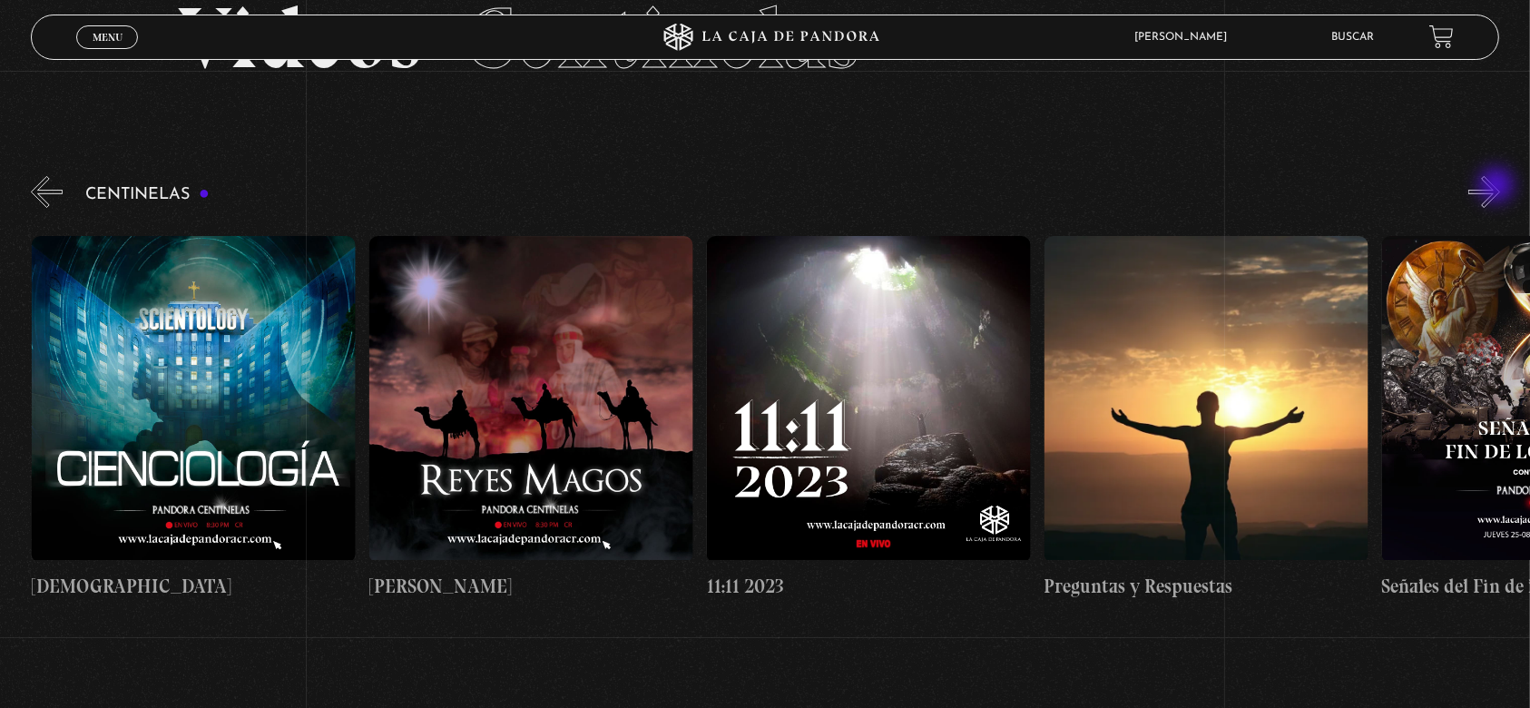
click at [1499, 187] on button "»" at bounding box center [1485, 192] width 32 height 32
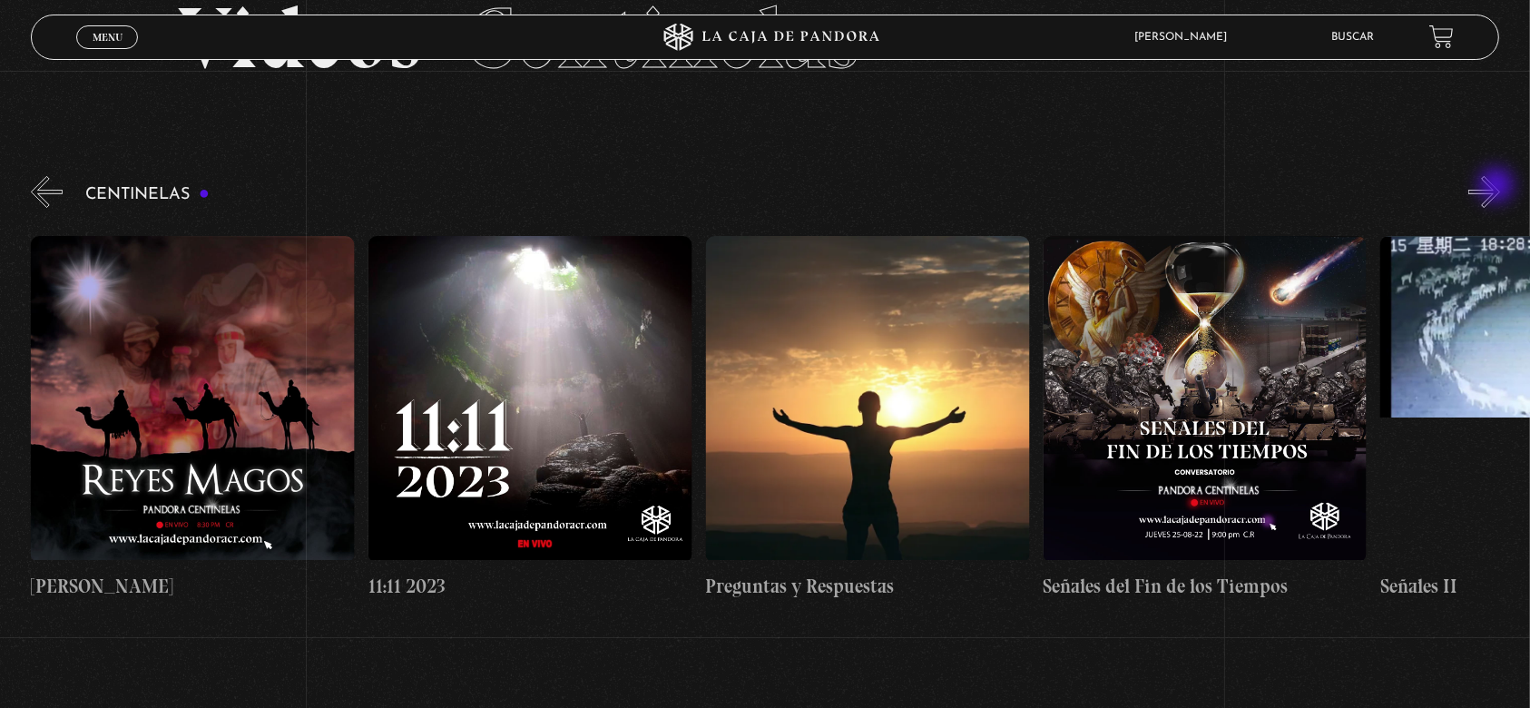
click at [1499, 187] on button "»" at bounding box center [1485, 192] width 32 height 32
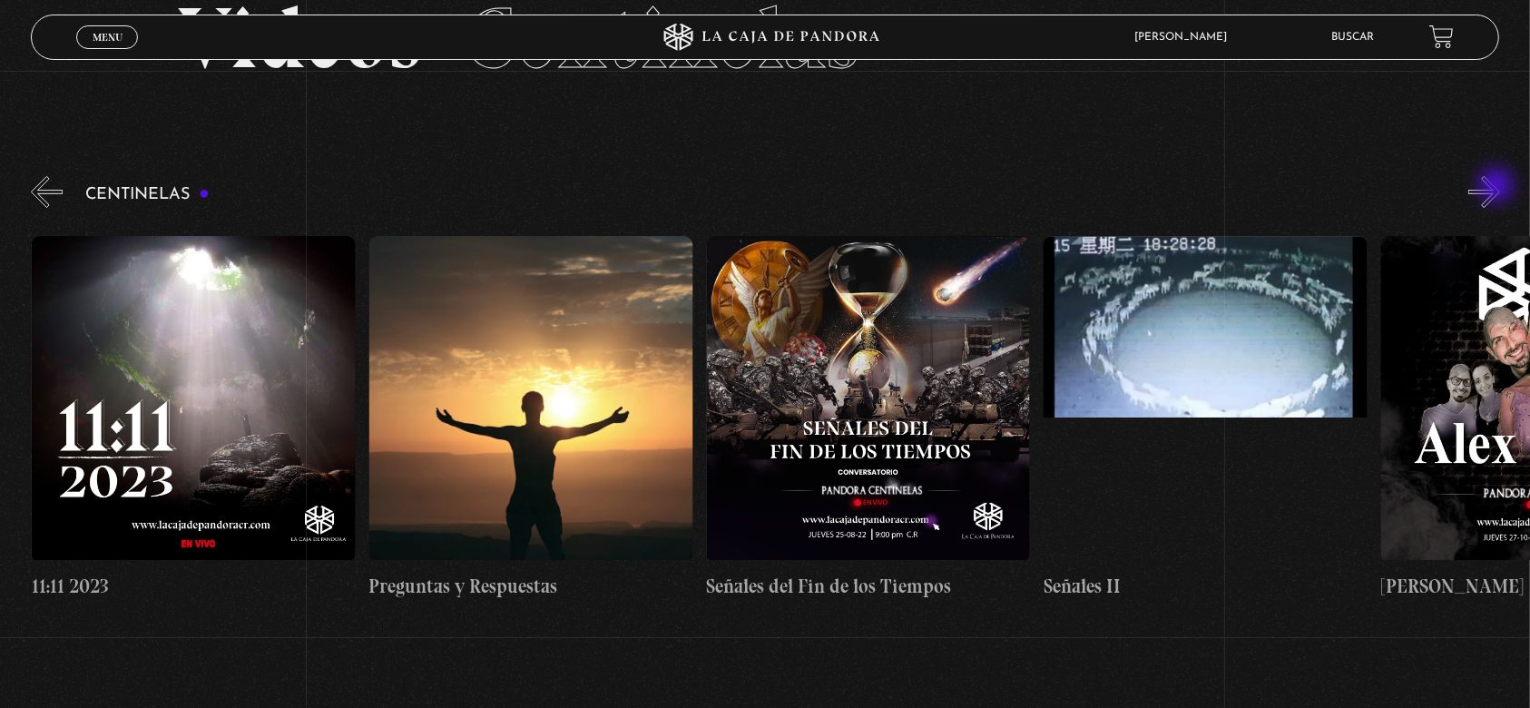
click at [1499, 187] on button "»" at bounding box center [1485, 192] width 32 height 32
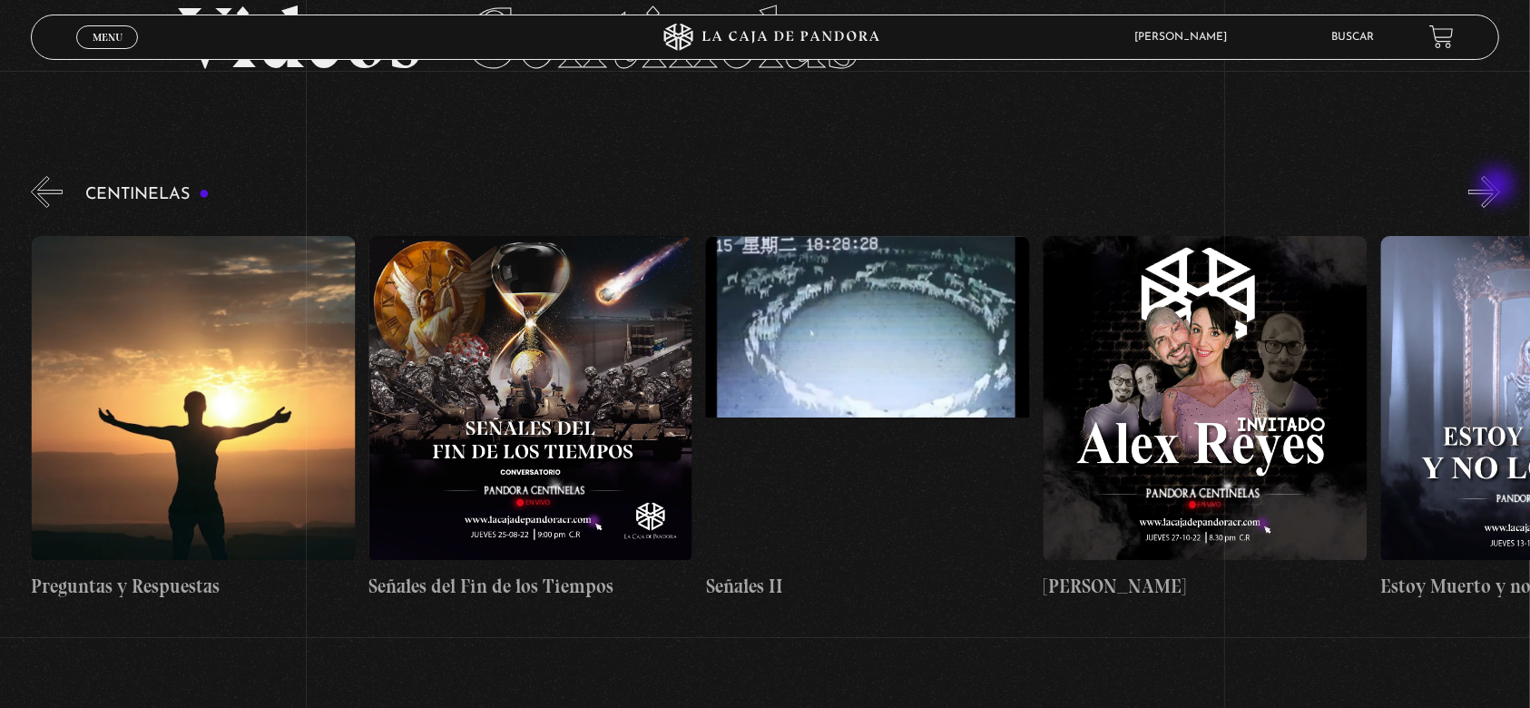
scroll to position [0, 16872]
click at [1499, 187] on button "»" at bounding box center [1485, 192] width 32 height 32
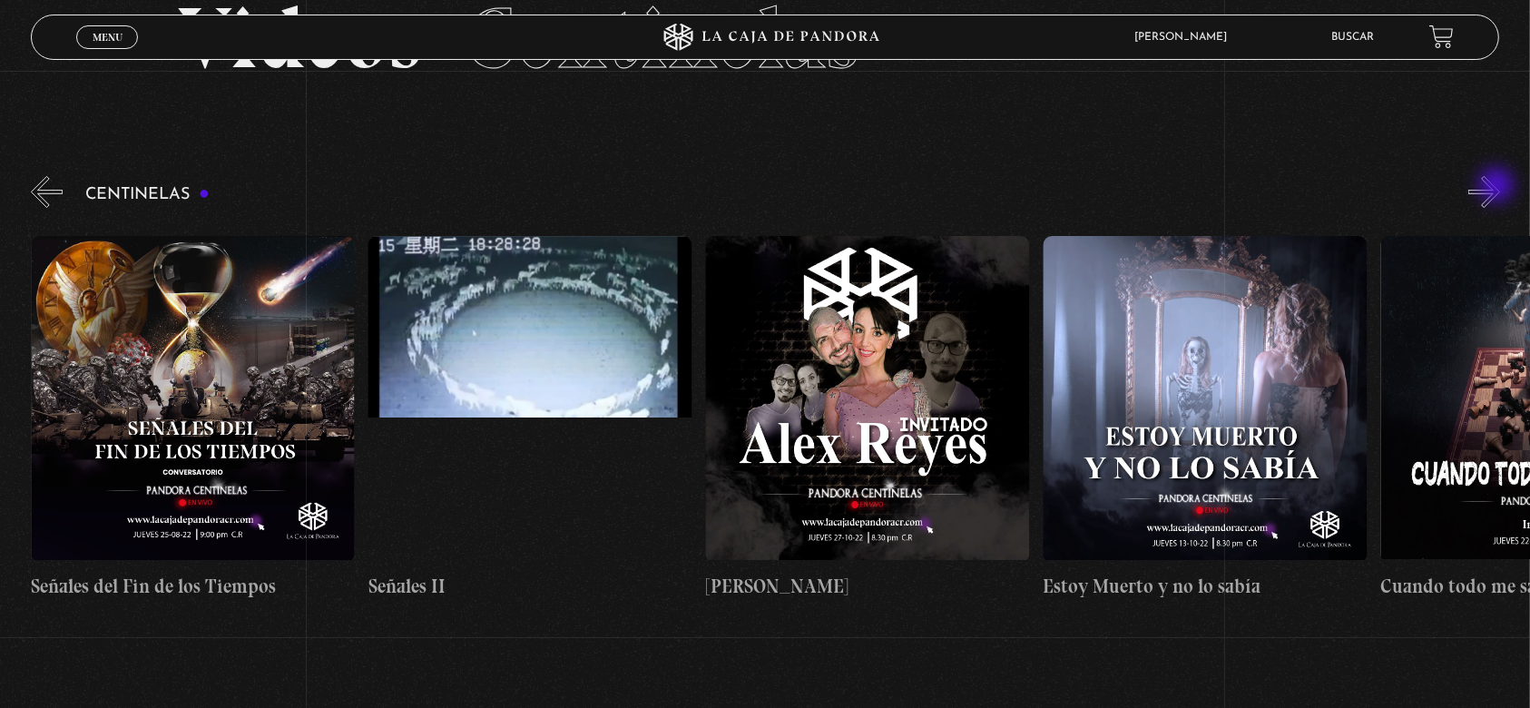
click at [1499, 187] on button "»" at bounding box center [1485, 192] width 32 height 32
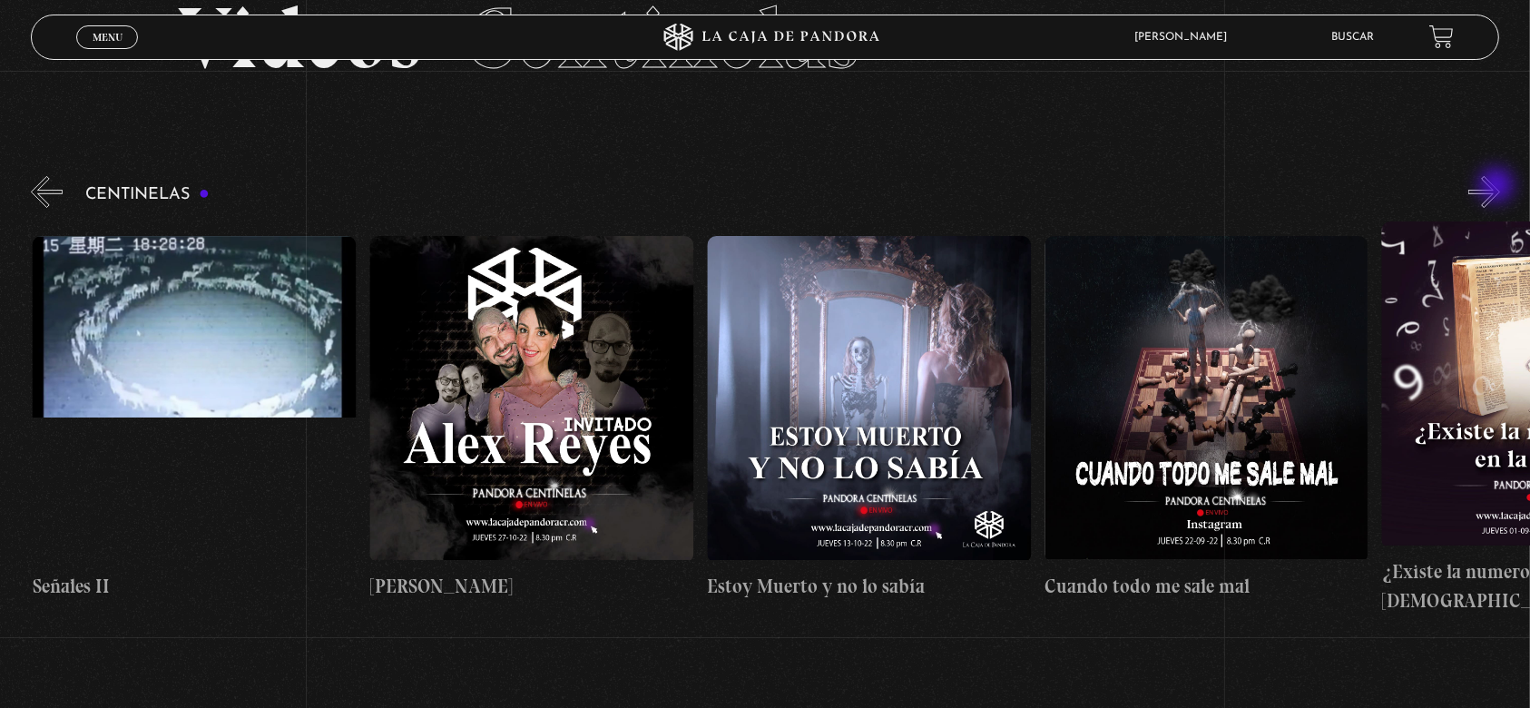
click at [1499, 187] on button "»" at bounding box center [1485, 192] width 32 height 32
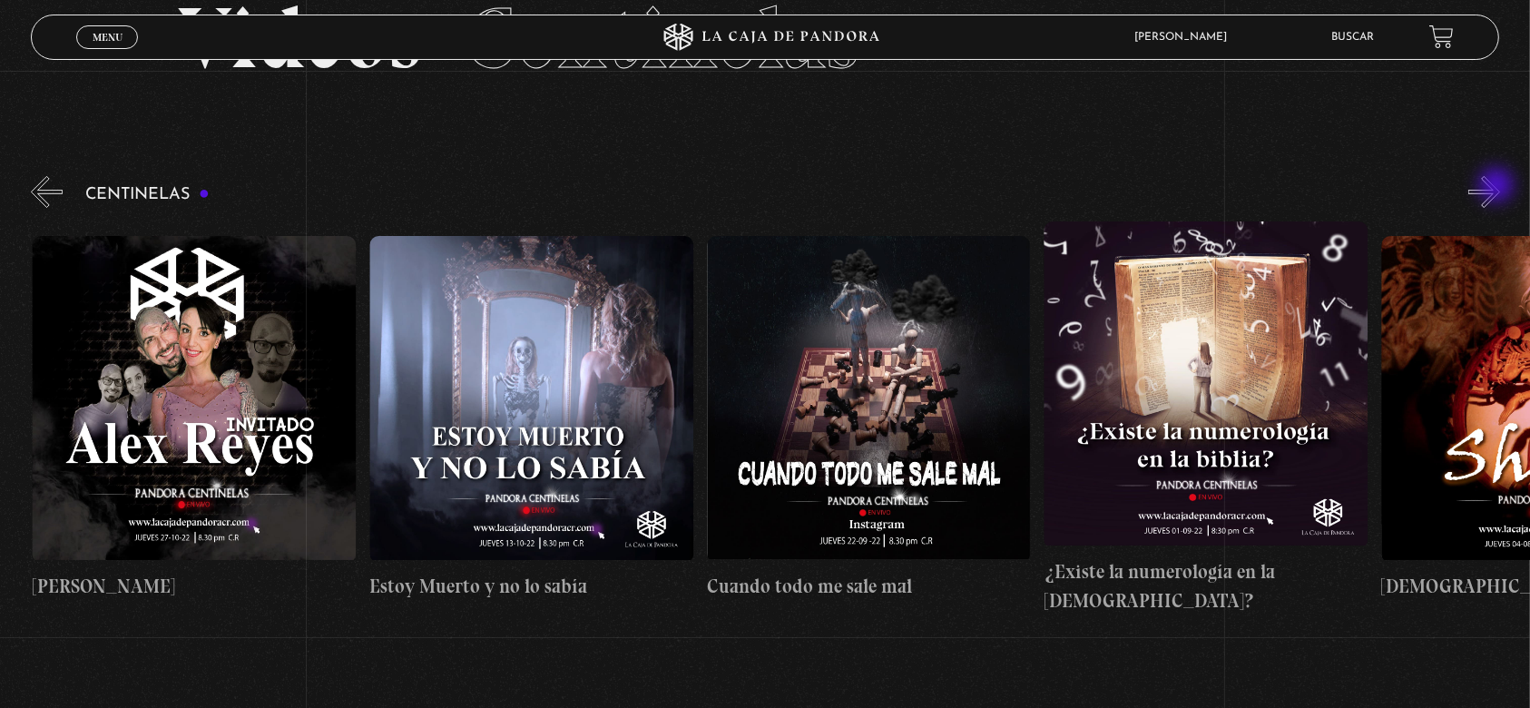
click at [1499, 187] on button "»" at bounding box center [1485, 192] width 32 height 32
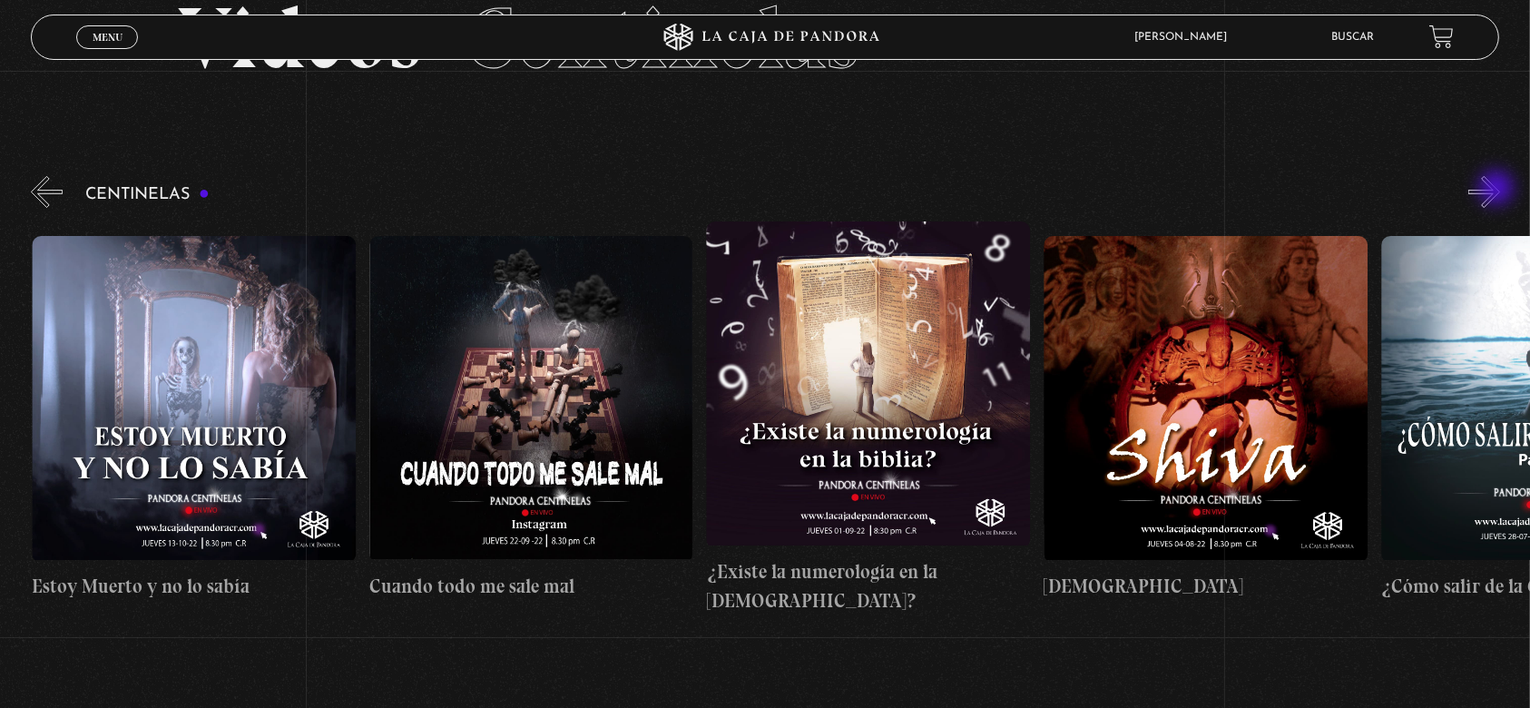
click at [1499, 190] on button "»" at bounding box center [1485, 192] width 32 height 32
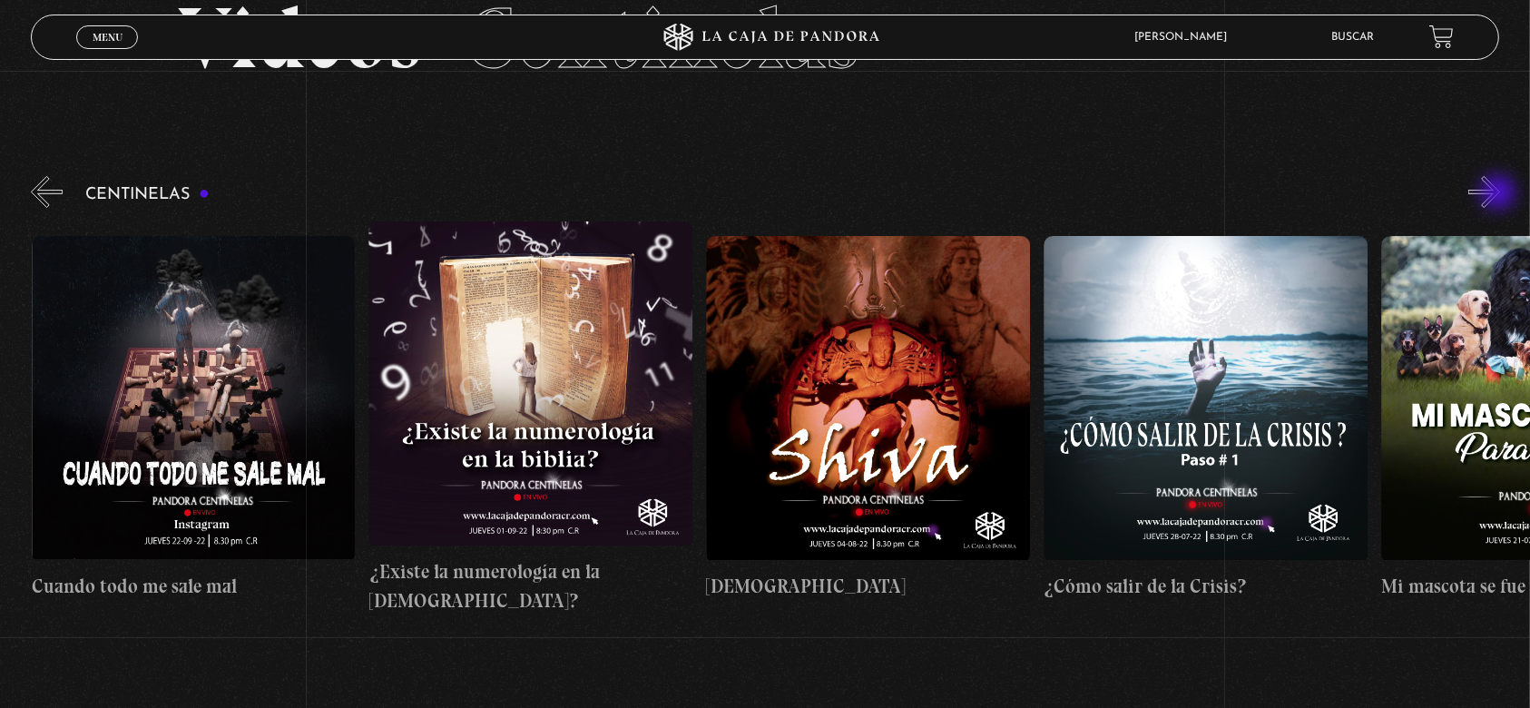
scroll to position [0, 18559]
click at [1500, 196] on button "»" at bounding box center [1485, 192] width 32 height 32
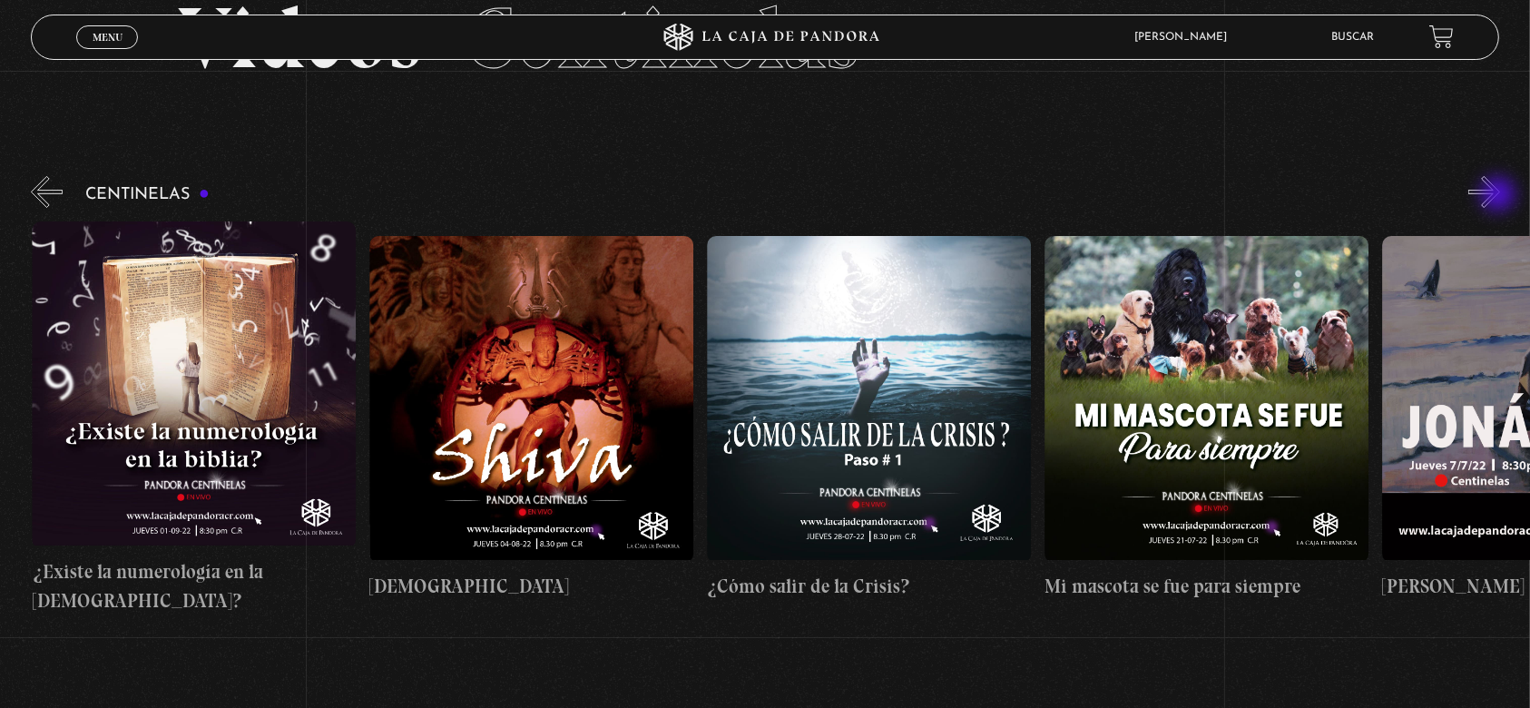
click at [1500, 196] on button "»" at bounding box center [1485, 192] width 32 height 32
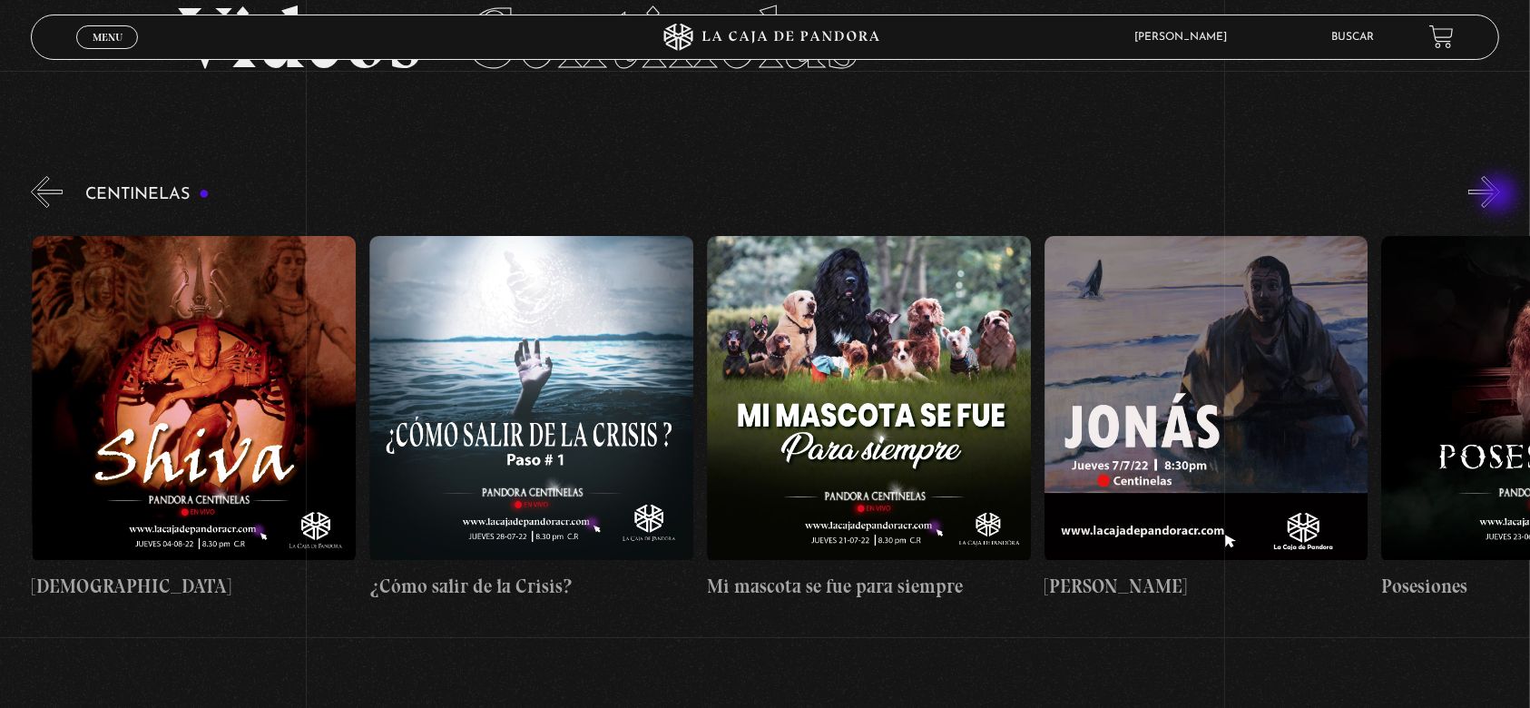
scroll to position [0, 19234]
click at [1500, 196] on button "»" at bounding box center [1485, 192] width 32 height 32
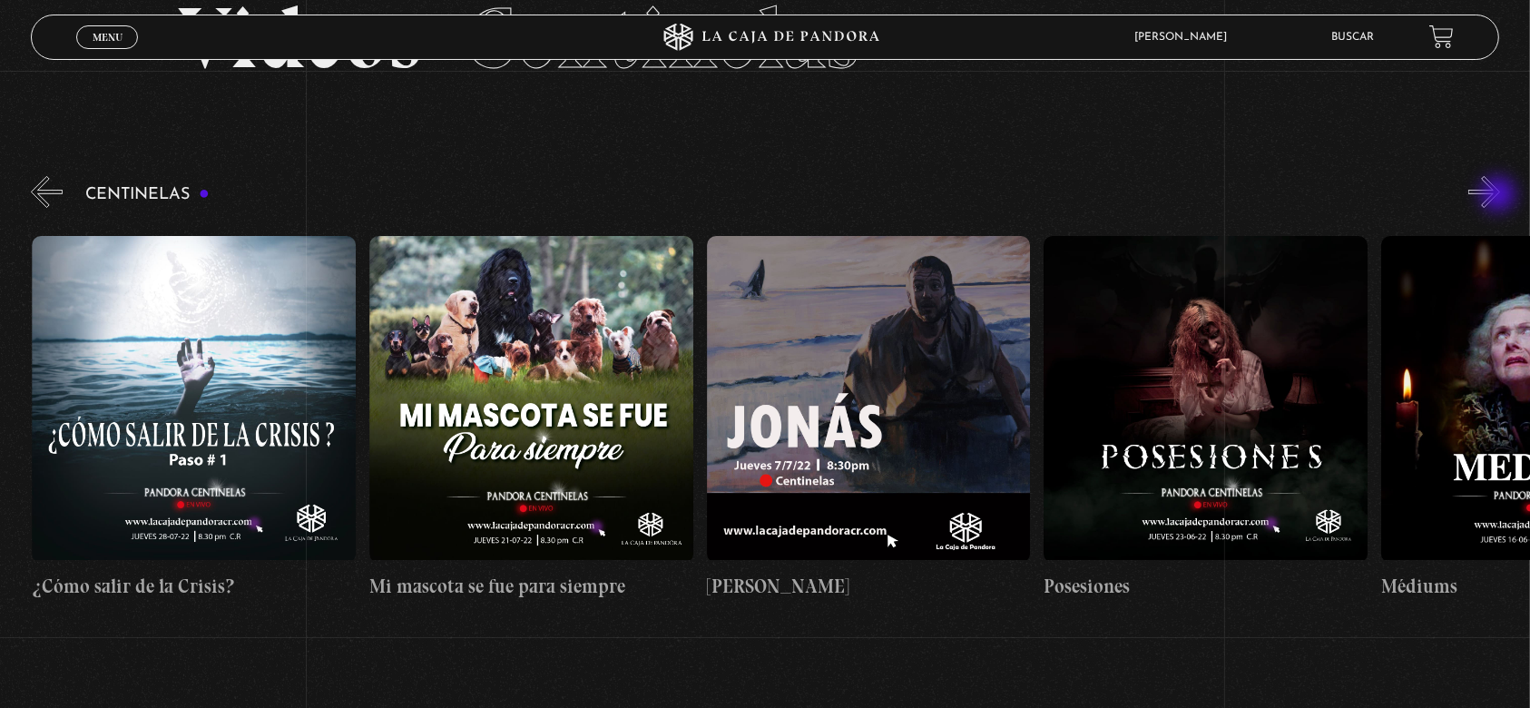
click at [1500, 196] on button "»" at bounding box center [1485, 192] width 32 height 32
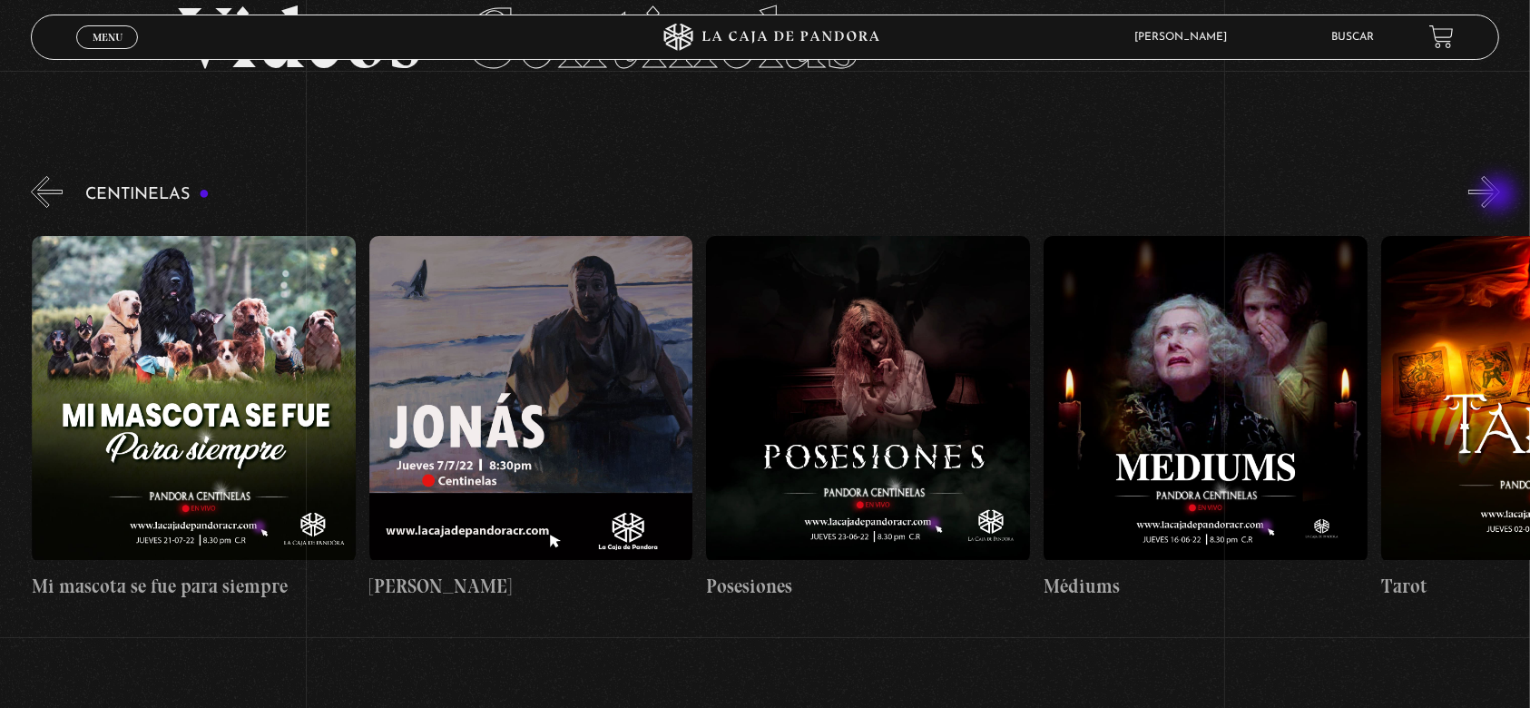
scroll to position [0, 19909]
click at [1500, 196] on button "»" at bounding box center [1485, 192] width 32 height 32
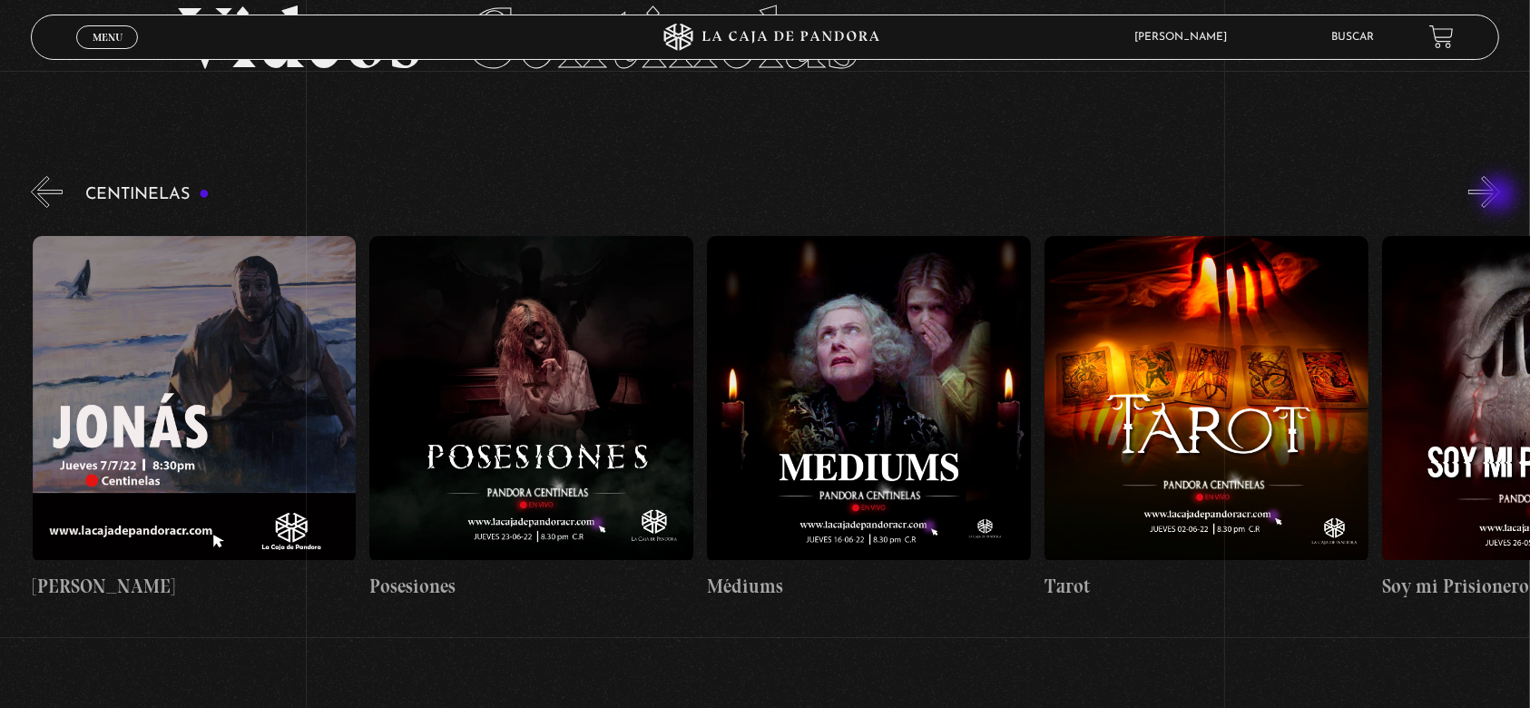
scroll to position [0, 20246]
click at [530, 371] on figure at bounding box center [531, 399] width 324 height 327
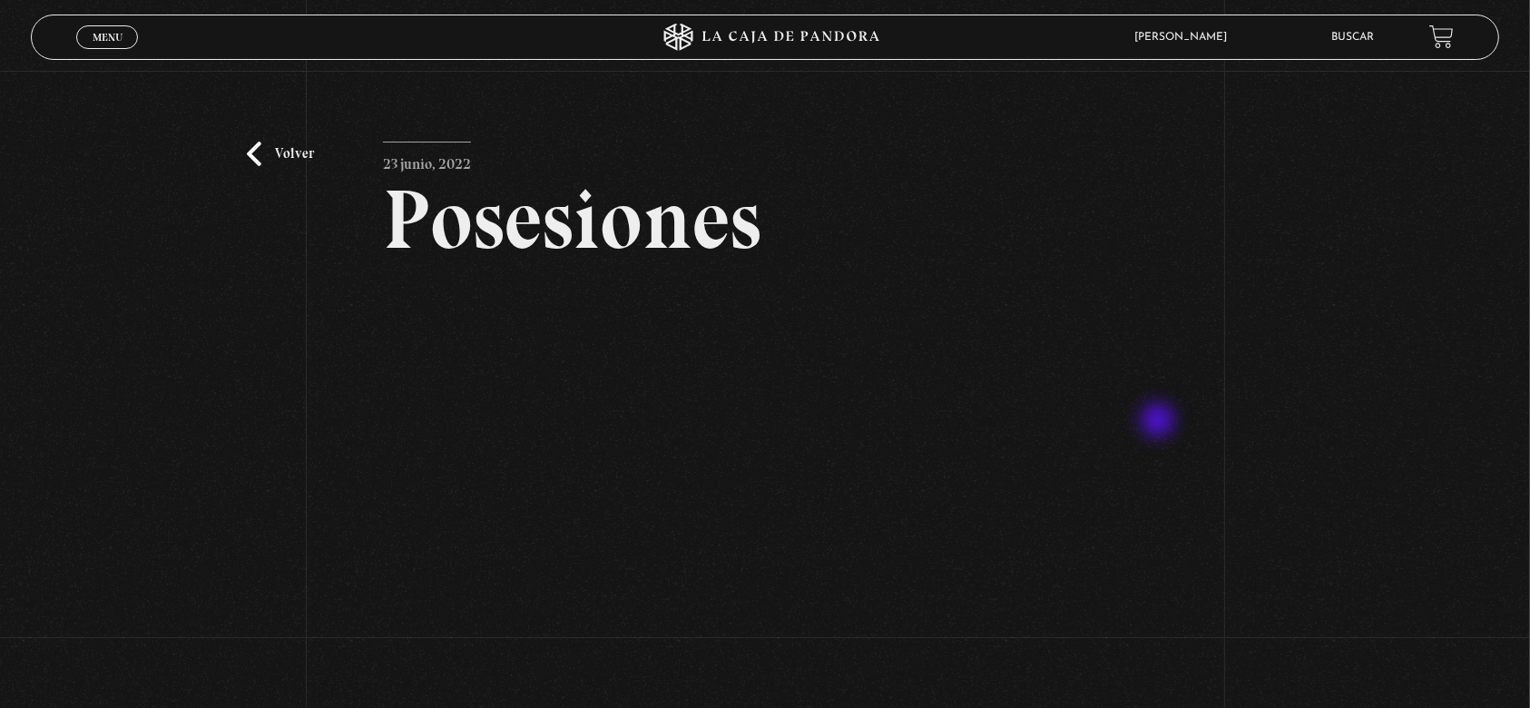
scroll to position [121, 0]
